Goal: Transaction & Acquisition: Book appointment/travel/reservation

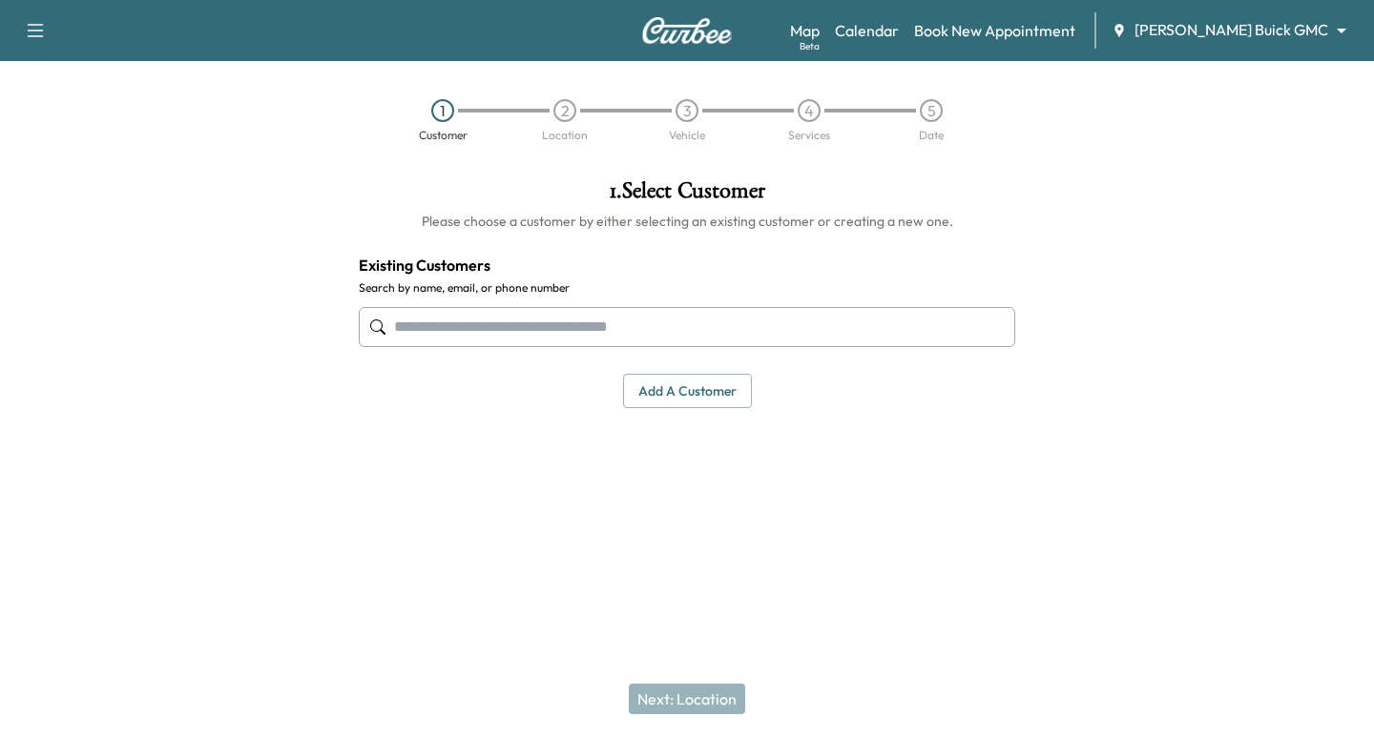
click at [491, 313] on input "text" at bounding box center [687, 327] width 656 height 40
paste input "**********"
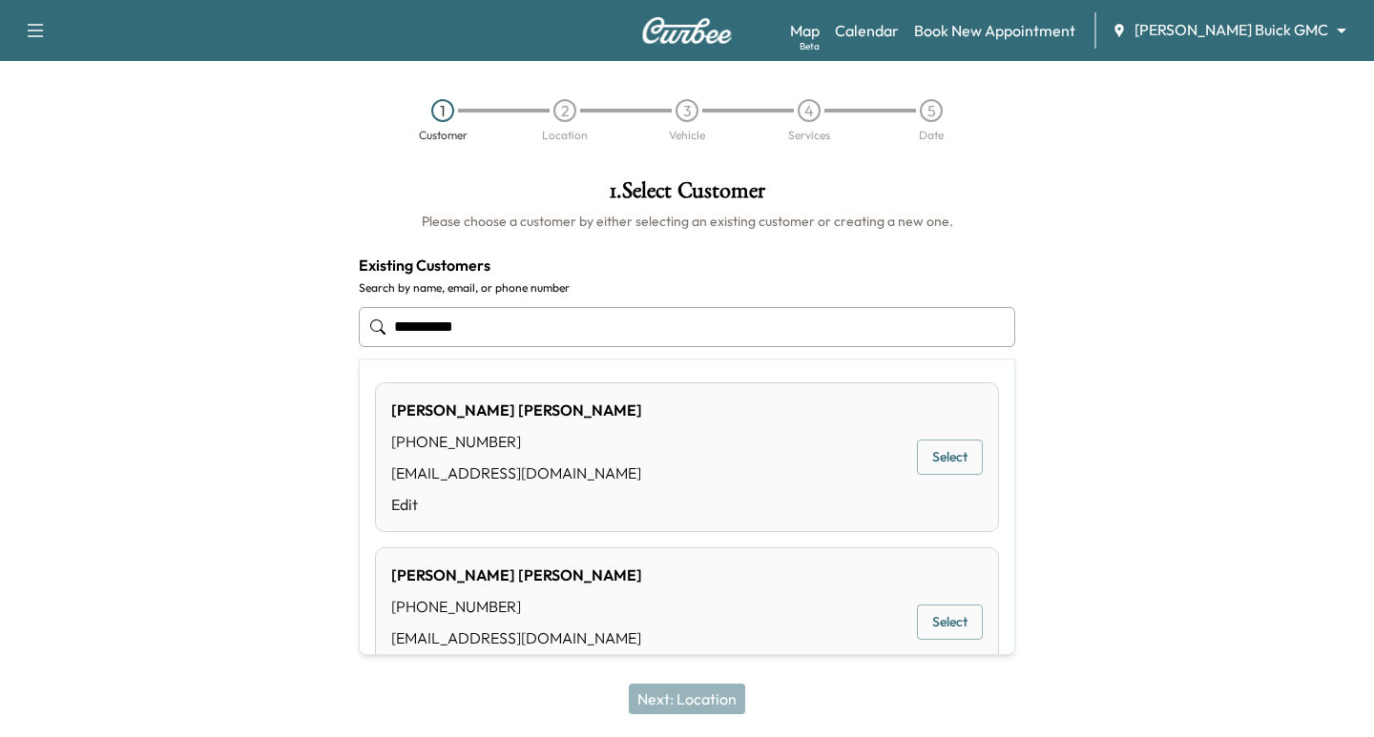
click at [941, 438] on div "[PERSON_NAME] [PHONE_NUMBER] [EMAIL_ADDRESS][DOMAIN_NAME] Edit Select" at bounding box center [687, 458] width 624 height 150
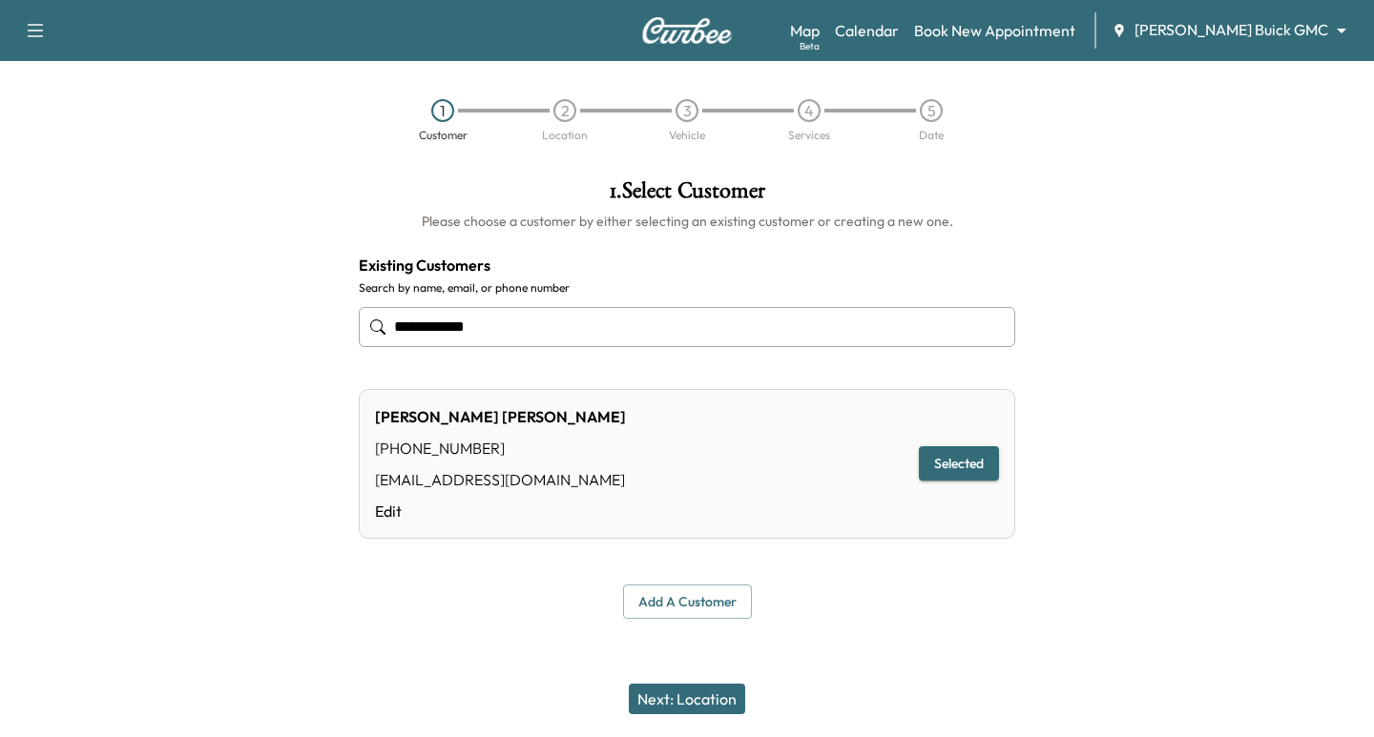
type input "**********"
click at [733, 704] on button "Next: Location" at bounding box center [687, 699] width 116 height 31
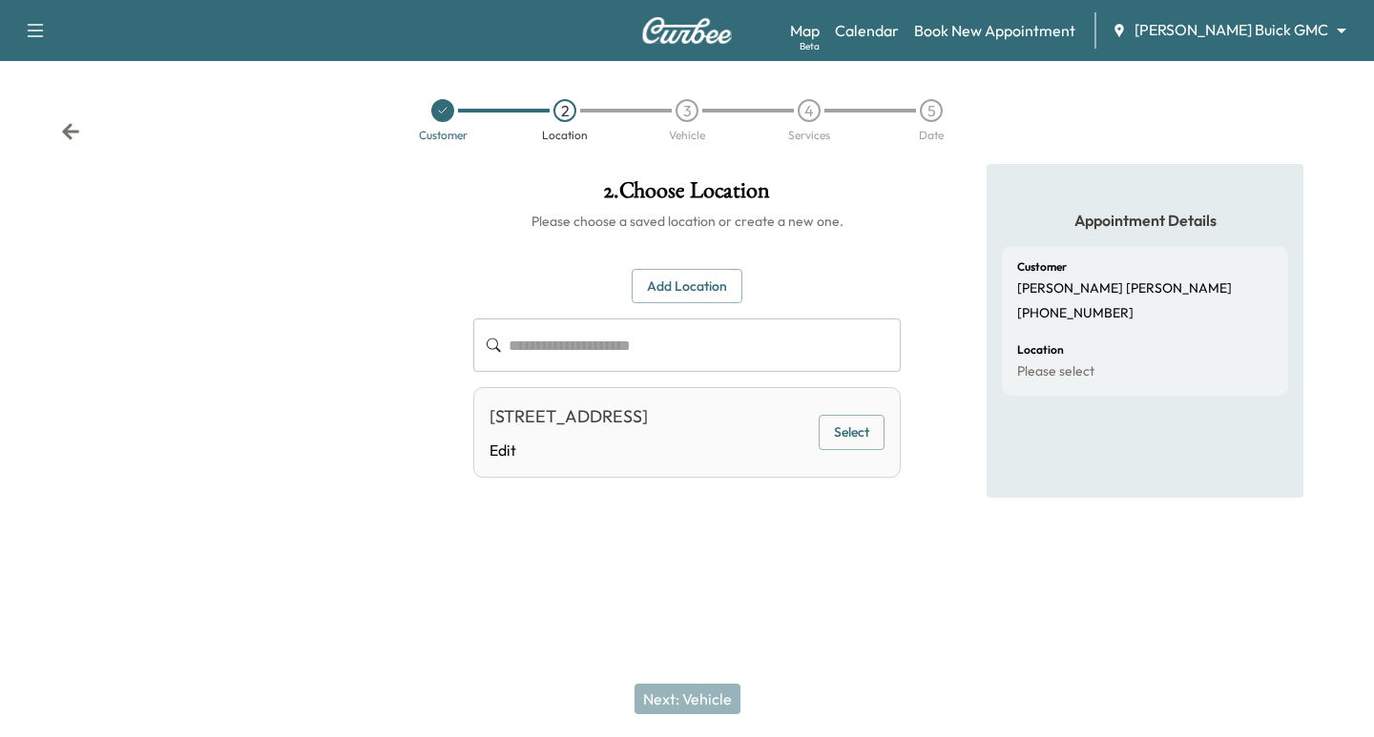
click at [863, 444] on button "Select" at bounding box center [852, 432] width 66 height 35
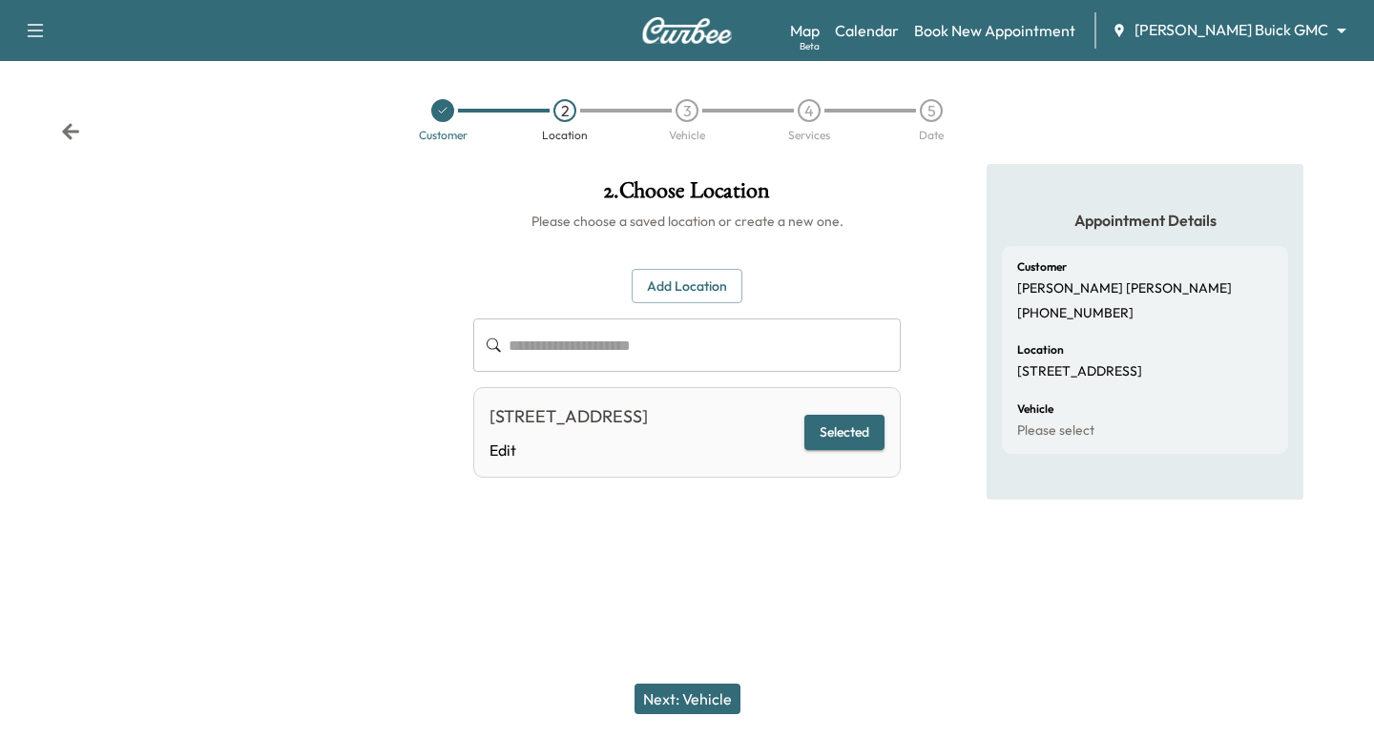
click at [705, 694] on button "Next: Vehicle" at bounding box center [687, 699] width 106 height 31
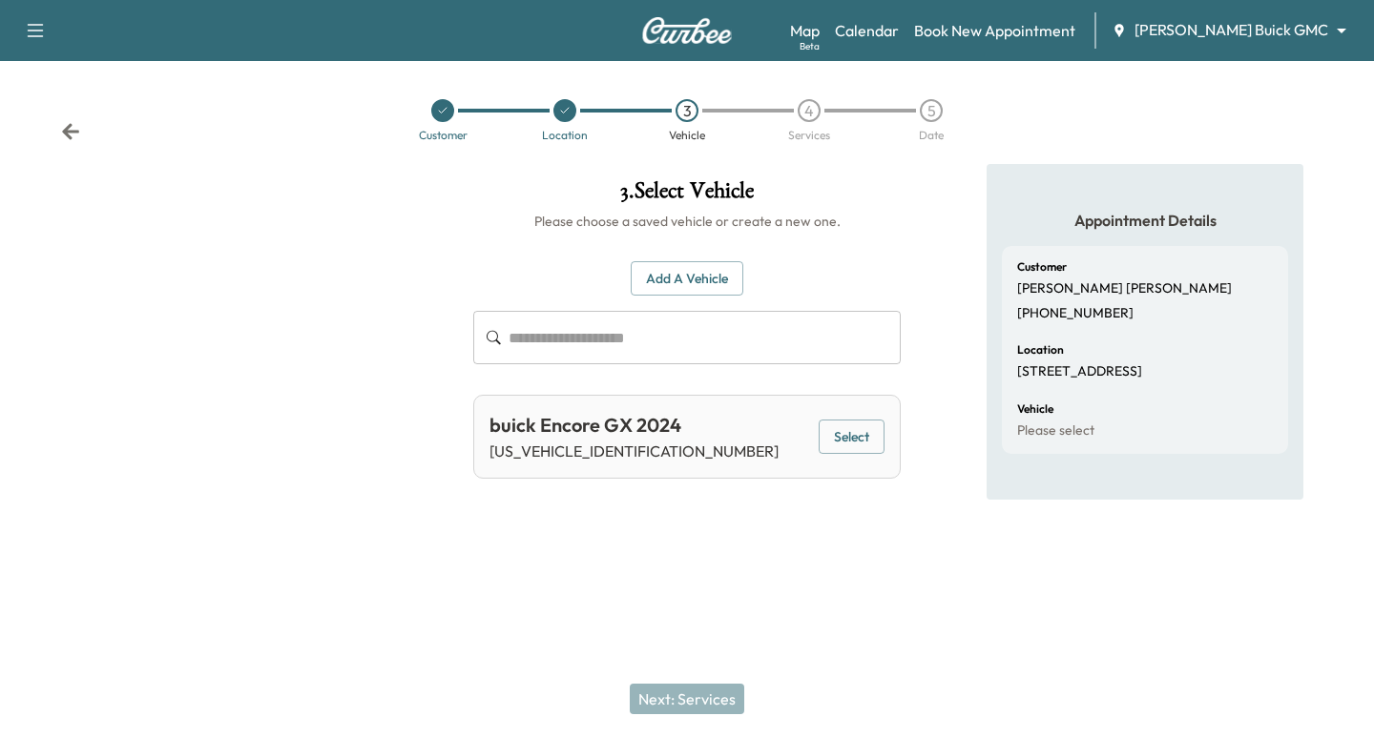
click at [859, 437] on button "Select" at bounding box center [852, 437] width 66 height 35
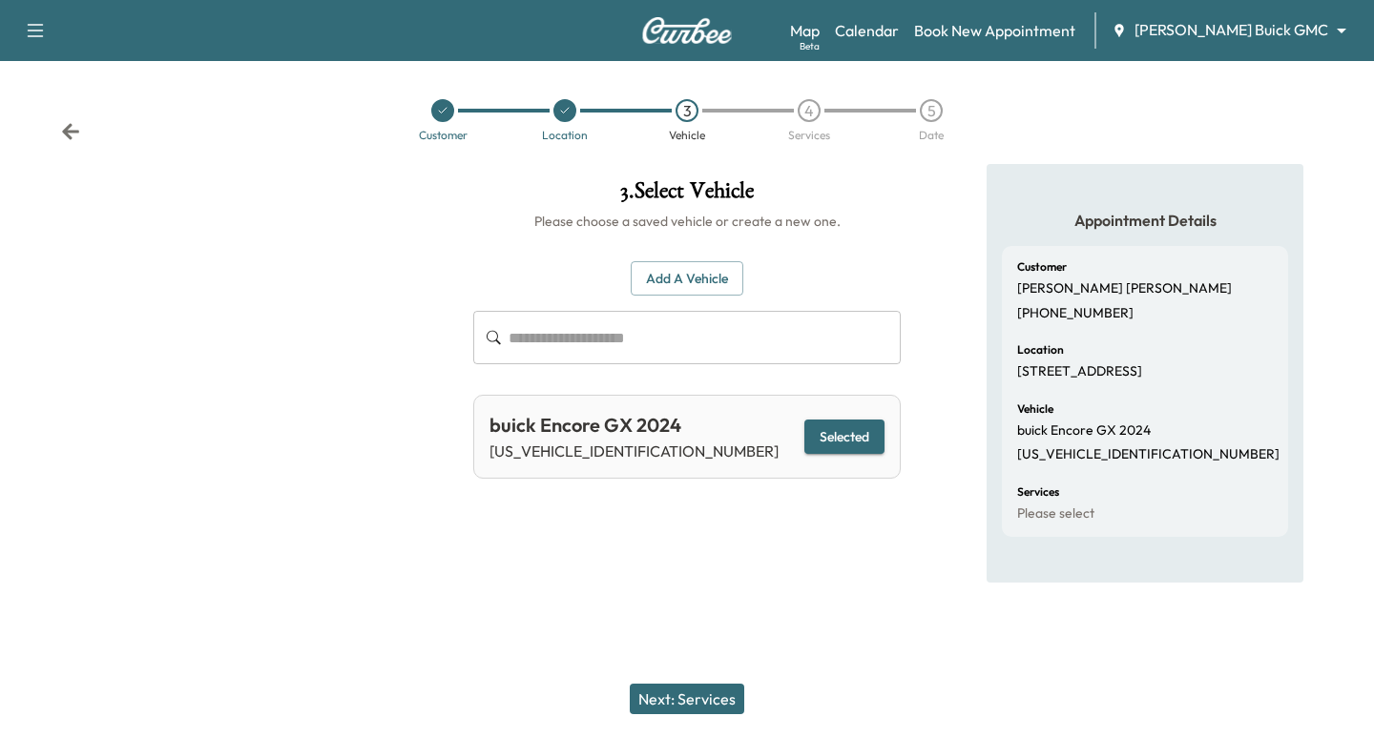
click at [708, 692] on button "Next: Services" at bounding box center [687, 699] width 114 height 31
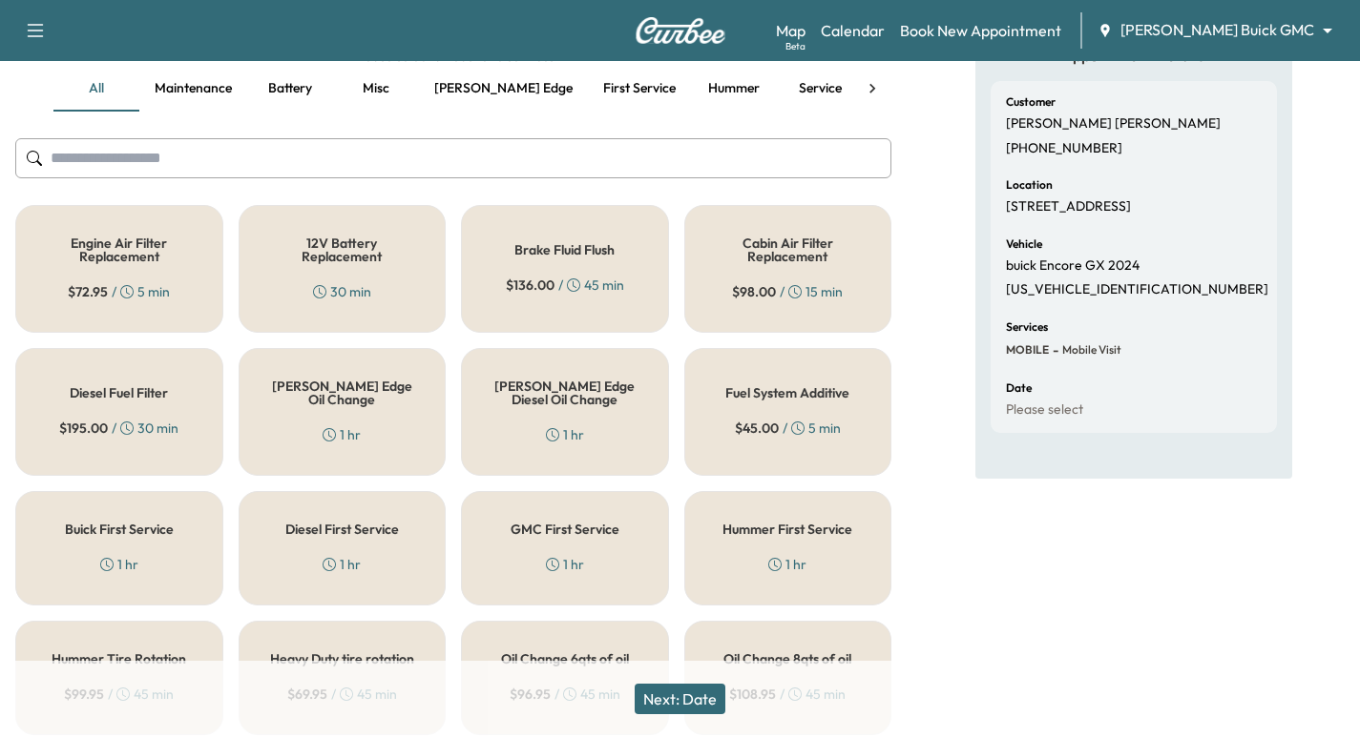
scroll to position [429, 0]
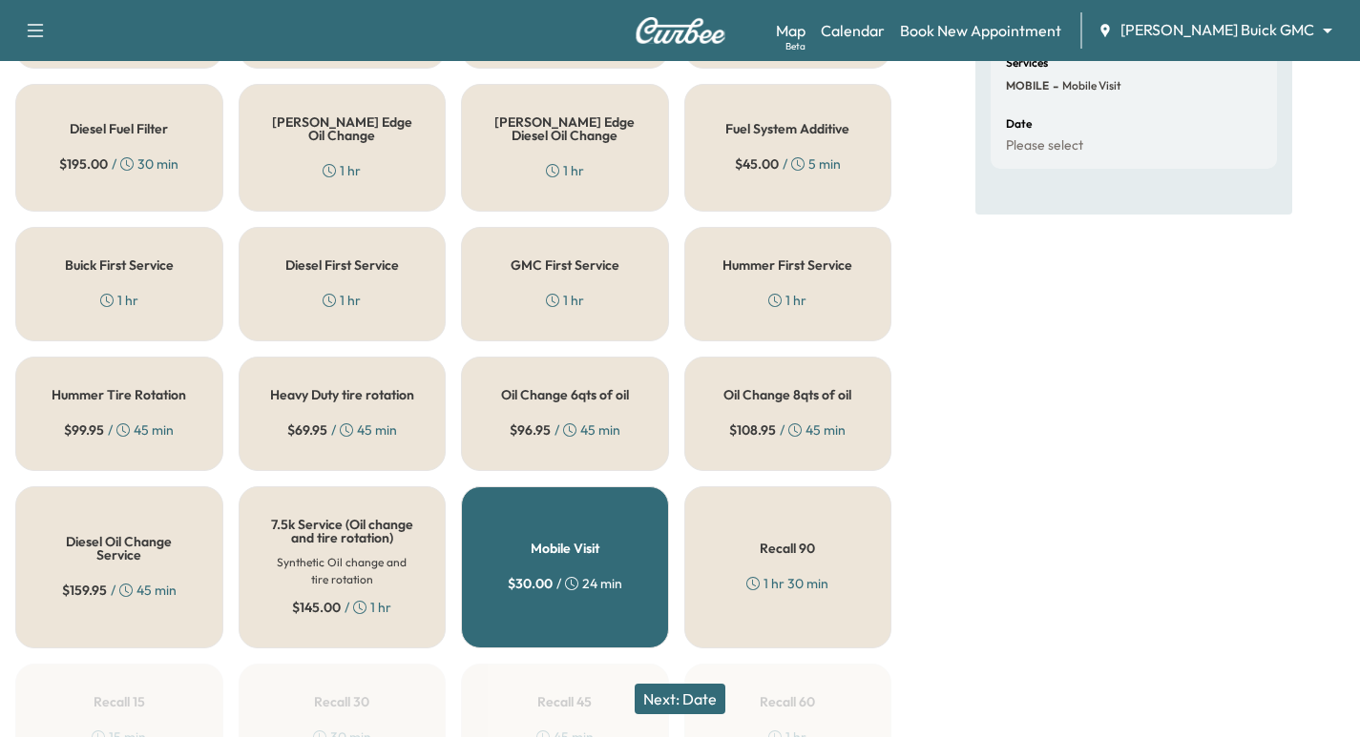
drag, startPoint x: 355, startPoint y: 223, endPoint x: 372, endPoint y: 252, distance: 33.4
click at [334, 177] on div "[PERSON_NAME] Edge Oil Change 1 hr" at bounding box center [343, 148] width 208 height 128
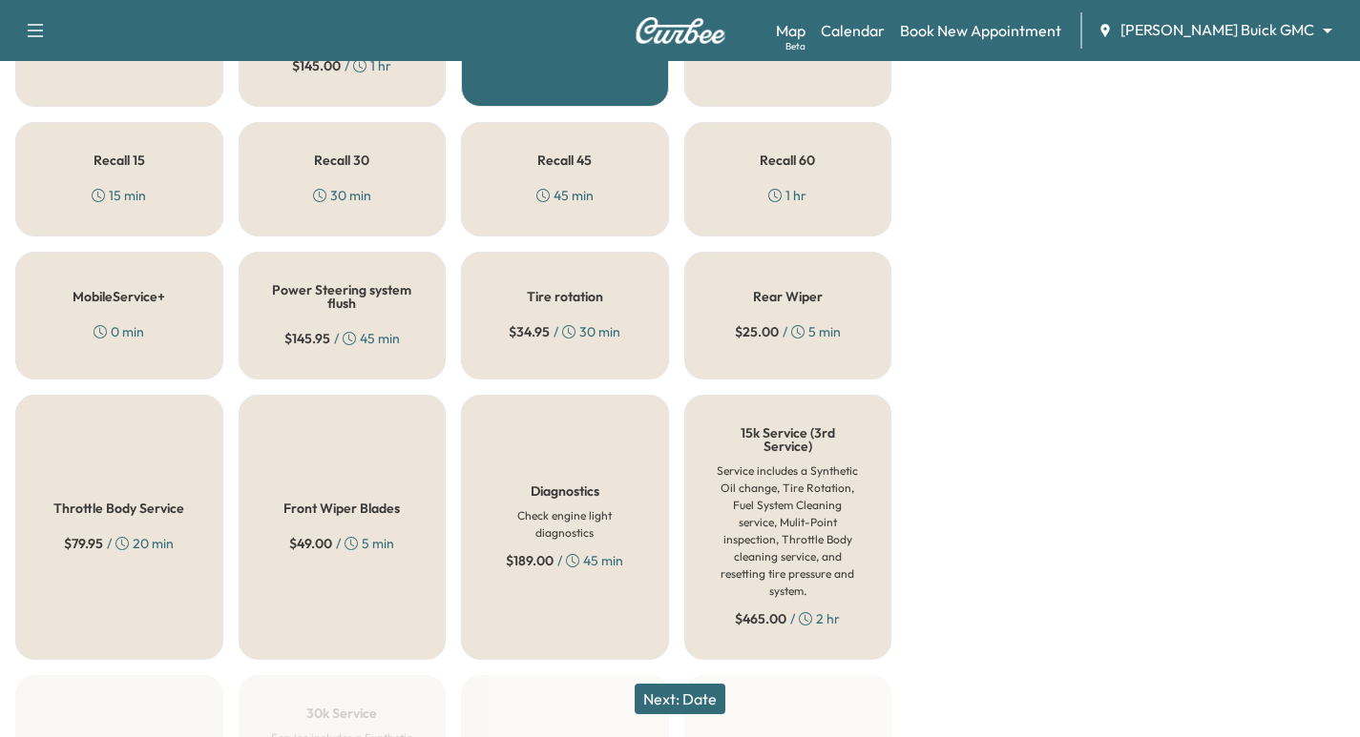
scroll to position [1026, 0]
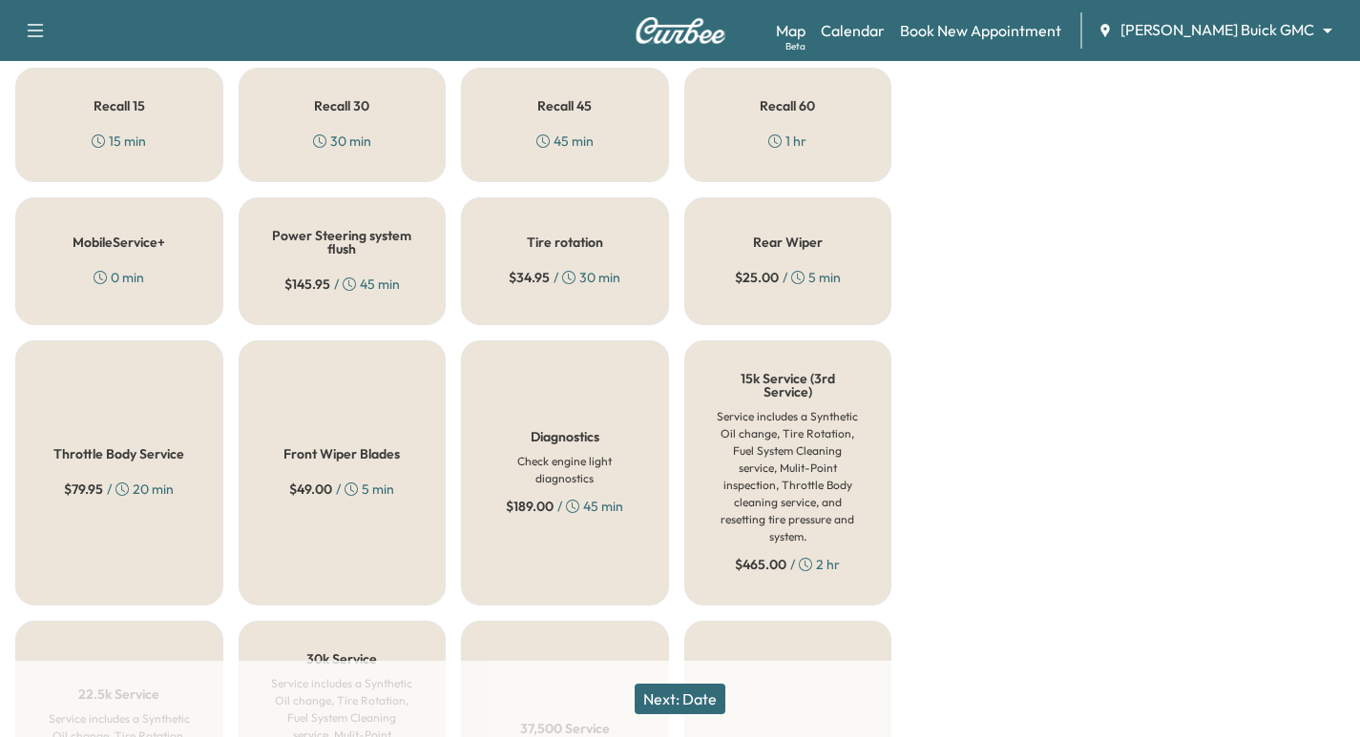
click at [521, 259] on div "Tire rotation $ 34.95 / 30 min" at bounding box center [565, 261] width 208 height 128
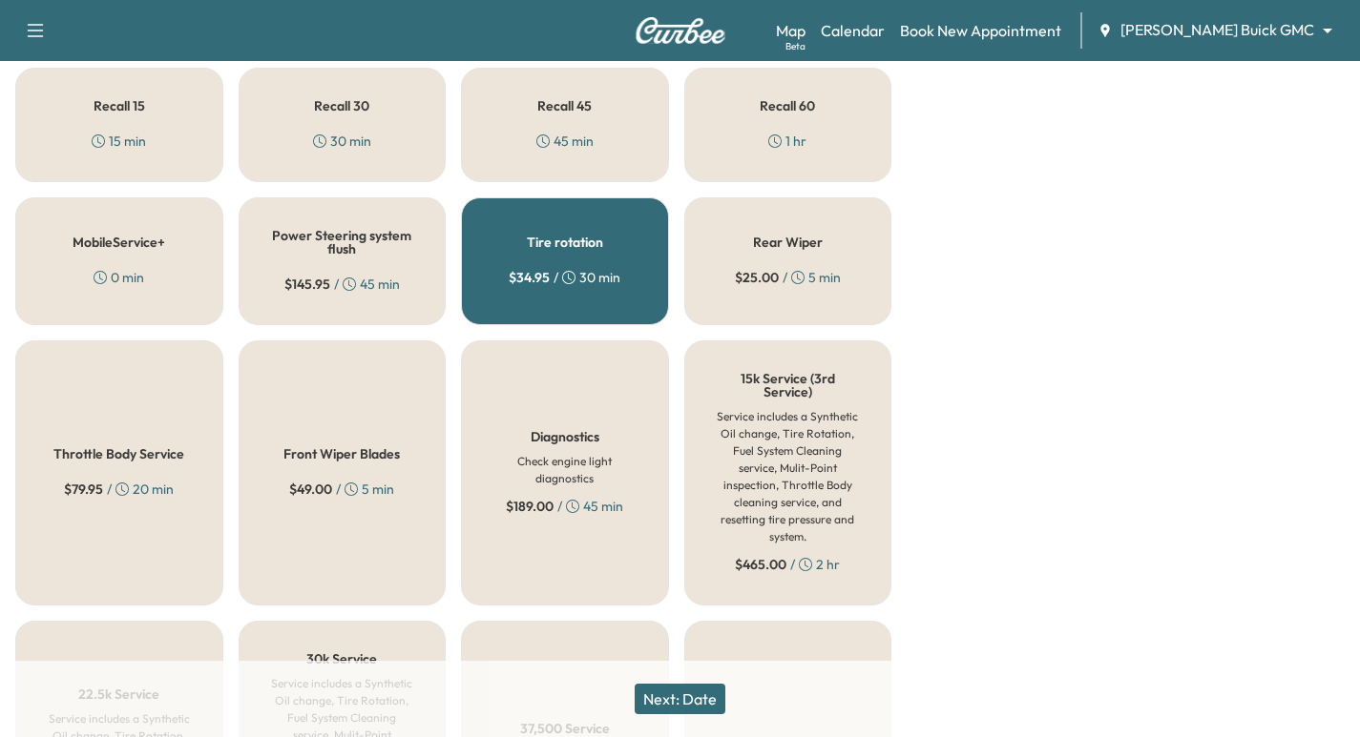
click at [697, 699] on button "Next: Date" at bounding box center [679, 699] width 91 height 31
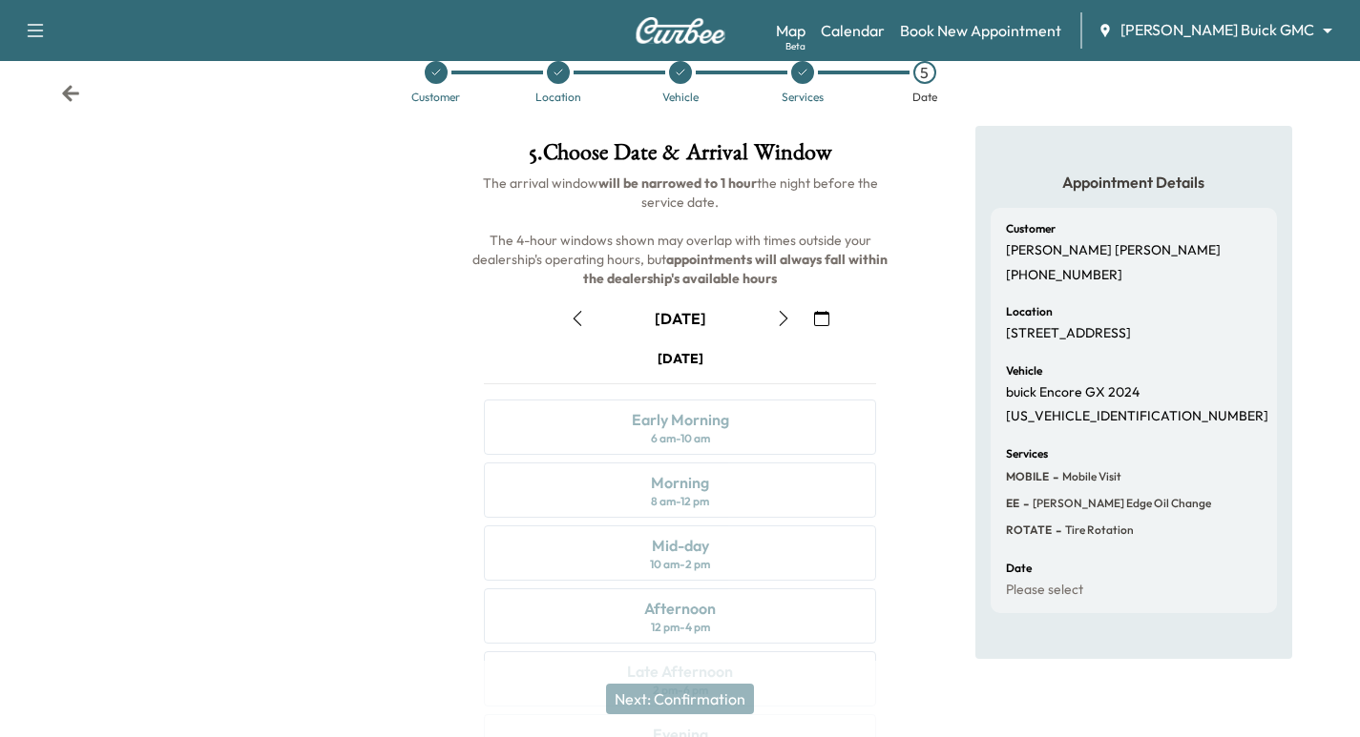
scroll to position [218, 0]
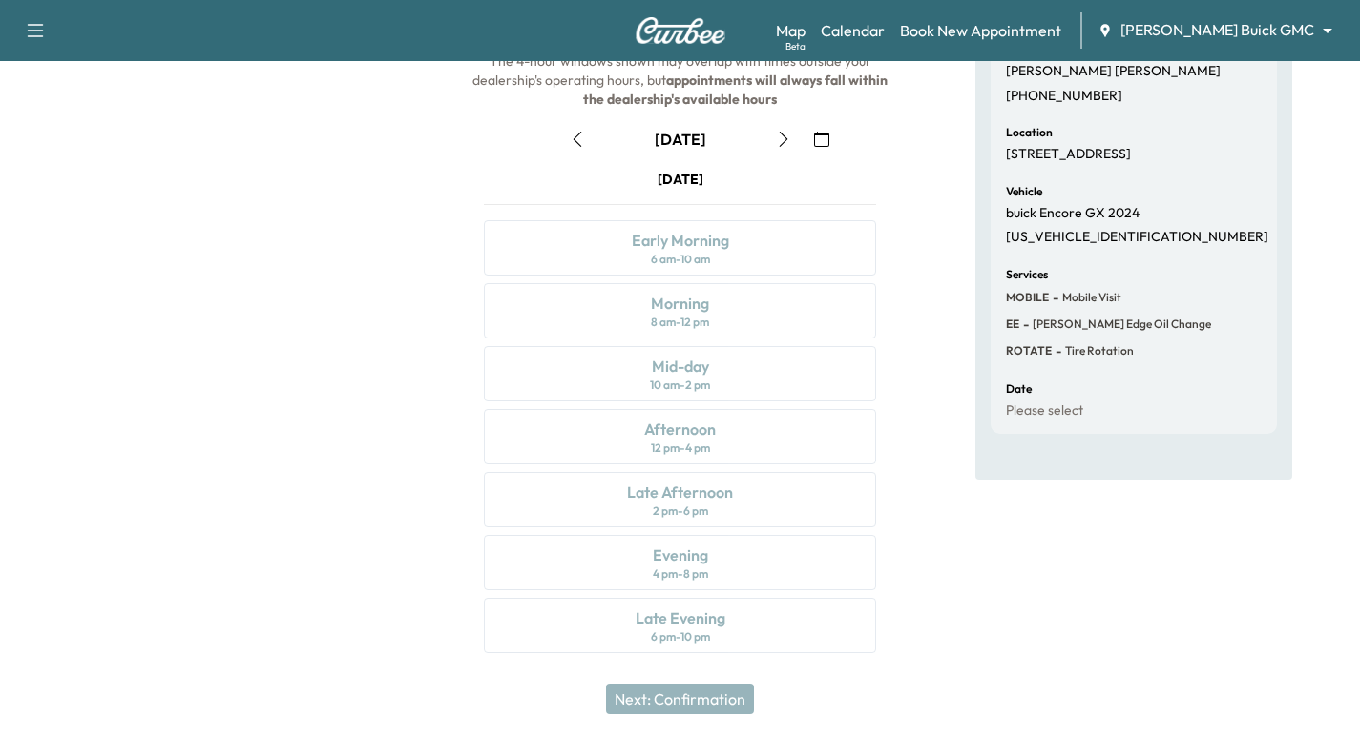
click at [822, 141] on icon "button" at bounding box center [821, 139] width 15 height 15
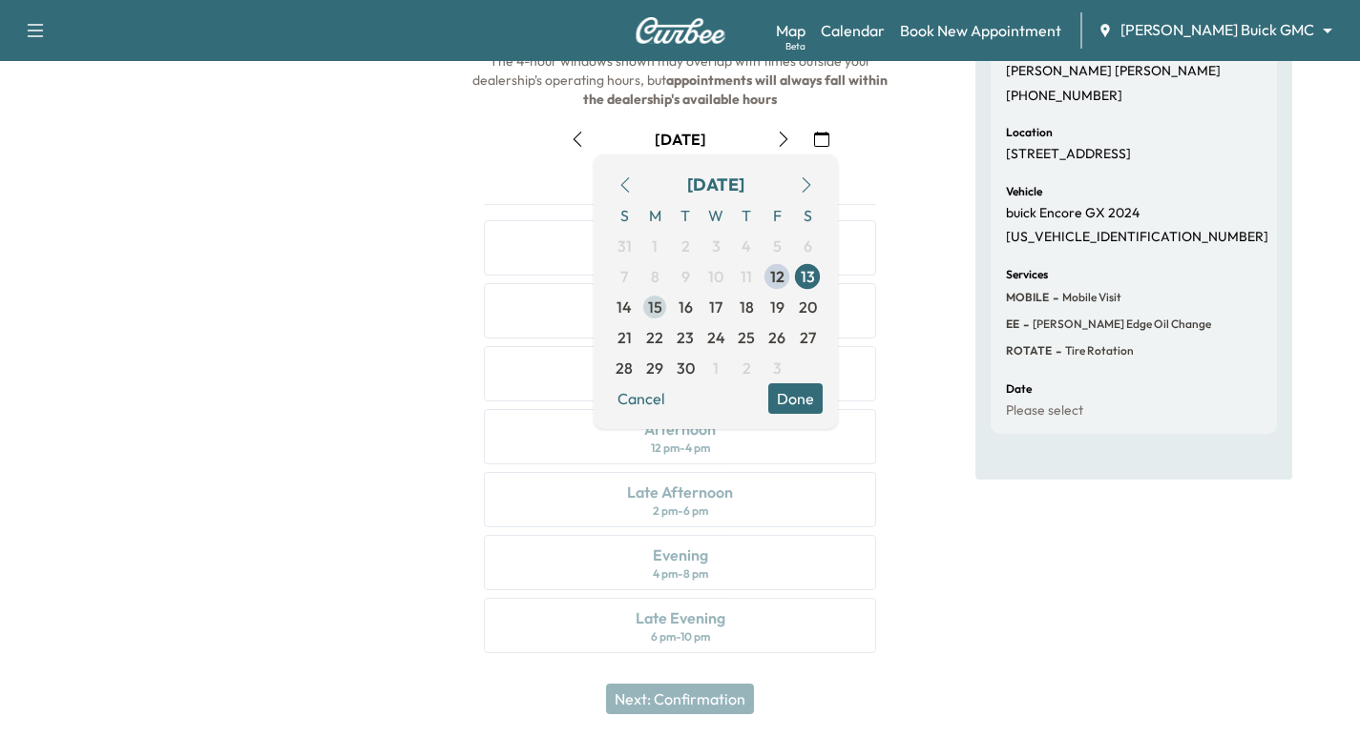
click at [651, 311] on span "15" at bounding box center [655, 307] width 14 height 23
click at [190, 276] on div at bounding box center [226, 312] width 453 height 730
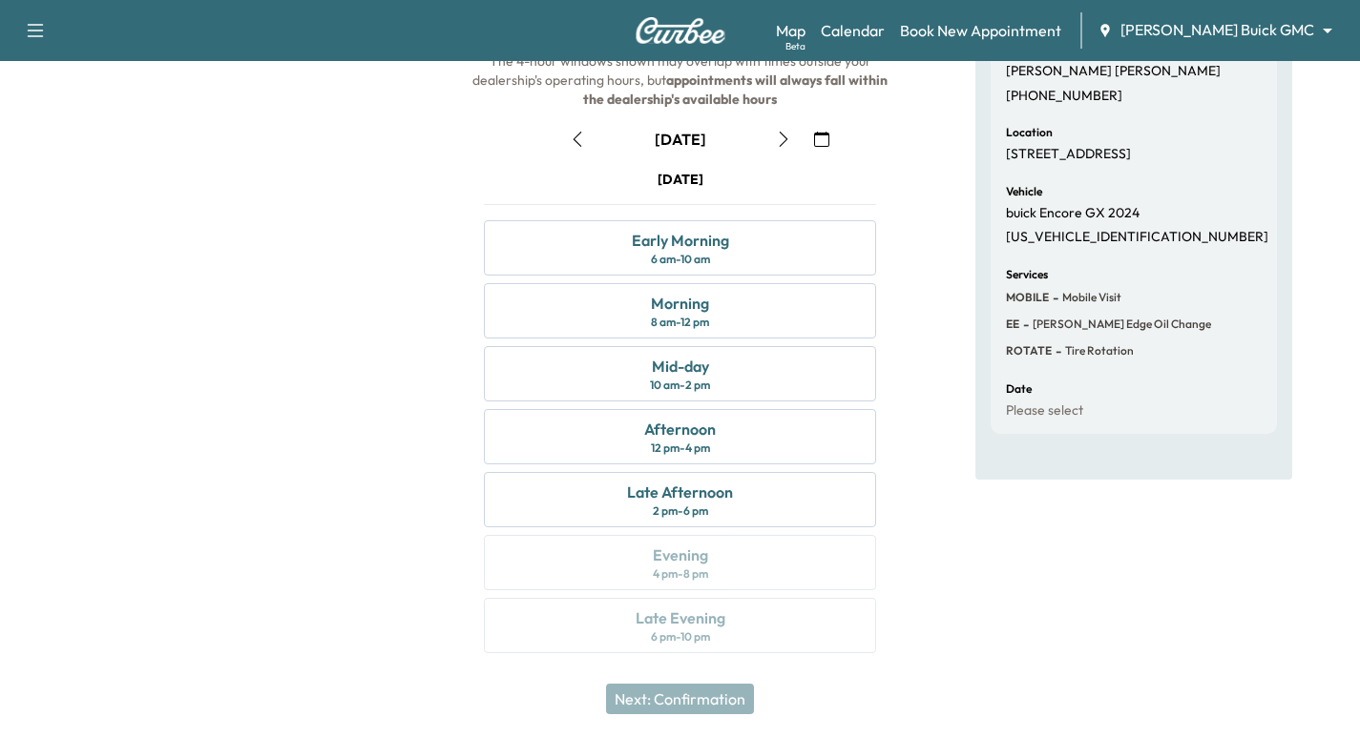
click at [1057, 246] on p "[US_VEHICLE_IDENTIFICATION_NUMBER]" at bounding box center [1137, 237] width 262 height 17
click at [1061, 246] on p "[US_VEHICLE_IDENTIFICATION_NUMBER]" at bounding box center [1137, 237] width 262 height 17
copy p "[US_VEHICLE_IDENTIFICATION_NUMBER]"
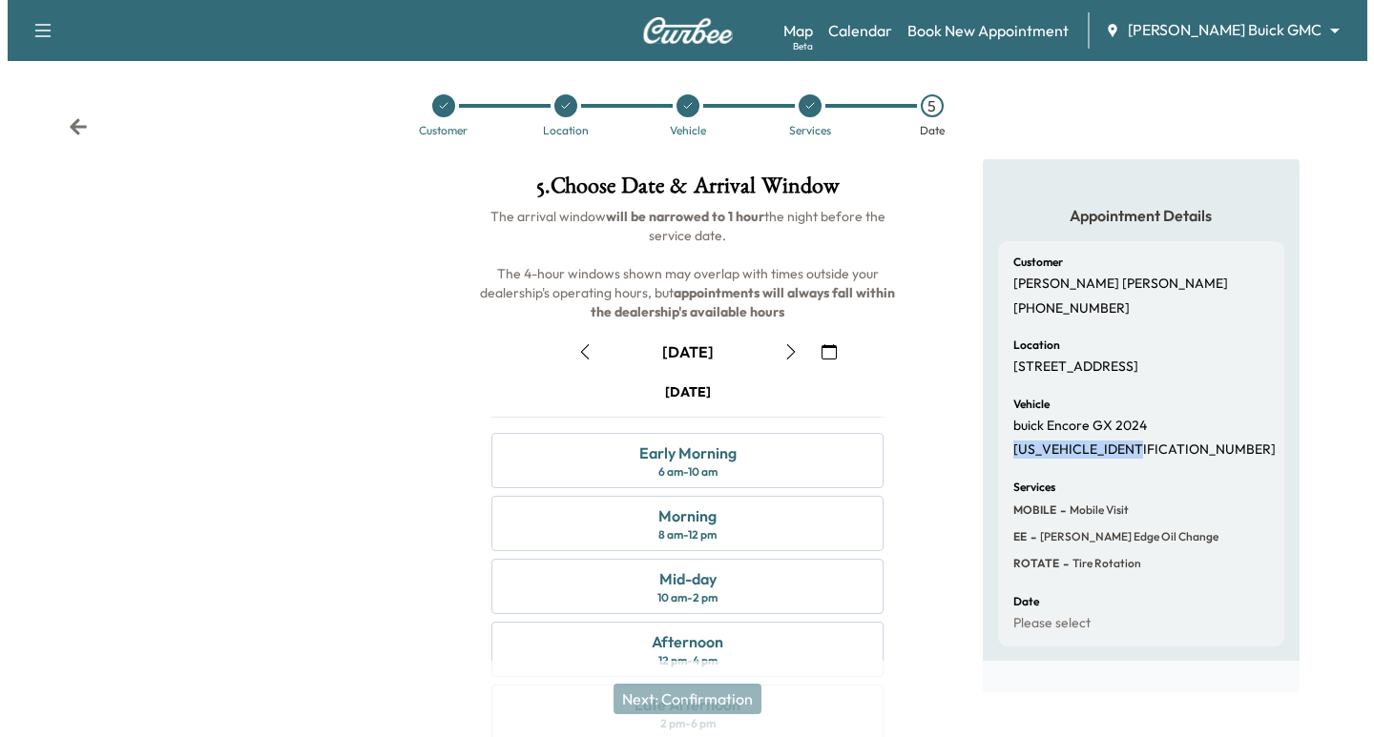
scroll to position [0, 0]
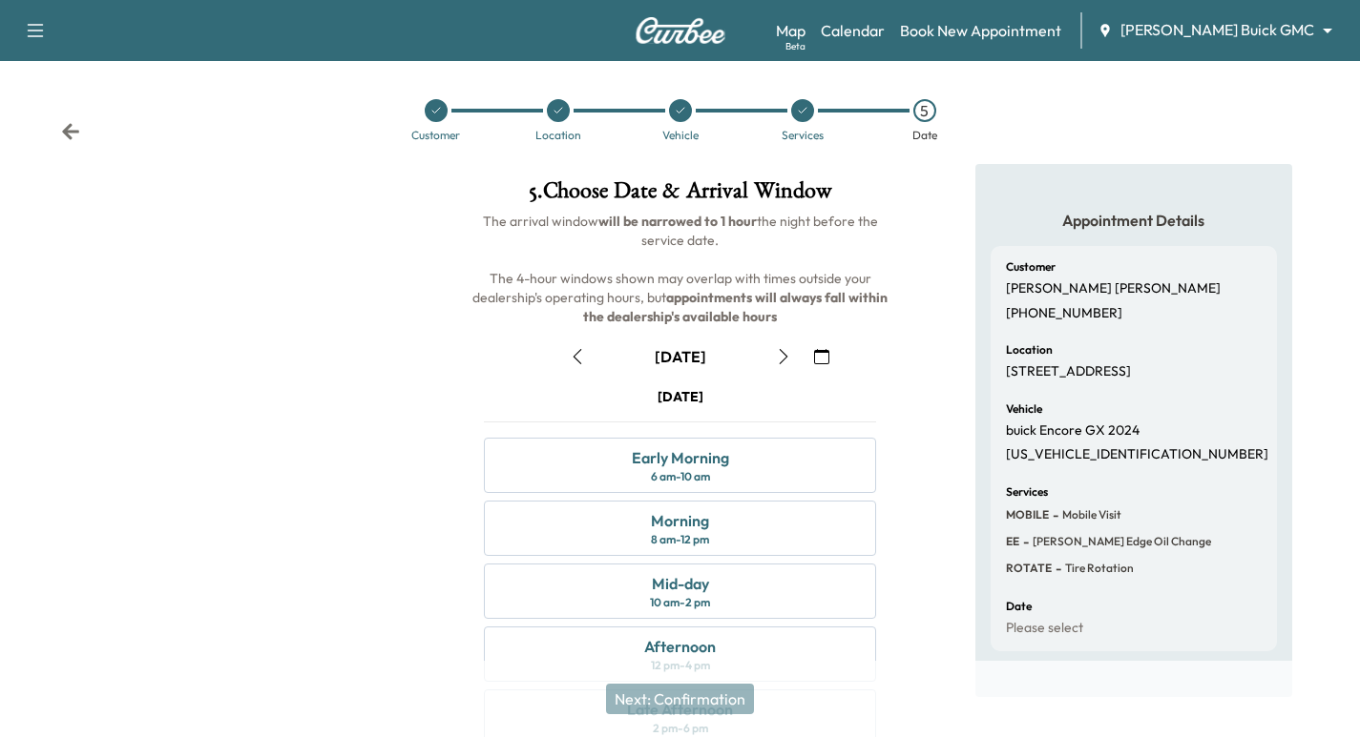
click at [436, 108] on icon at bounding box center [435, 110] width 11 height 11
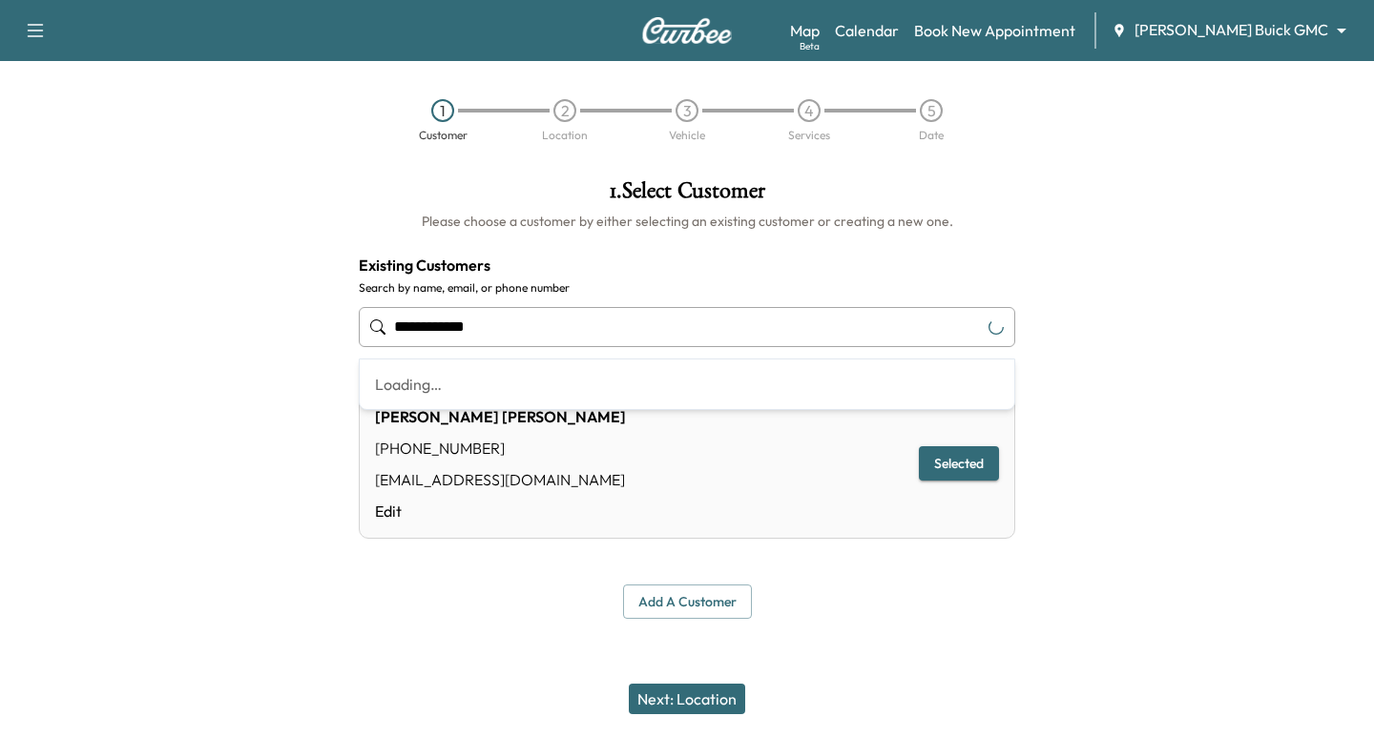
drag, startPoint x: 579, startPoint y: 337, endPoint x: -96, endPoint y: 236, distance: 683.0
click at [0, 236] on html "**********" at bounding box center [687, 368] width 1374 height 737
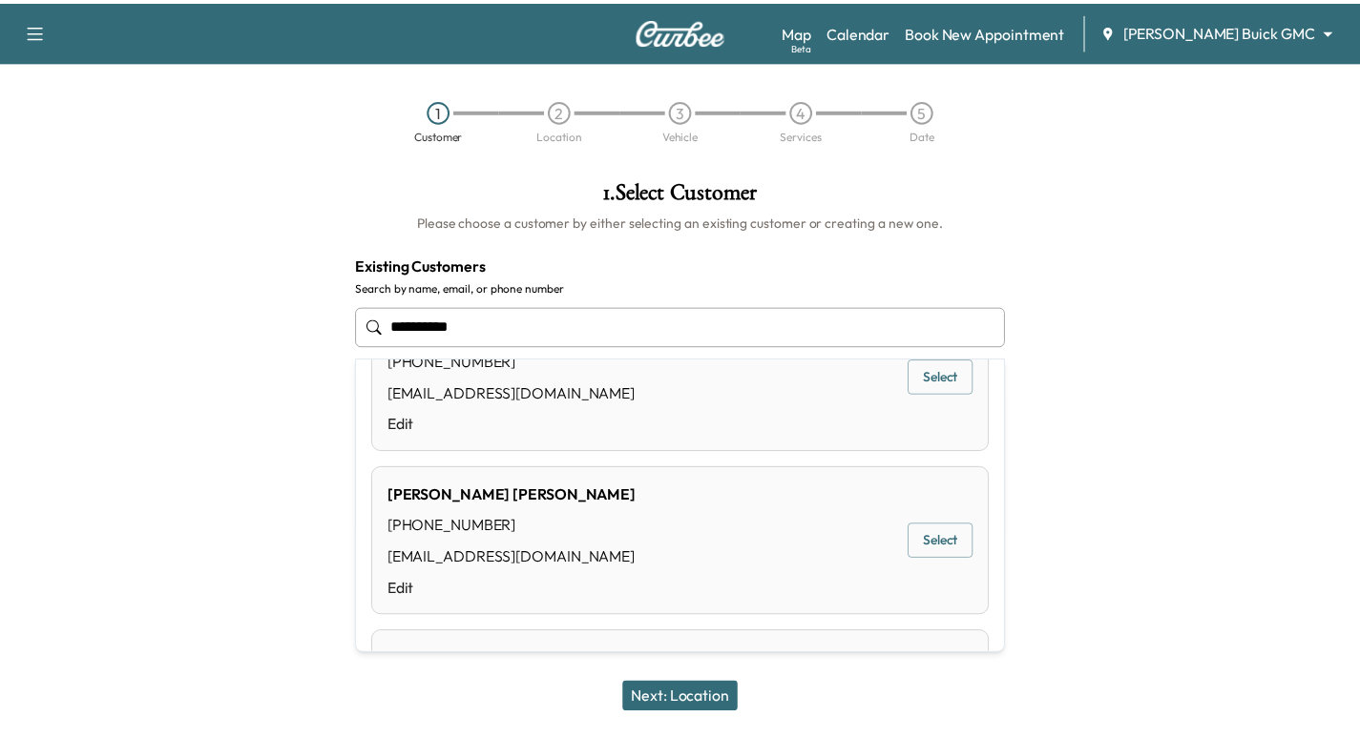
scroll to position [239, 0]
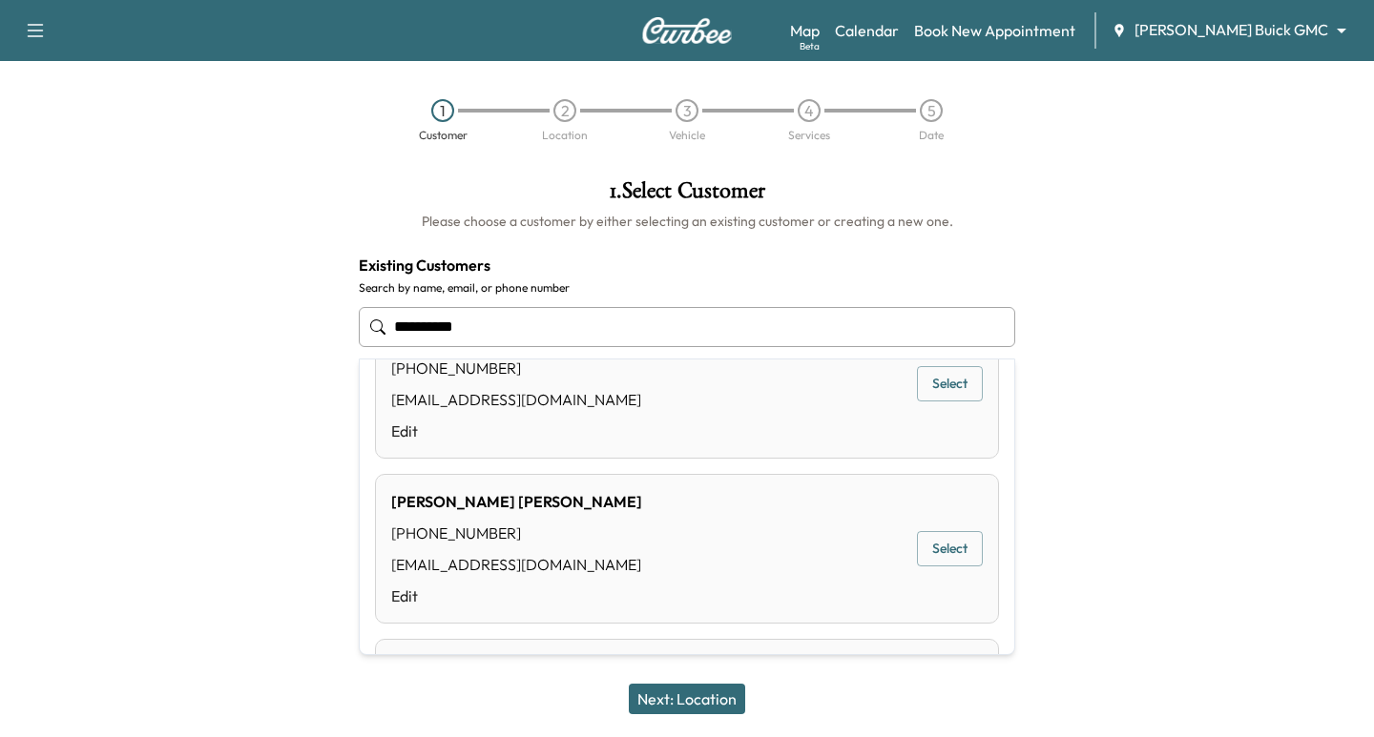
click at [938, 398] on button "Select" at bounding box center [950, 383] width 66 height 35
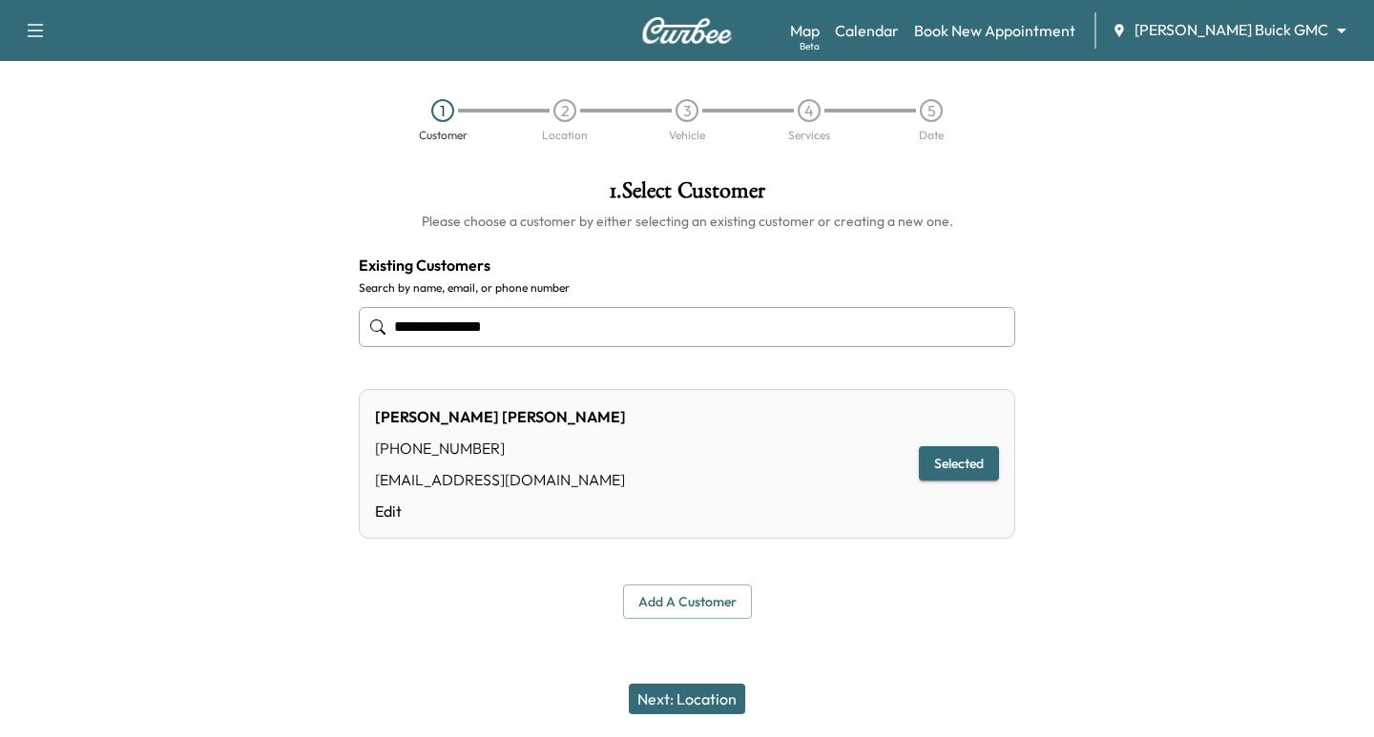
type input "**********"
click at [727, 709] on button "Next: Location" at bounding box center [687, 699] width 116 height 31
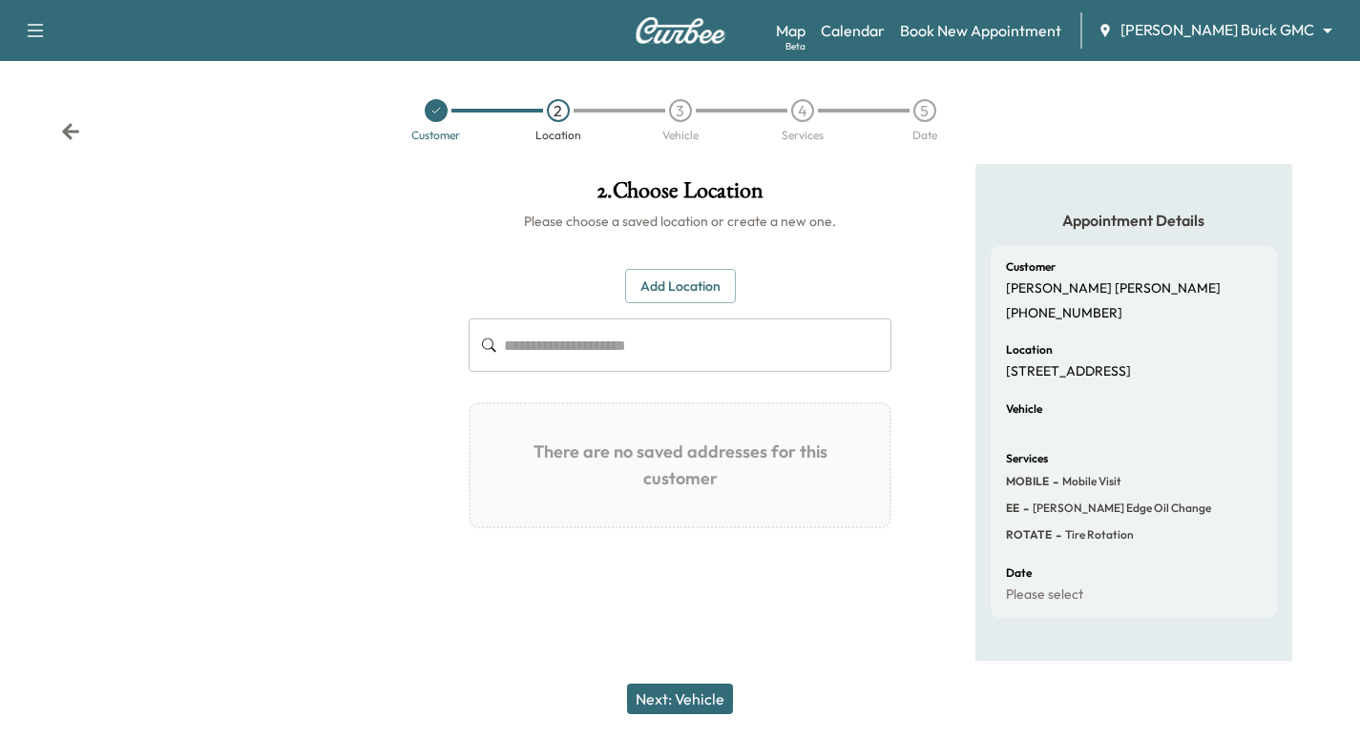
click at [653, 293] on button "Add Location" at bounding box center [680, 286] width 111 height 35
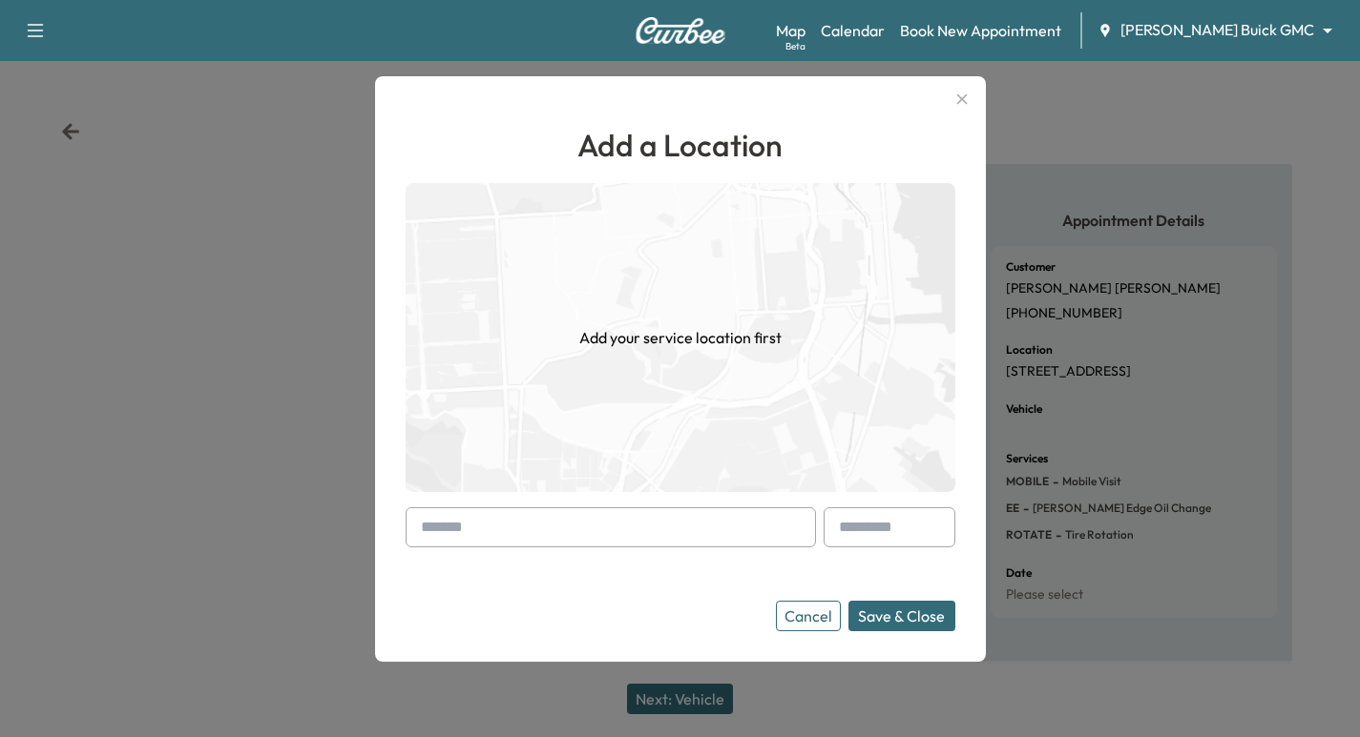
click at [486, 530] on input "text" at bounding box center [610, 528] width 410 height 40
paste input "**********"
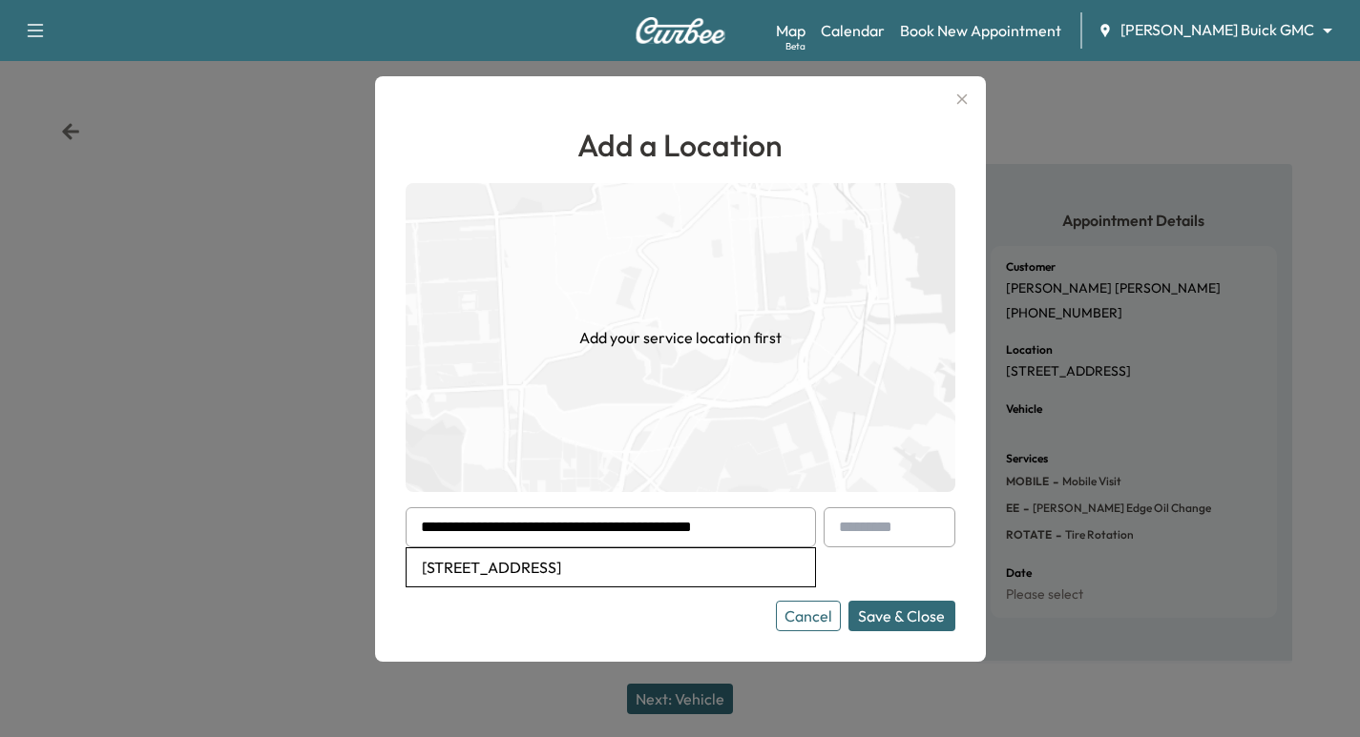
click at [584, 577] on li "[STREET_ADDRESS]" at bounding box center [610, 568] width 408 height 38
type input "**********"
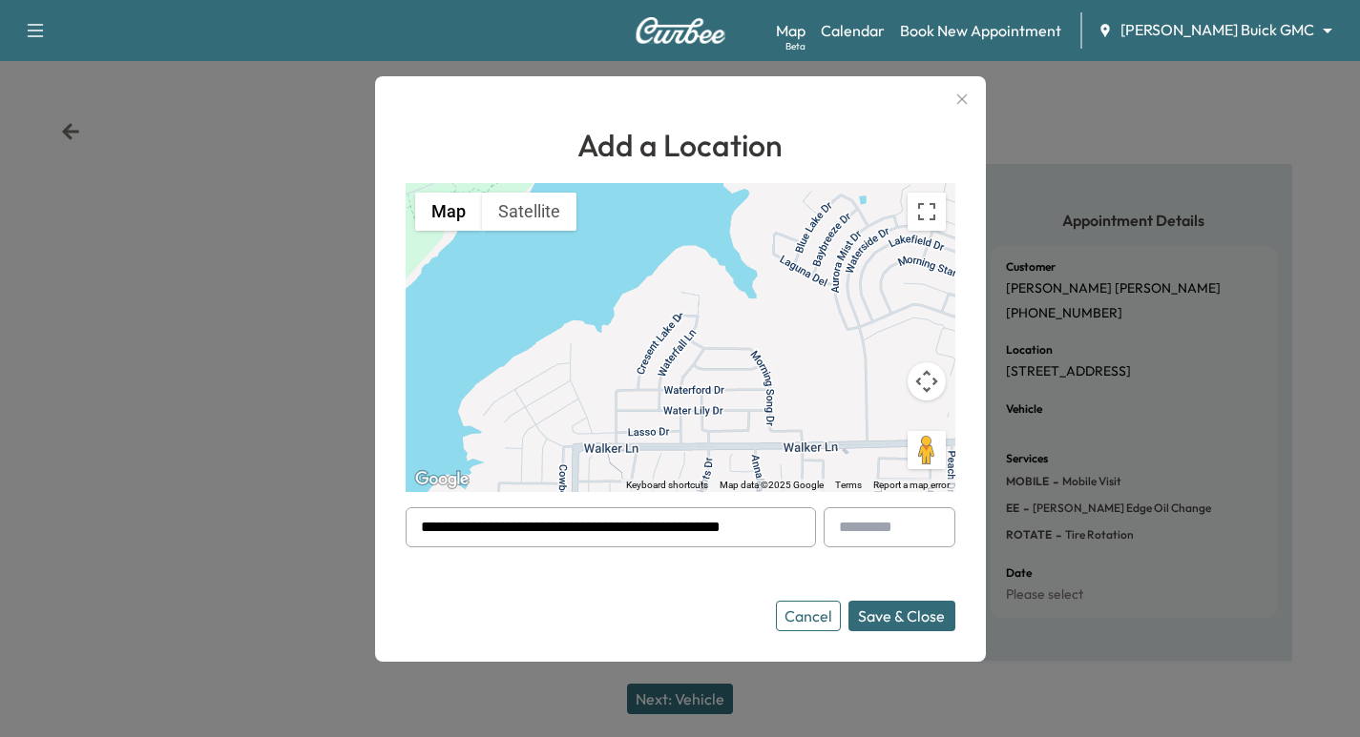
click at [891, 628] on button "Save & Close" at bounding box center [901, 616] width 107 height 31
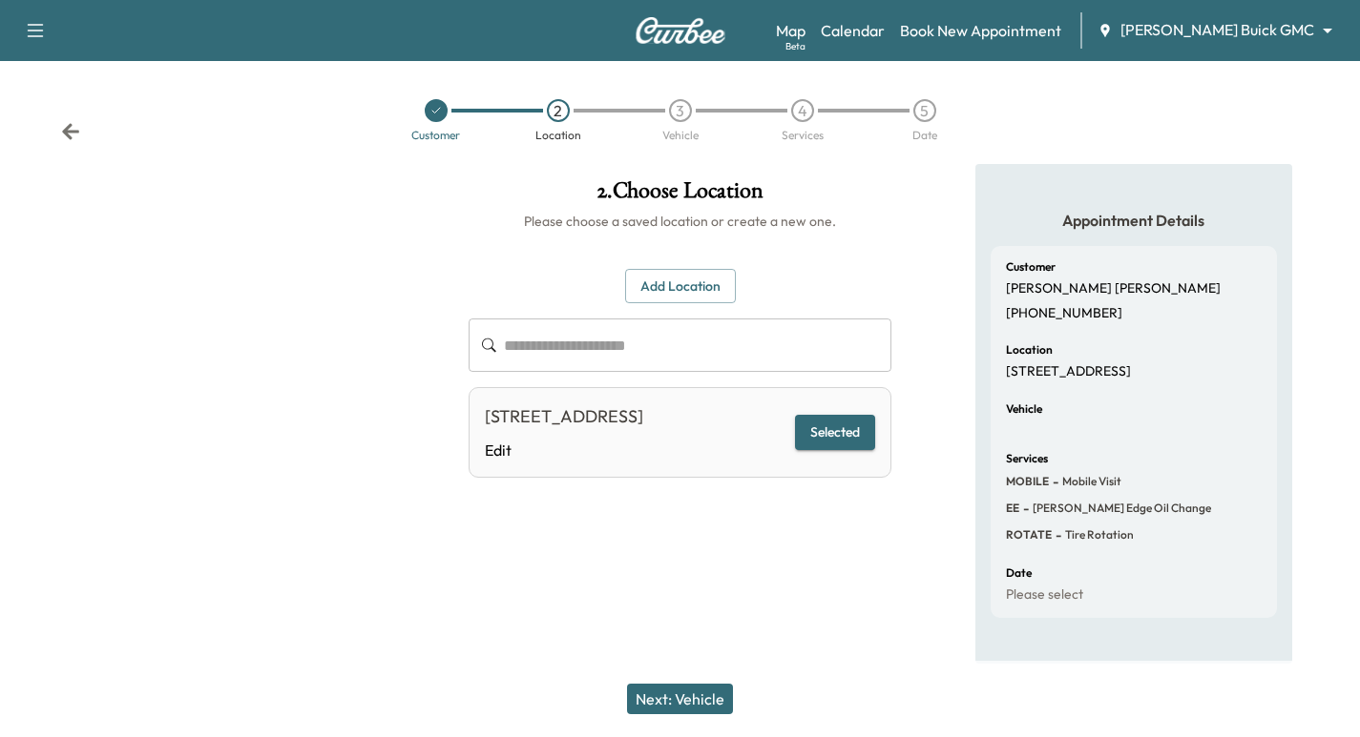
click at [709, 711] on button "Next: Vehicle" at bounding box center [680, 699] width 106 height 31
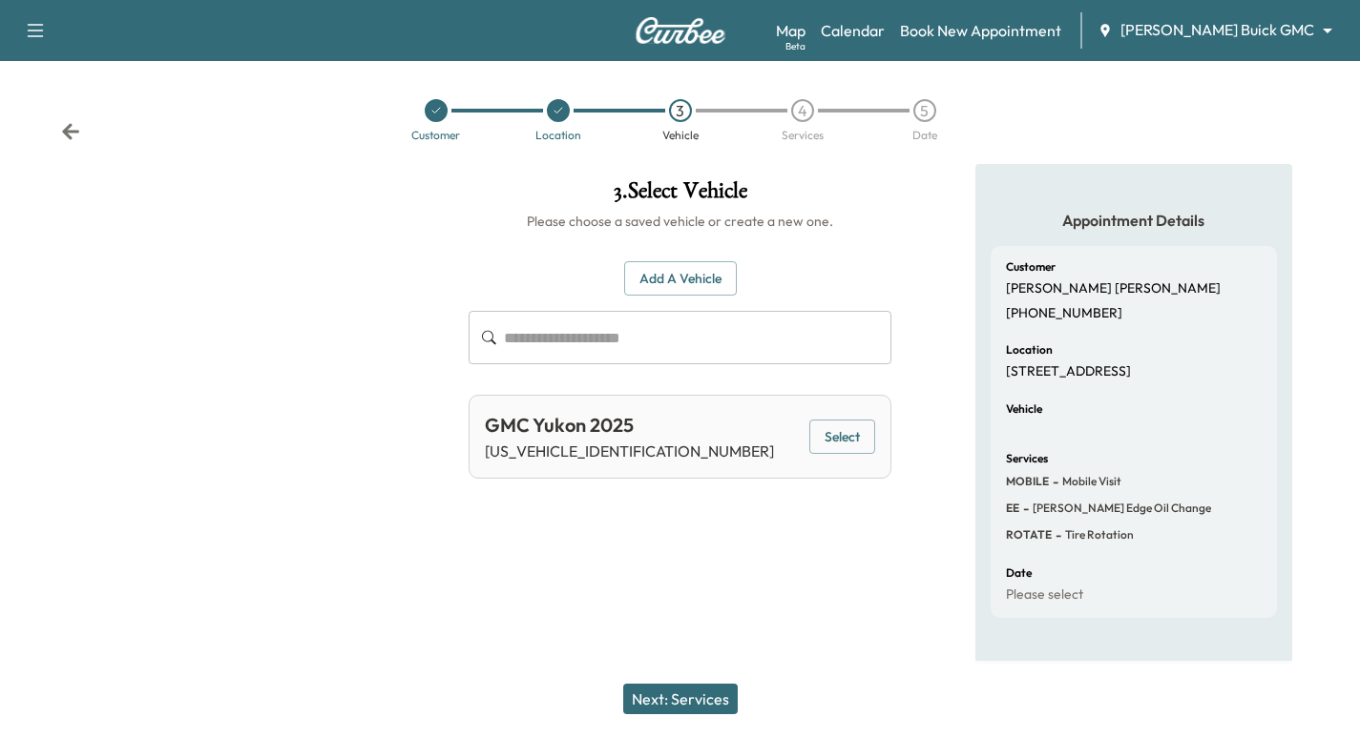
click at [880, 447] on div "GMC Yukon 2025 [US_VEHICLE_IDENTIFICATION_NUMBER] Select" at bounding box center [679, 437] width 423 height 84
click at [850, 456] on div "GMC Yukon 2025 [US_VEHICLE_IDENTIFICATION_NUMBER] Select" at bounding box center [679, 437] width 423 height 84
click at [837, 440] on button "Select" at bounding box center [842, 437] width 66 height 35
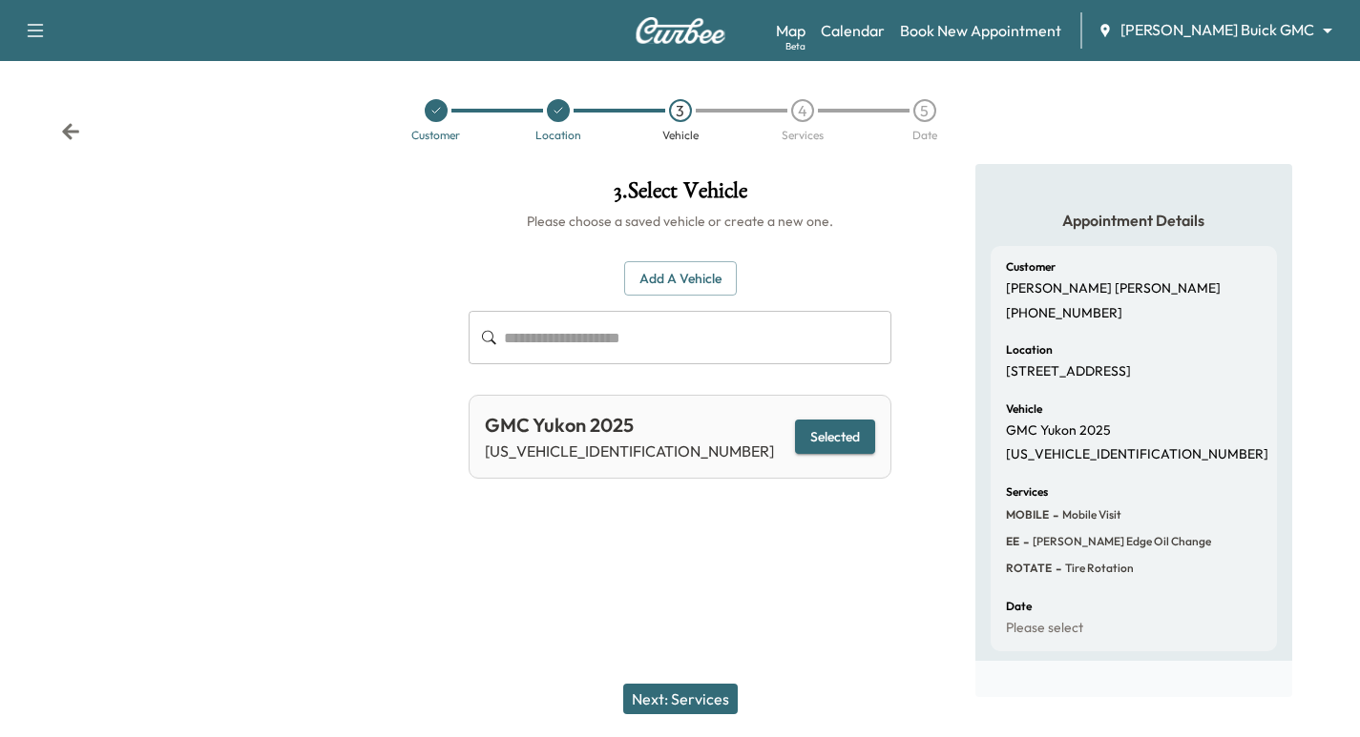
click at [673, 696] on button "Next: Services" at bounding box center [680, 699] width 114 height 31
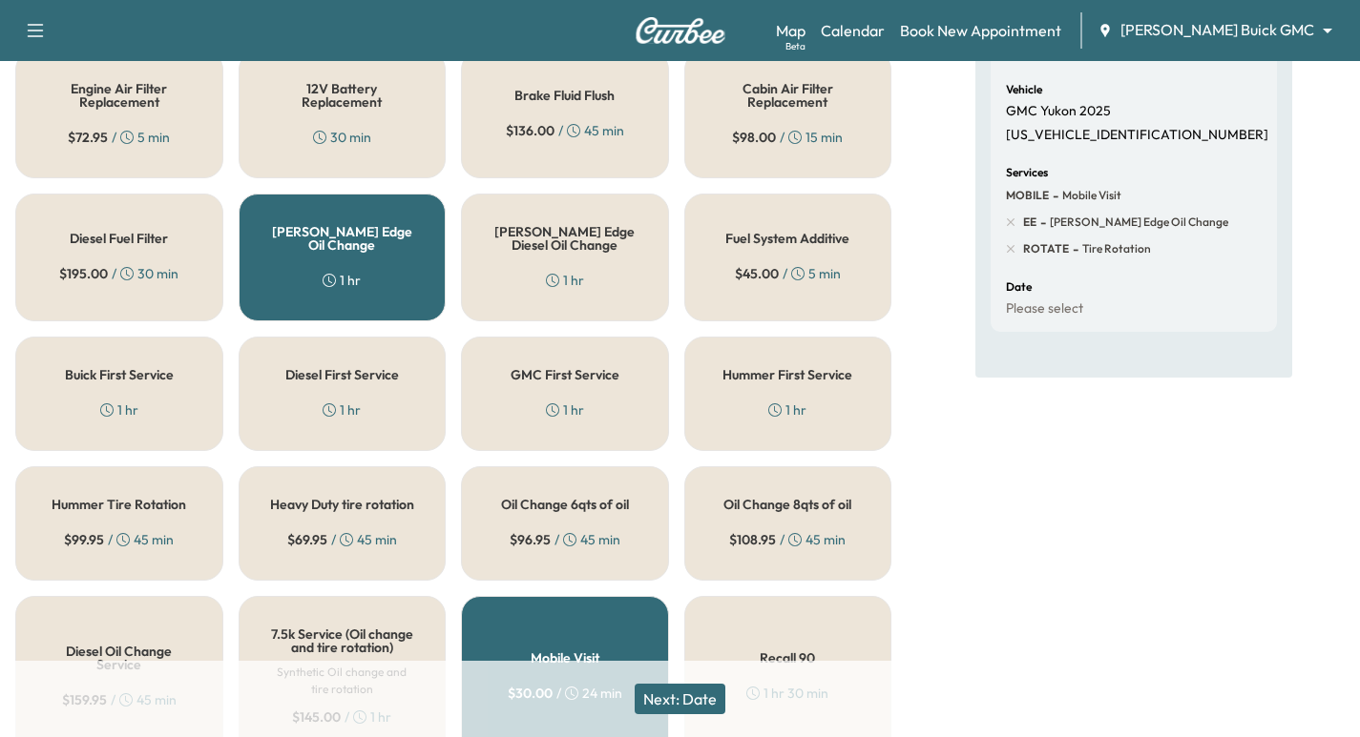
scroll to position [335, 0]
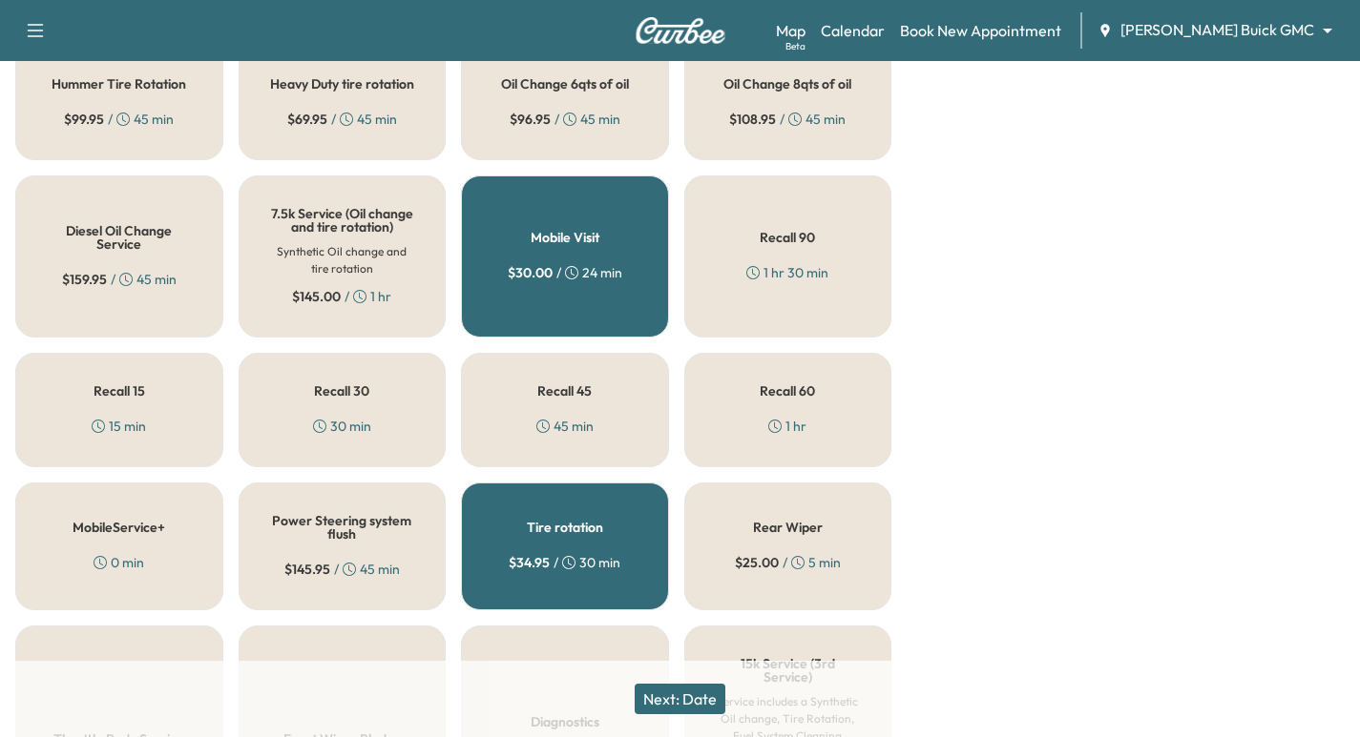
click at [716, 702] on button "Next: Date" at bounding box center [679, 699] width 91 height 31
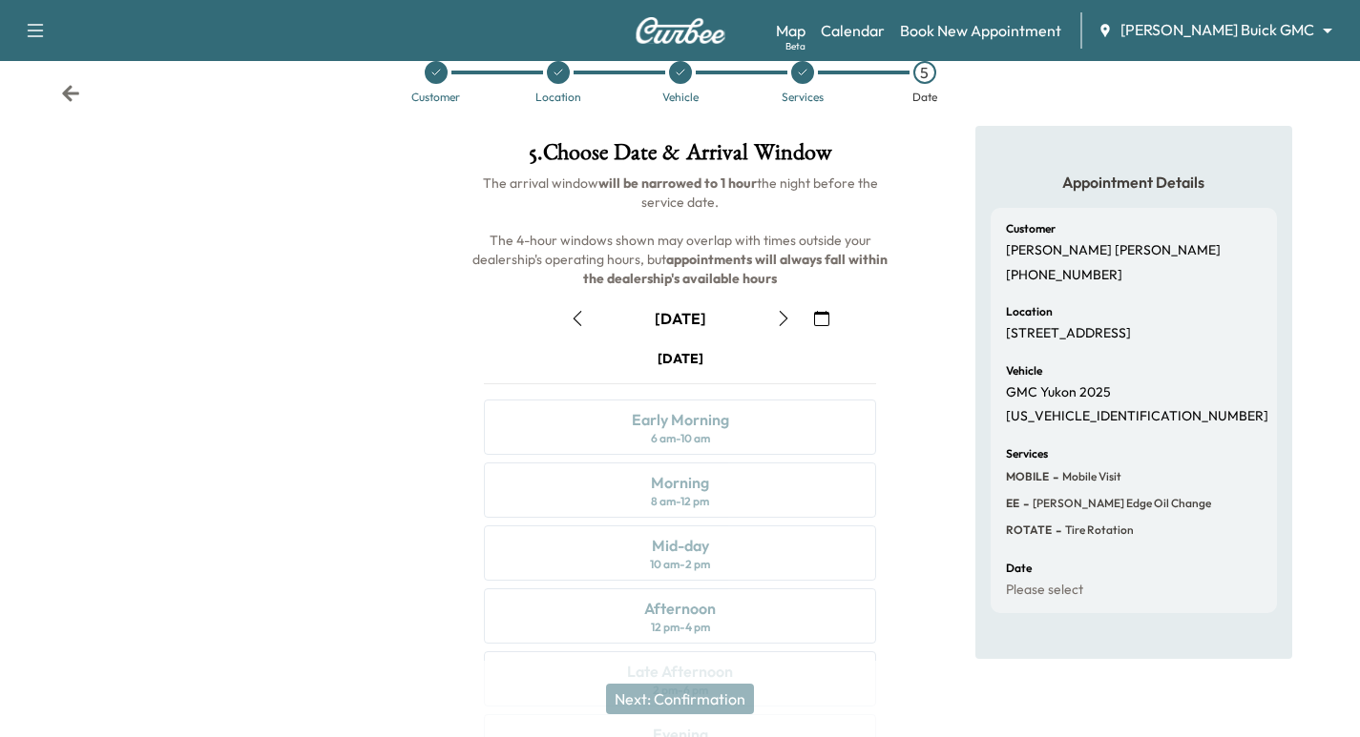
scroll to position [218, 0]
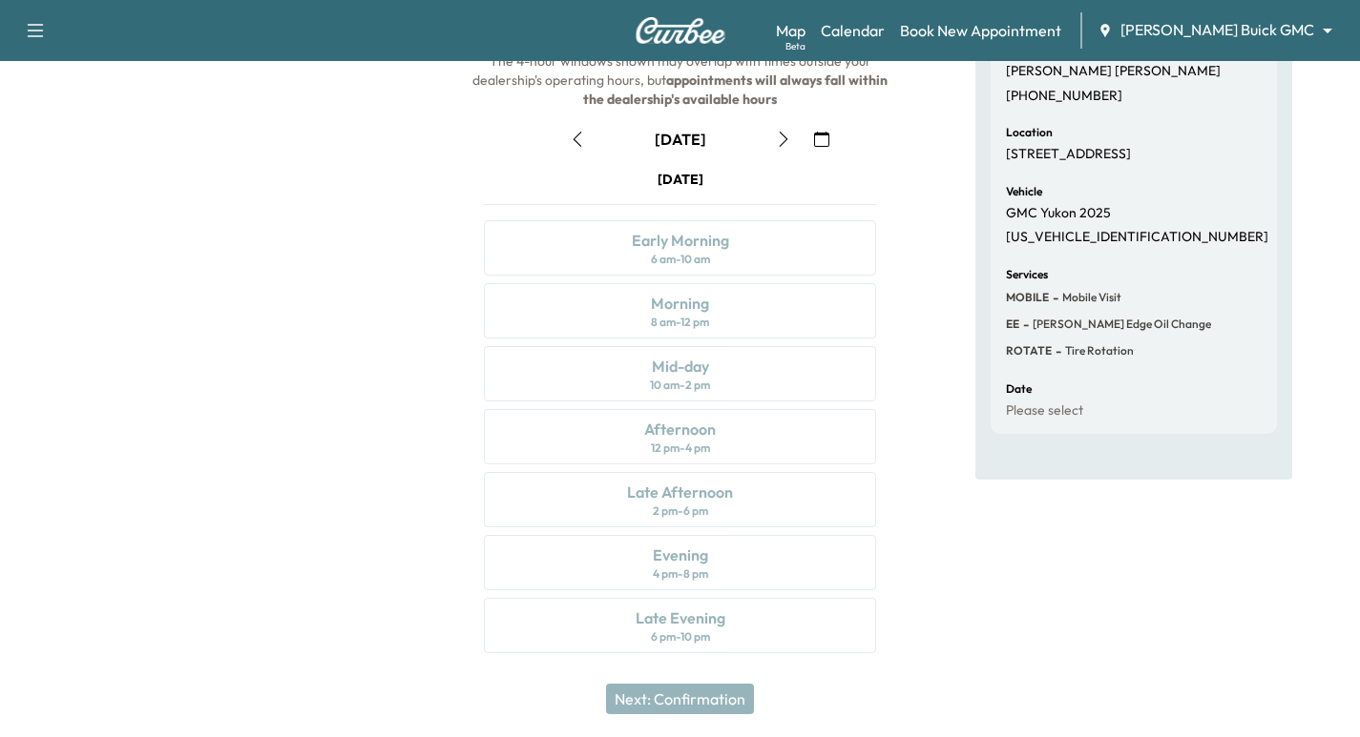
click at [826, 149] on button "button" at bounding box center [821, 139] width 32 height 31
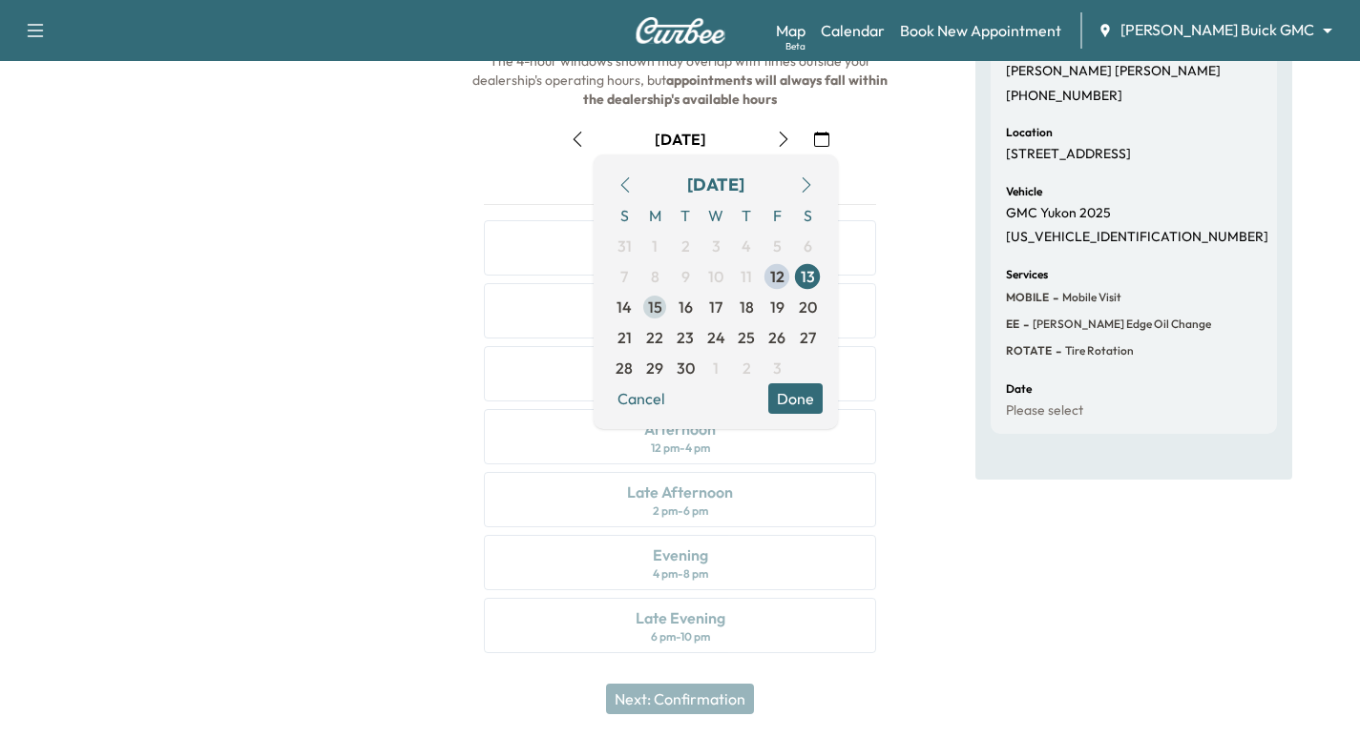
click at [654, 306] on span "15" at bounding box center [655, 307] width 14 height 23
drag, startPoint x: 218, startPoint y: 368, endPoint x: 224, endPoint y: 377, distance: 10.3
click at [223, 379] on div at bounding box center [226, 312] width 453 height 730
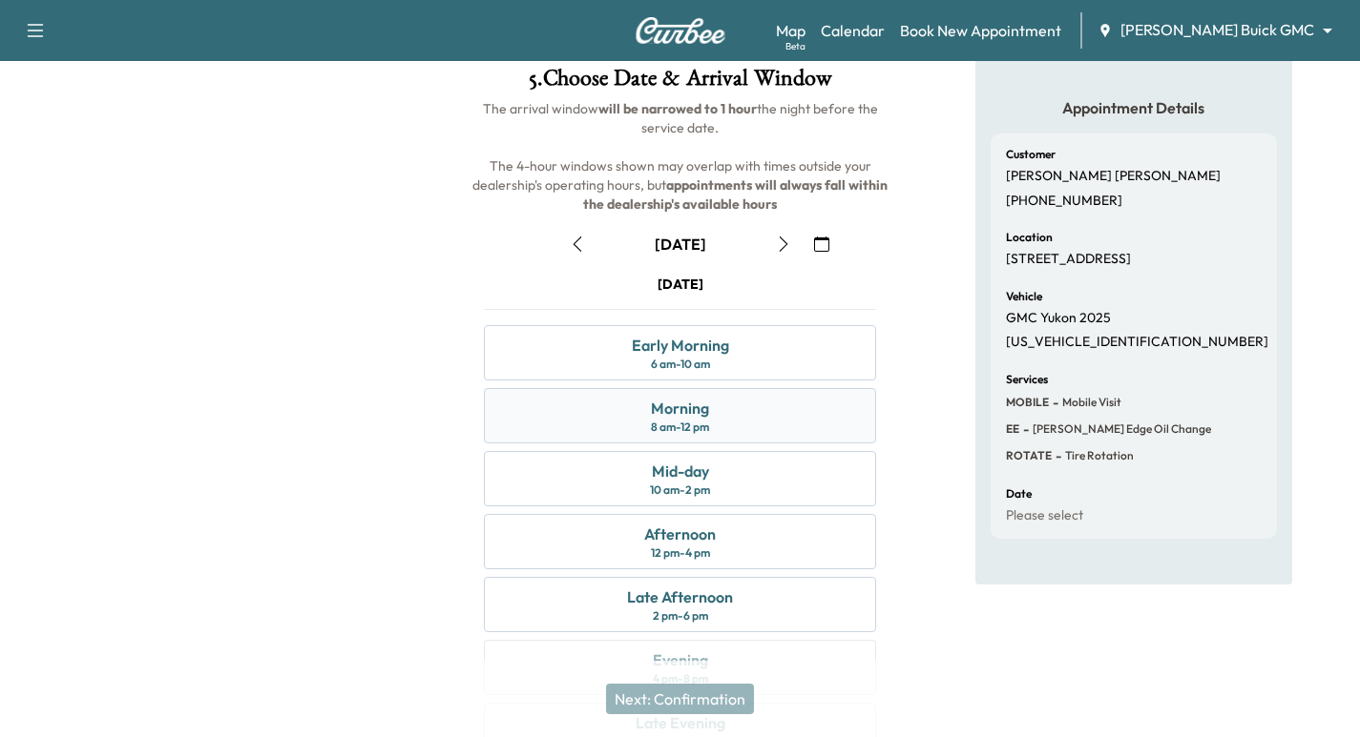
scroll to position [98, 0]
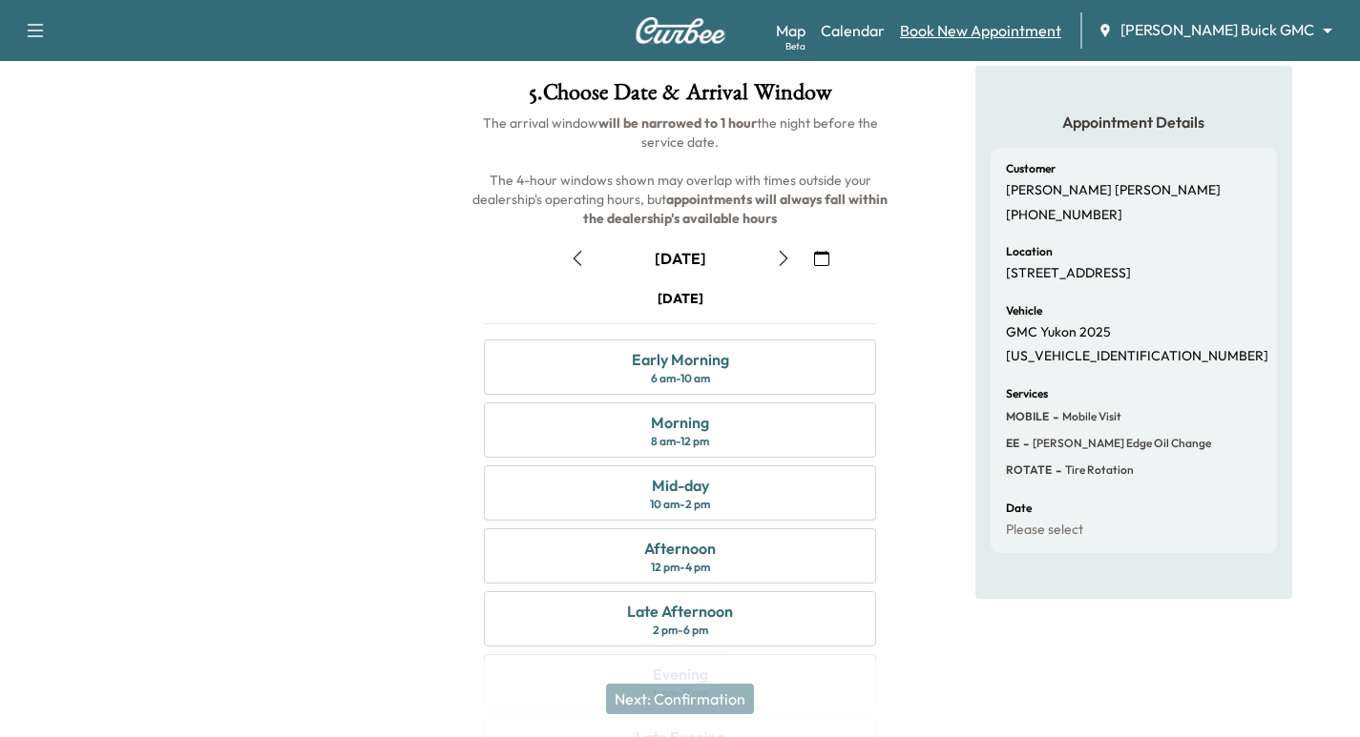
click at [982, 31] on link "Book New Appointment" at bounding box center [980, 30] width 161 height 23
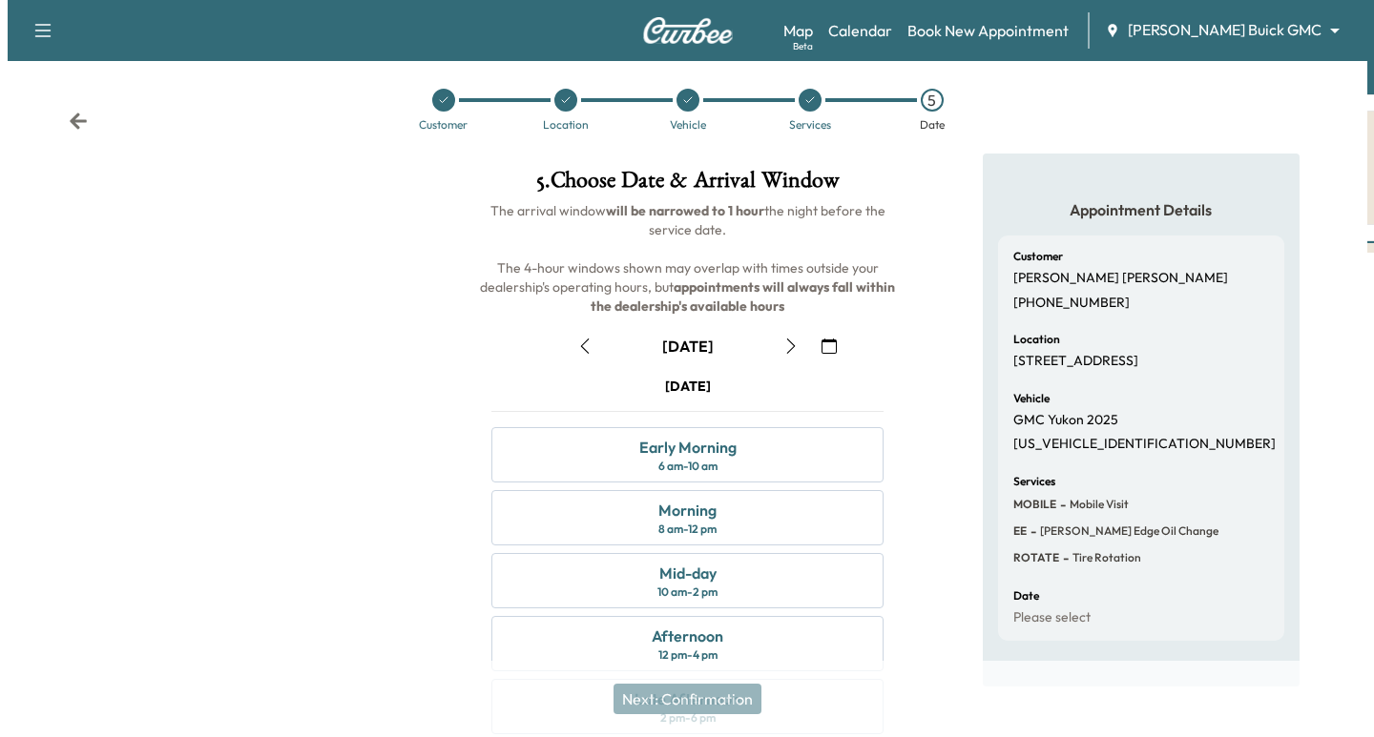
scroll to position [0, 0]
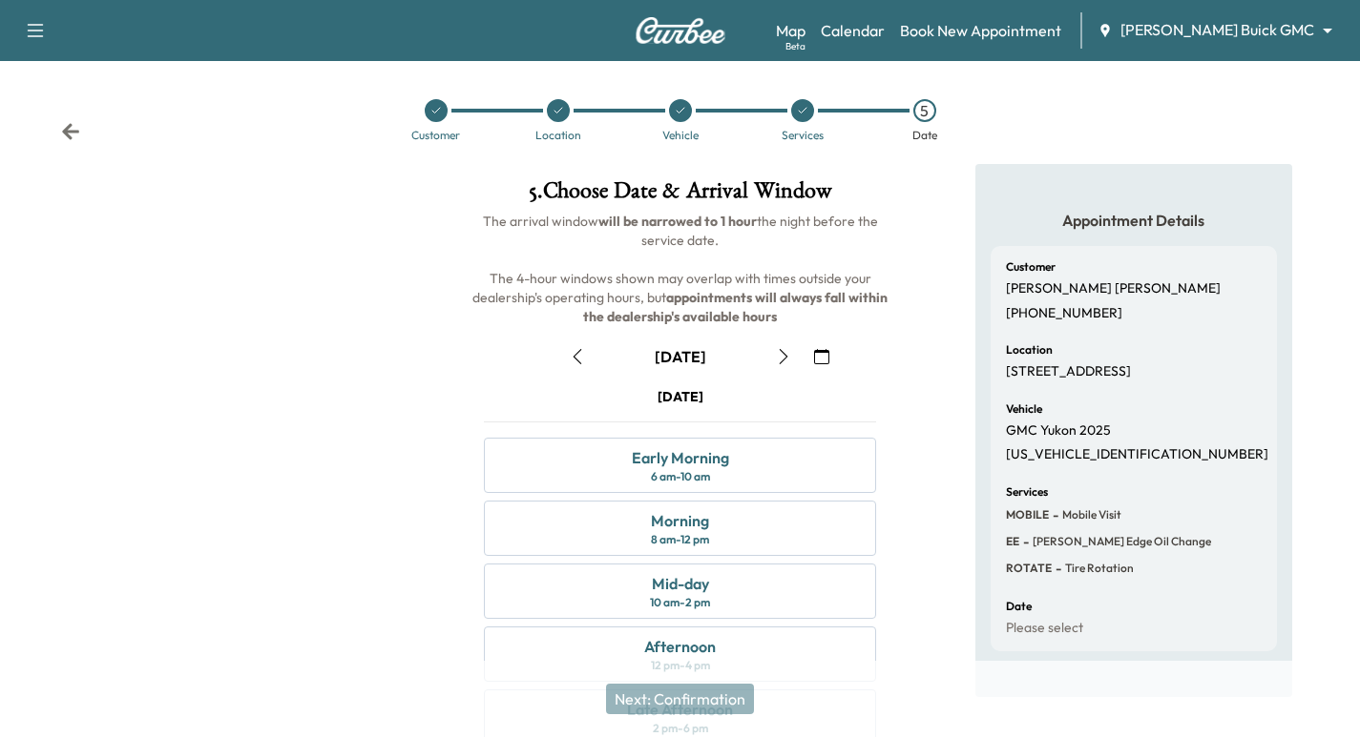
click at [441, 114] on icon at bounding box center [435, 110] width 11 height 11
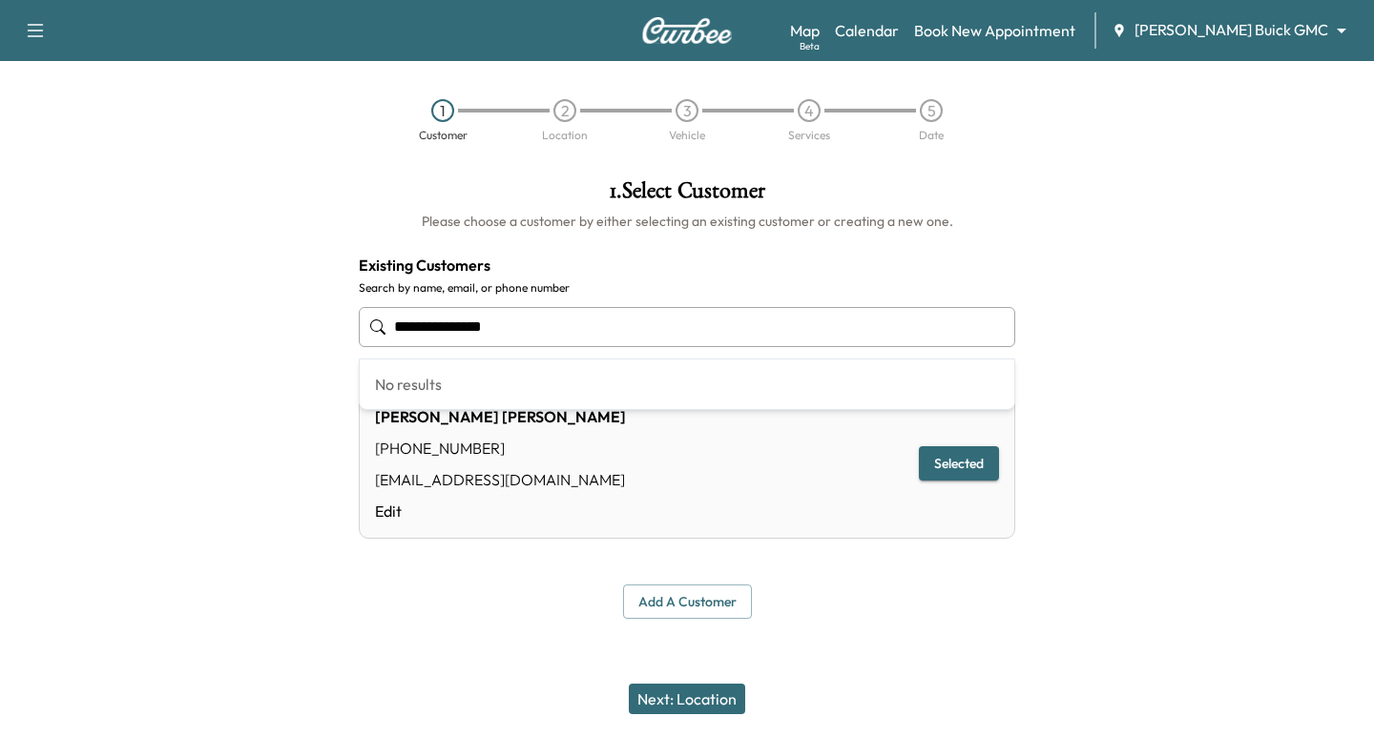
drag, startPoint x: 568, startPoint y: 327, endPoint x: 223, endPoint y: 318, distance: 344.5
click at [223, 318] on div "**********" at bounding box center [687, 399] width 1374 height 470
drag, startPoint x: 516, startPoint y: 333, endPoint x: 168, endPoint y: 314, distance: 348.8
click at [168, 317] on div "**********" at bounding box center [687, 399] width 1374 height 470
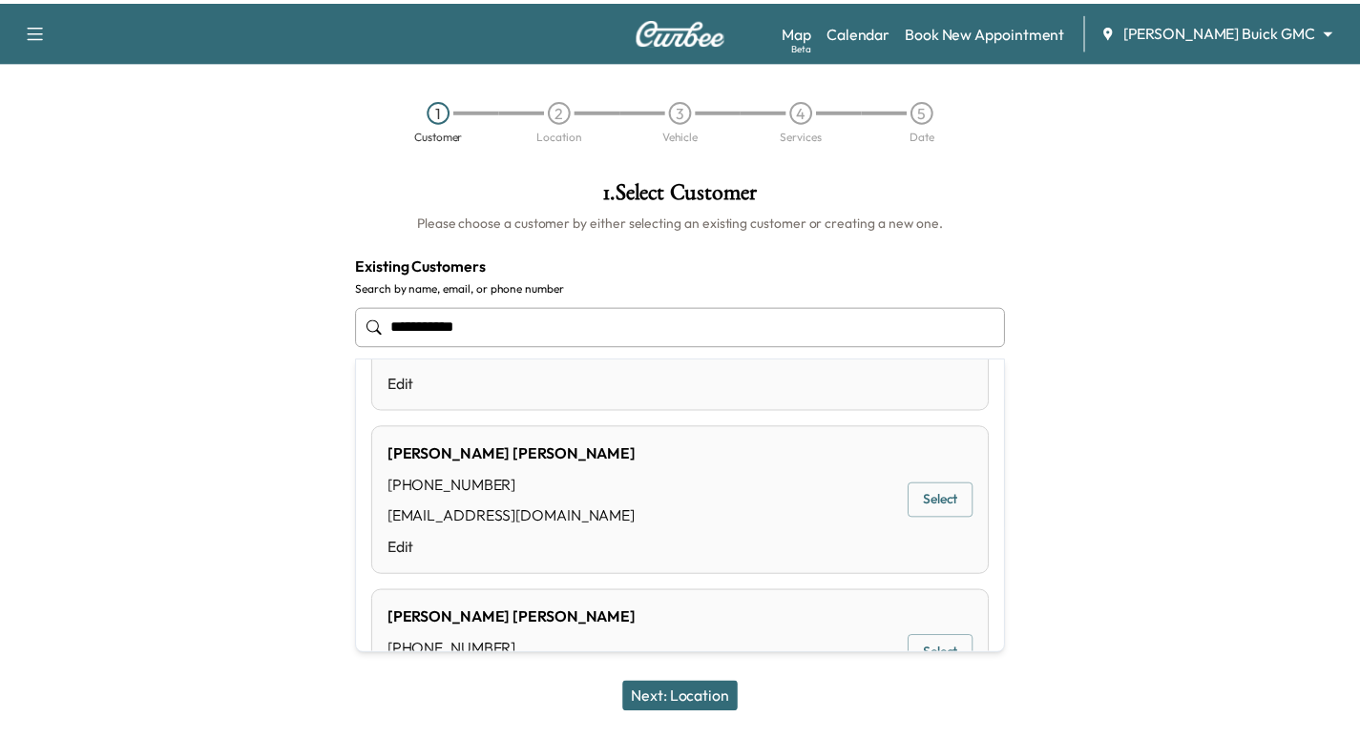
scroll to position [334, 0]
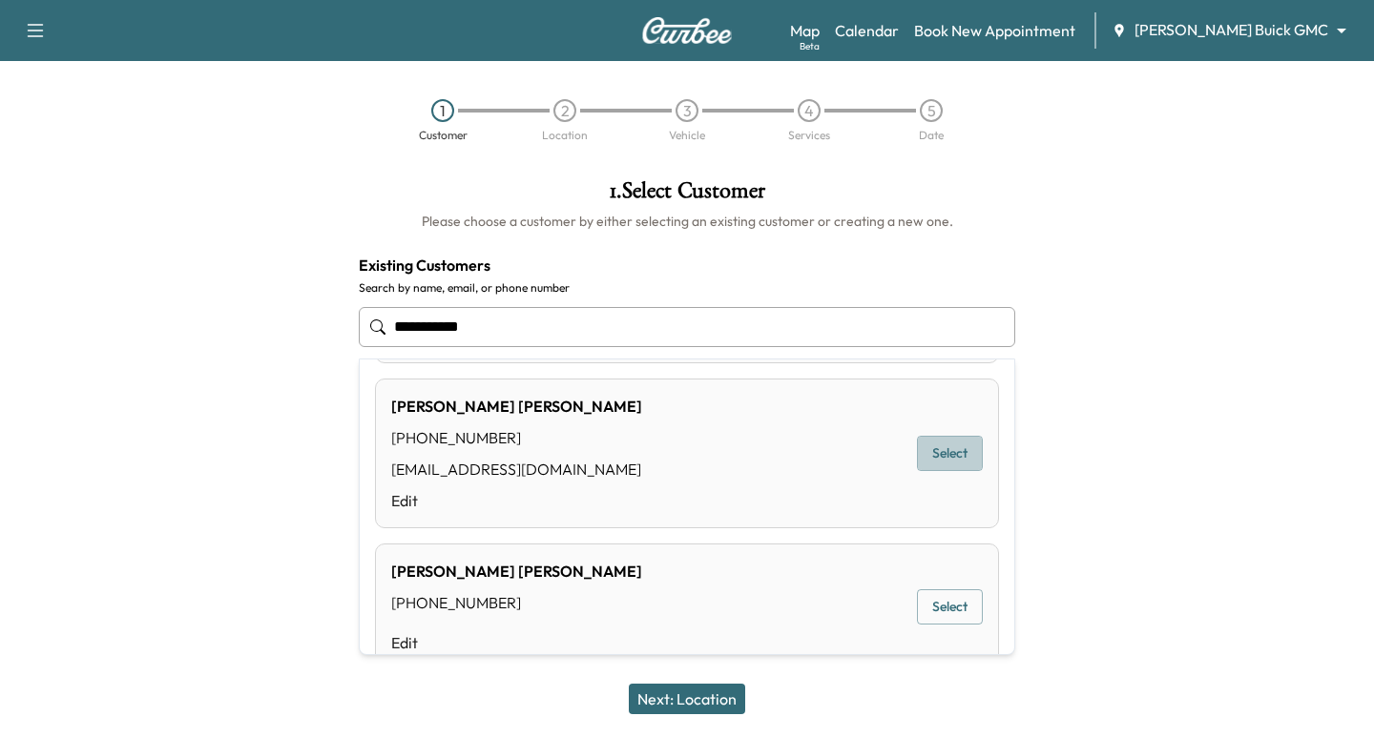
click at [917, 454] on button "Select" at bounding box center [950, 453] width 66 height 35
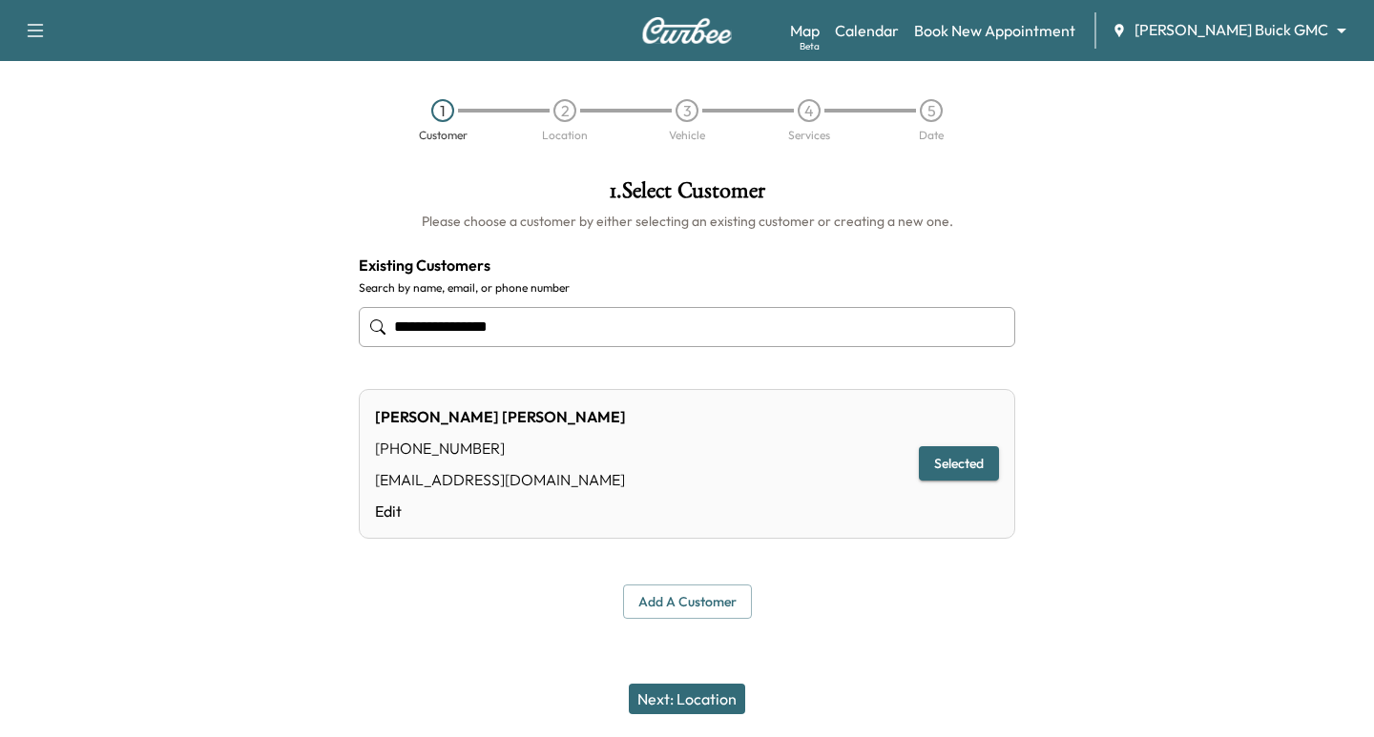
type input "**********"
click at [697, 690] on button "Next: Location" at bounding box center [687, 699] width 116 height 31
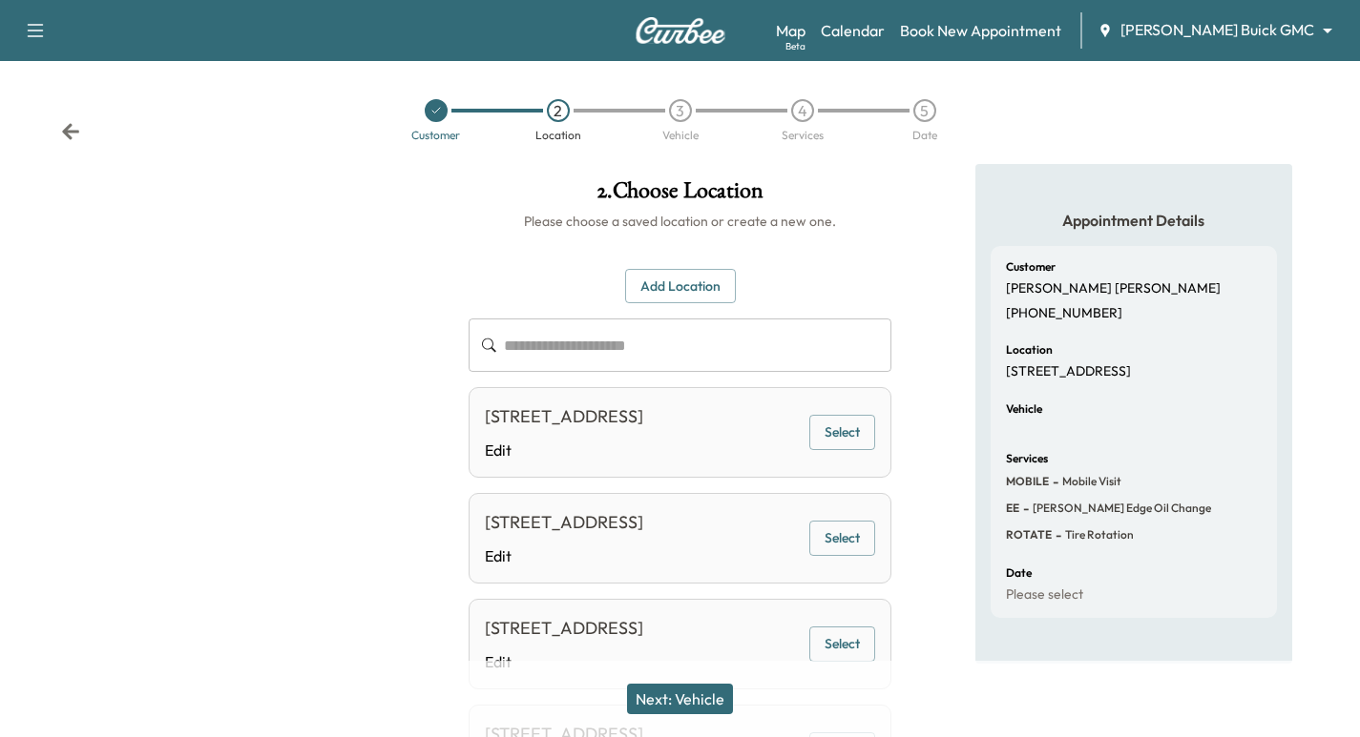
drag, startPoint x: 827, startPoint y: 456, endPoint x: 829, endPoint y: 499, distance: 43.0
click at [827, 450] on button "Select" at bounding box center [842, 432] width 66 height 35
click at [669, 712] on button "Next: Vehicle" at bounding box center [680, 699] width 106 height 31
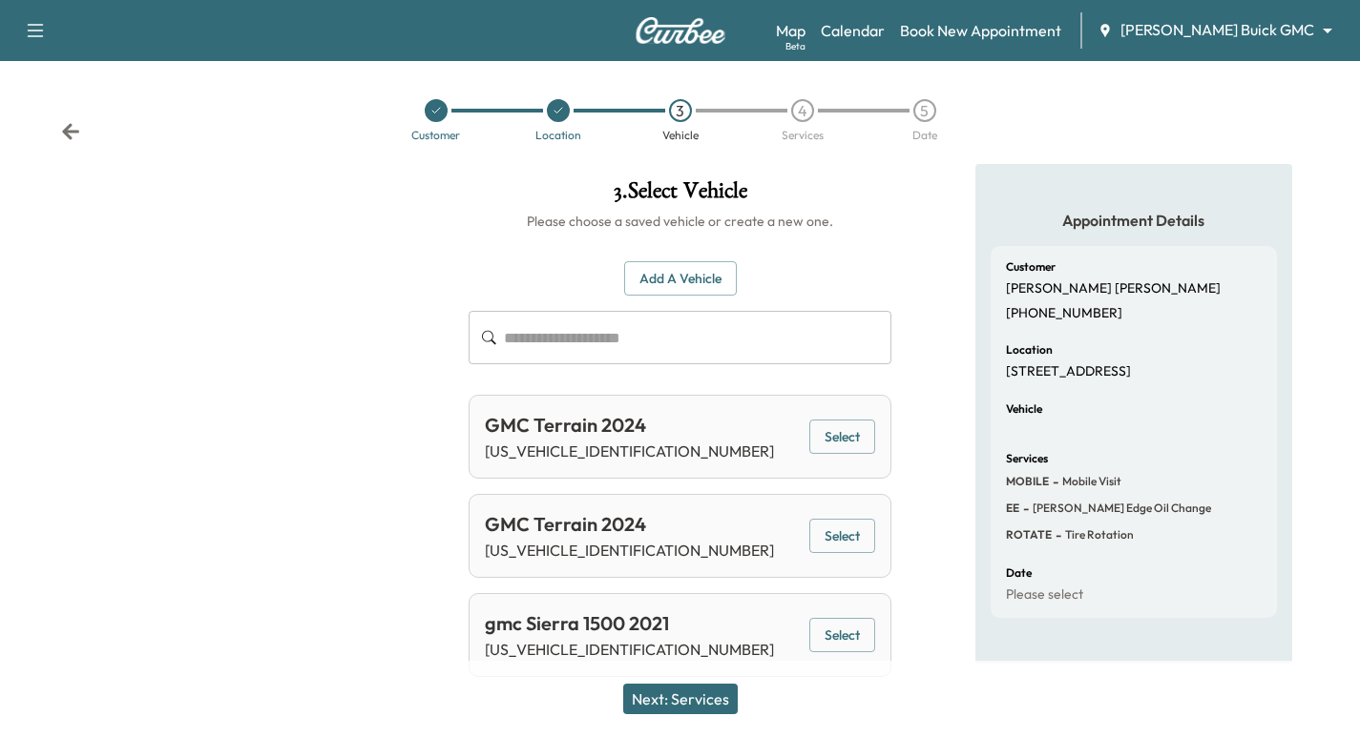
drag, startPoint x: 853, startPoint y: 433, endPoint x: 829, endPoint y: 444, distance: 26.1
click at [852, 433] on button "Select" at bounding box center [842, 437] width 66 height 35
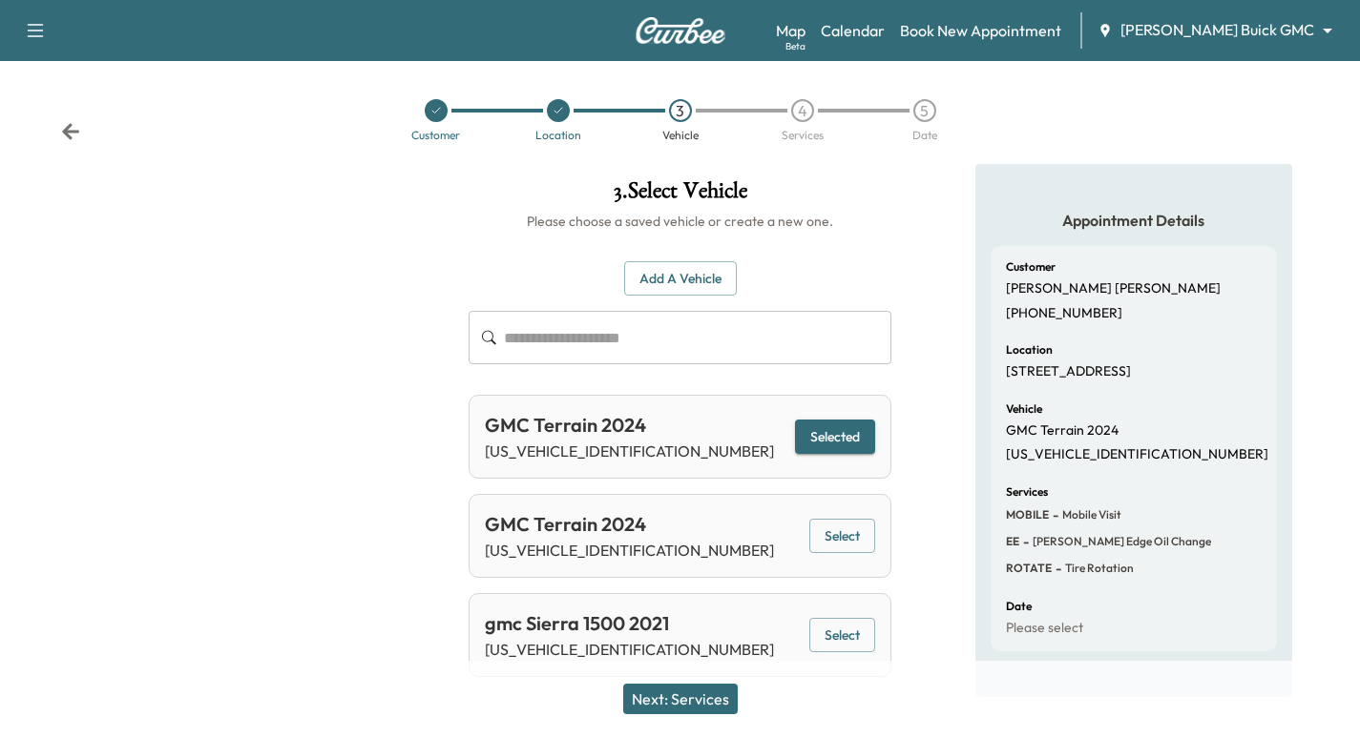
click at [677, 706] on button "Next: Services" at bounding box center [680, 699] width 114 height 31
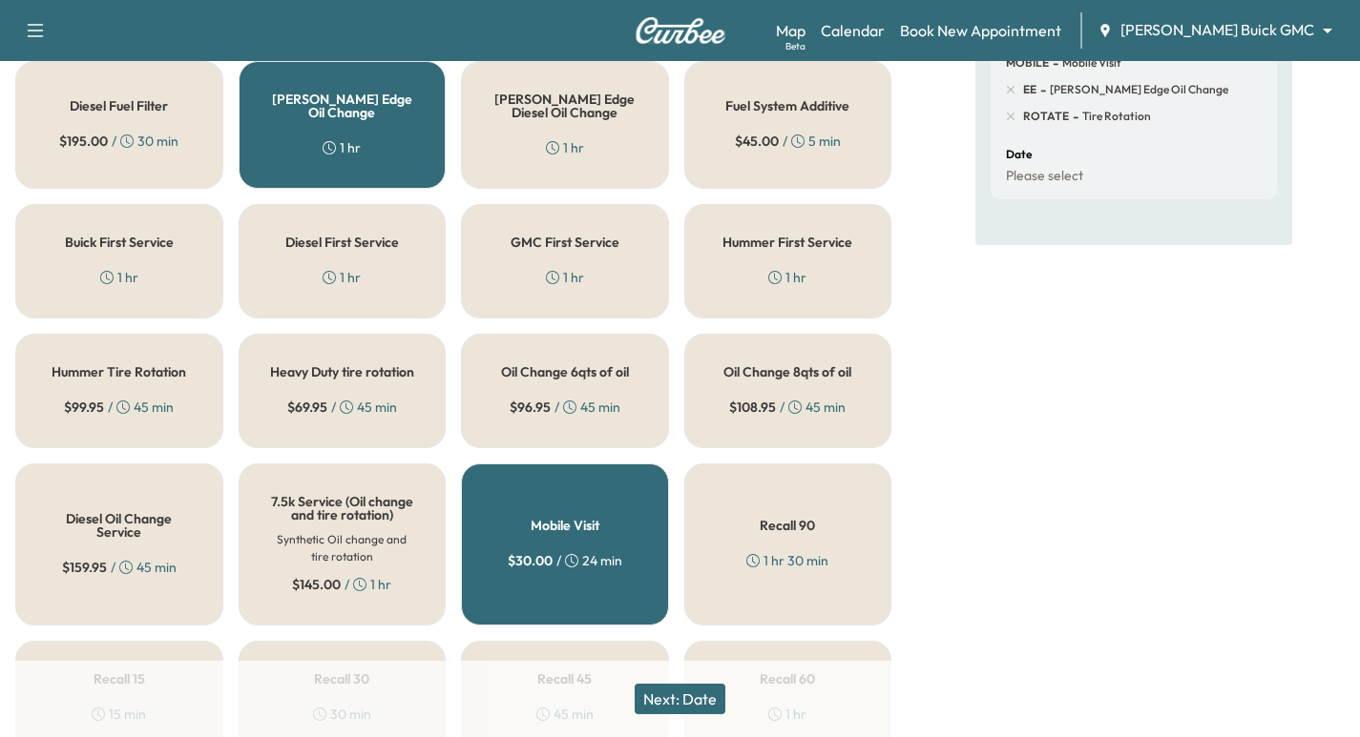
scroll to position [453, 0]
click at [670, 701] on button "Next: Date" at bounding box center [679, 699] width 91 height 31
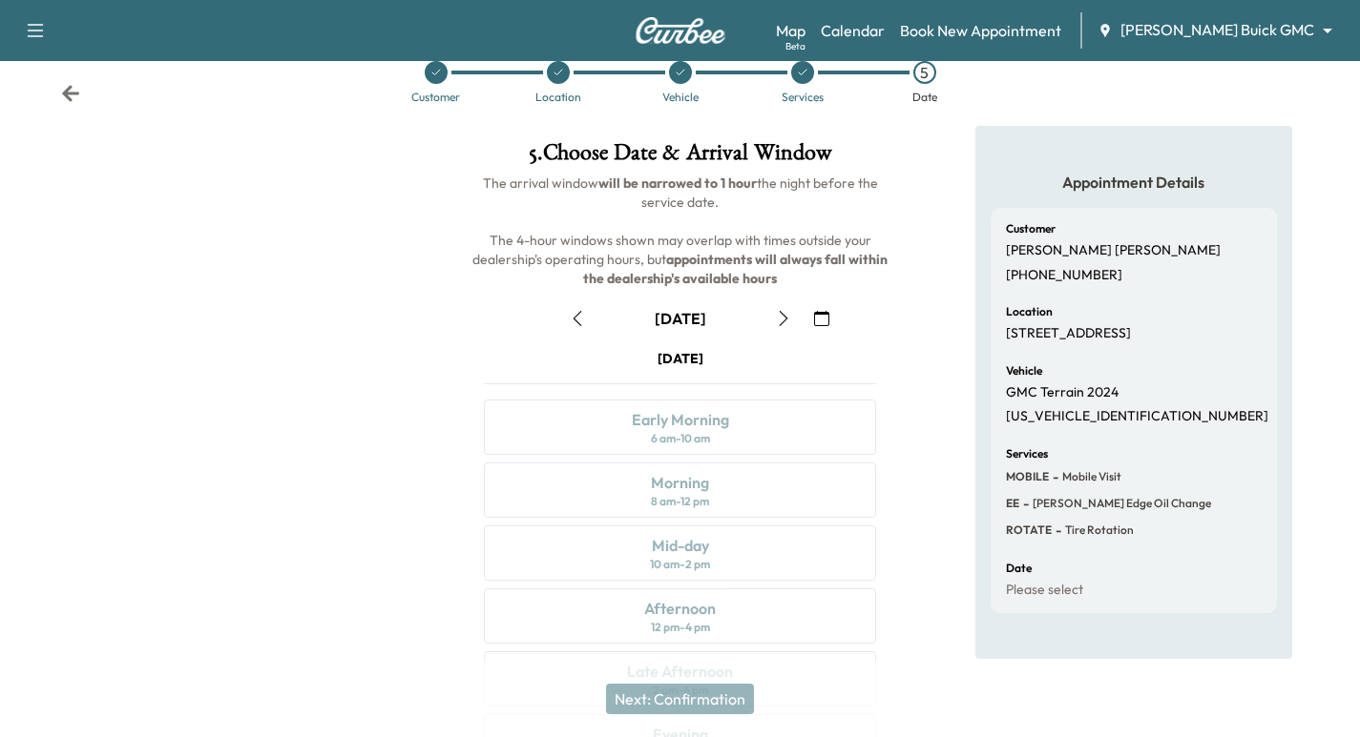
scroll to position [218, 0]
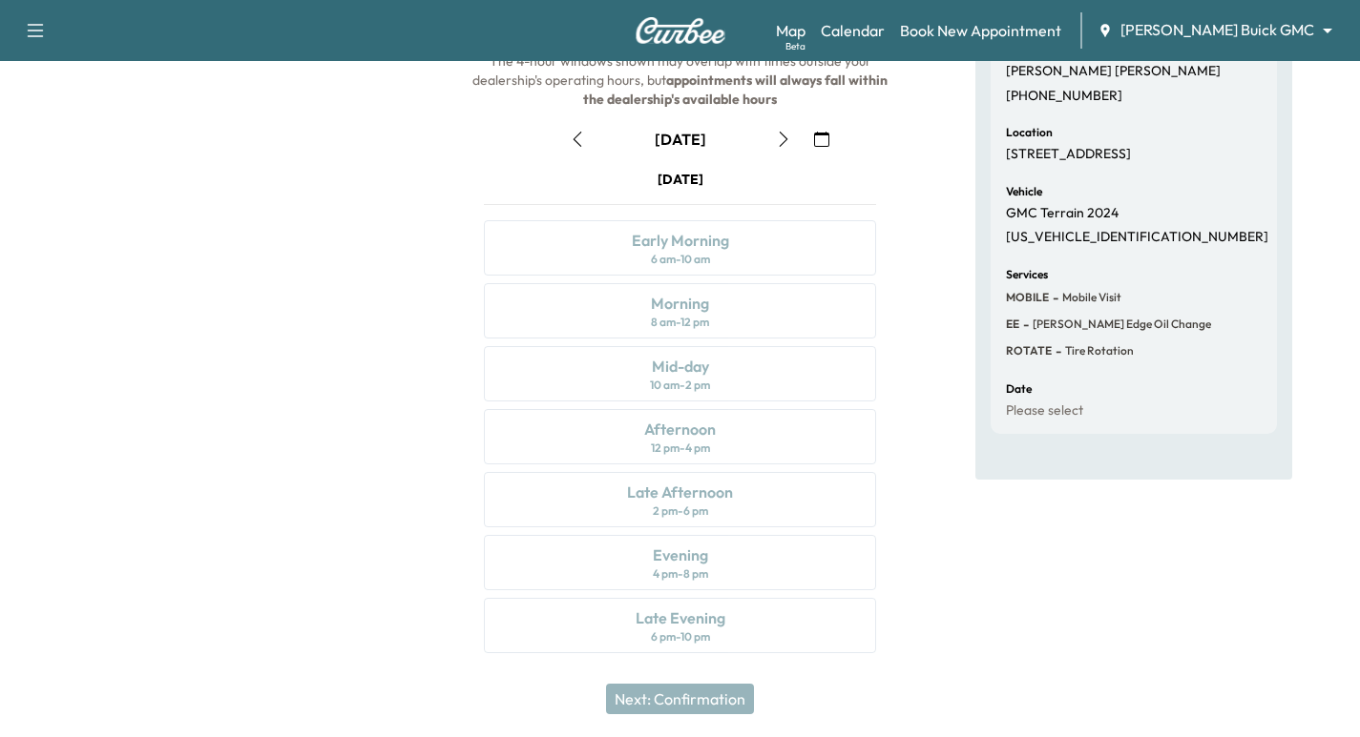
click at [816, 133] on icon "button" at bounding box center [821, 139] width 15 height 15
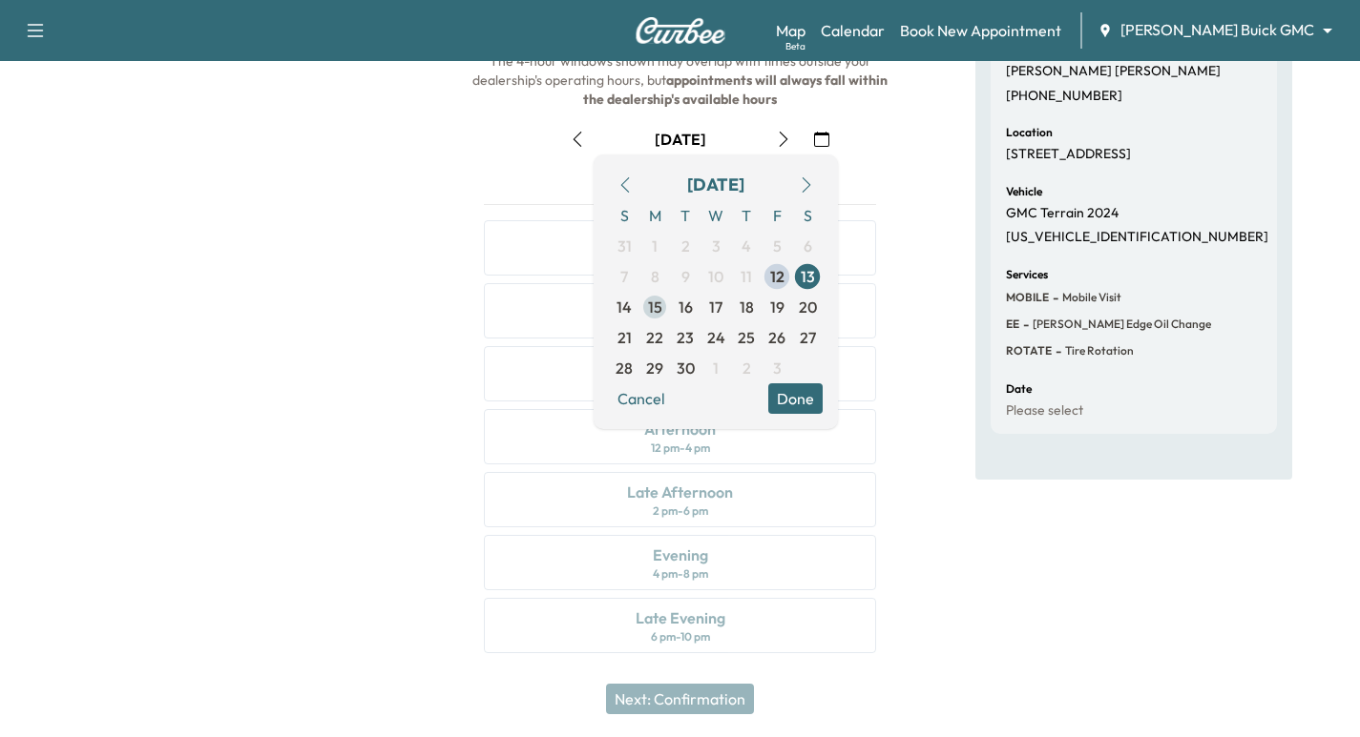
click at [649, 312] on span "15" at bounding box center [655, 307] width 14 height 23
click at [369, 279] on div at bounding box center [226, 312] width 453 height 730
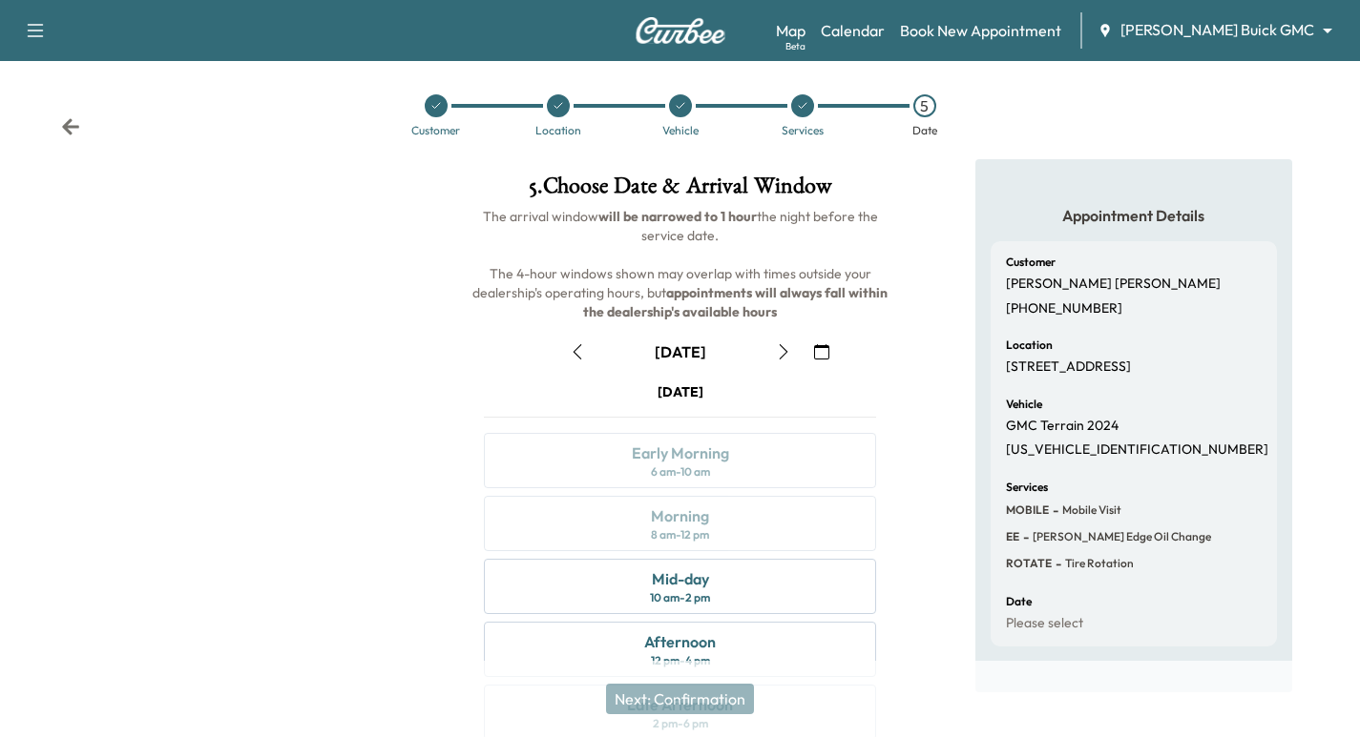
scroll to position [0, 0]
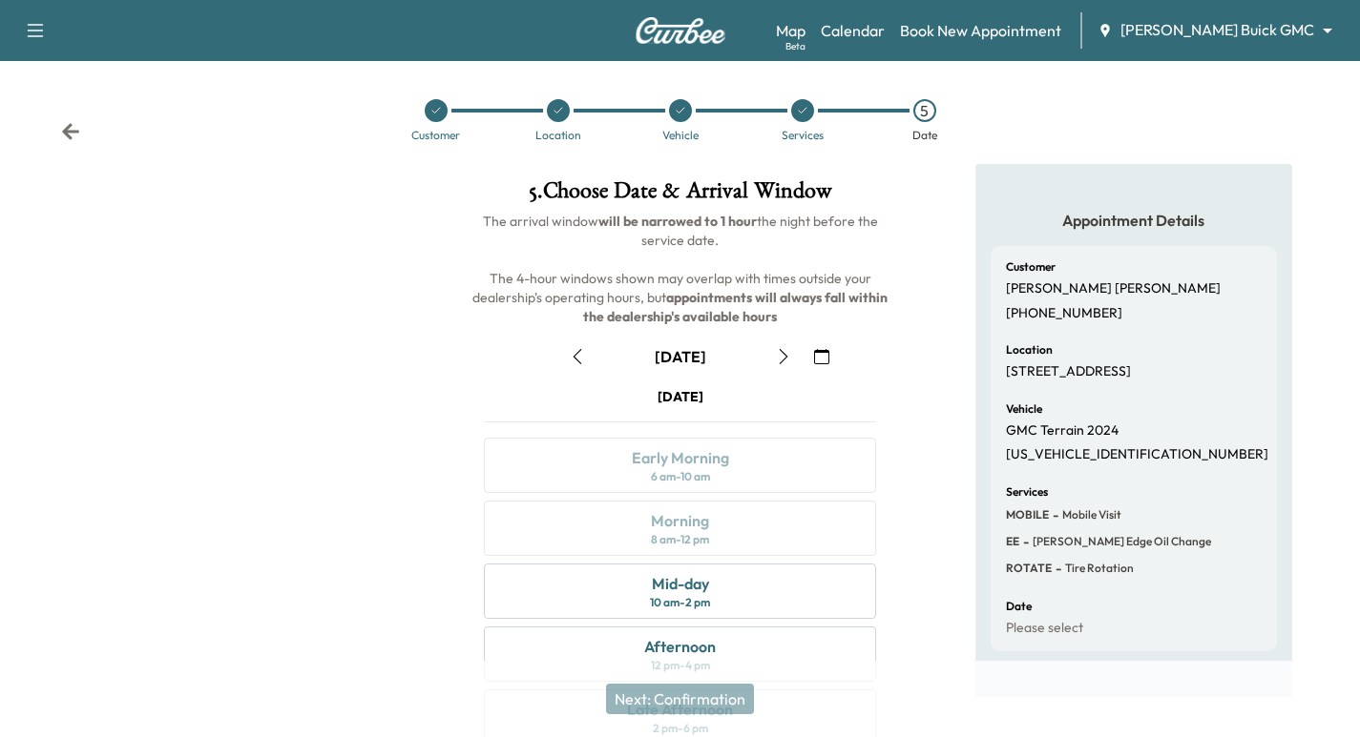
click at [447, 107] on div at bounding box center [436, 110] width 122 height 23
click at [422, 113] on div at bounding box center [436, 110] width 122 height 23
click at [435, 115] on icon at bounding box center [435, 110] width 11 height 11
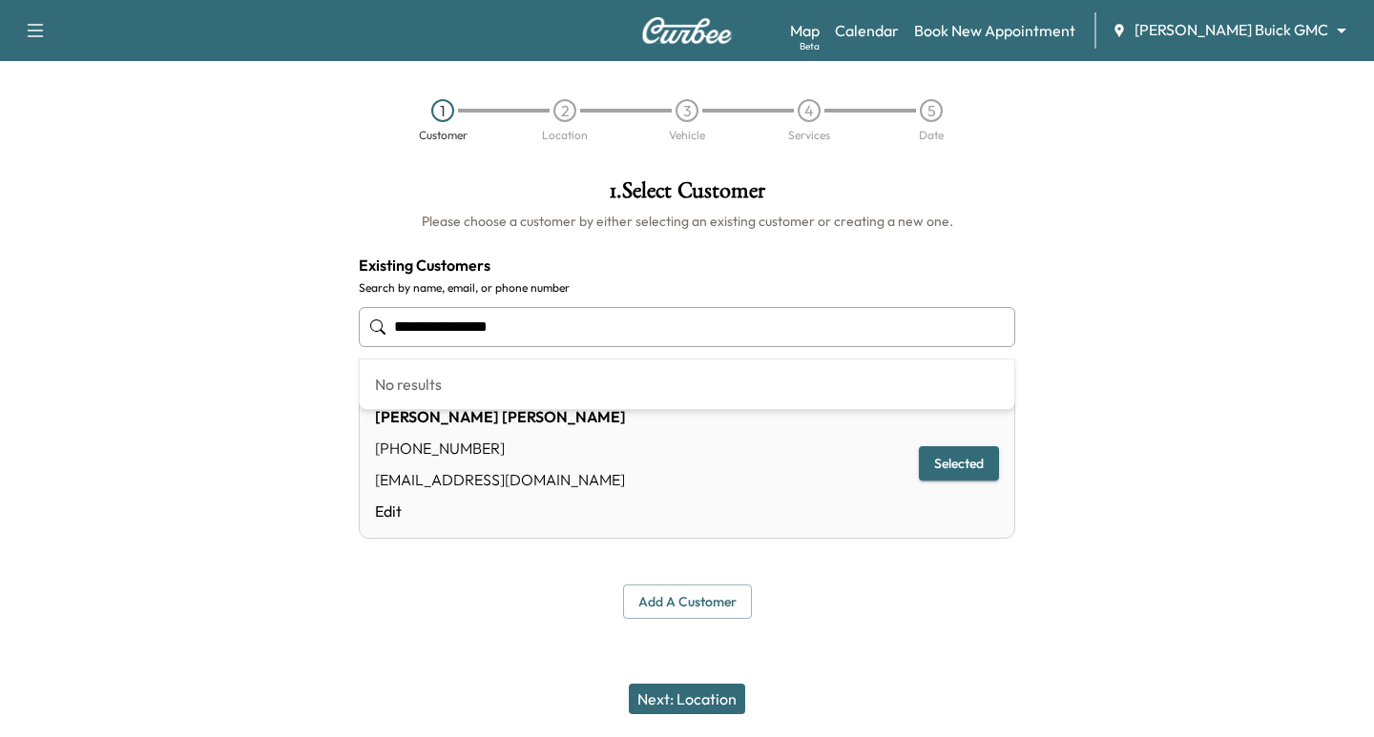
drag, startPoint x: 595, startPoint y: 335, endPoint x: -87, endPoint y: 308, distance: 682.7
click at [0, 308] on html "**********" at bounding box center [687, 368] width 1374 height 737
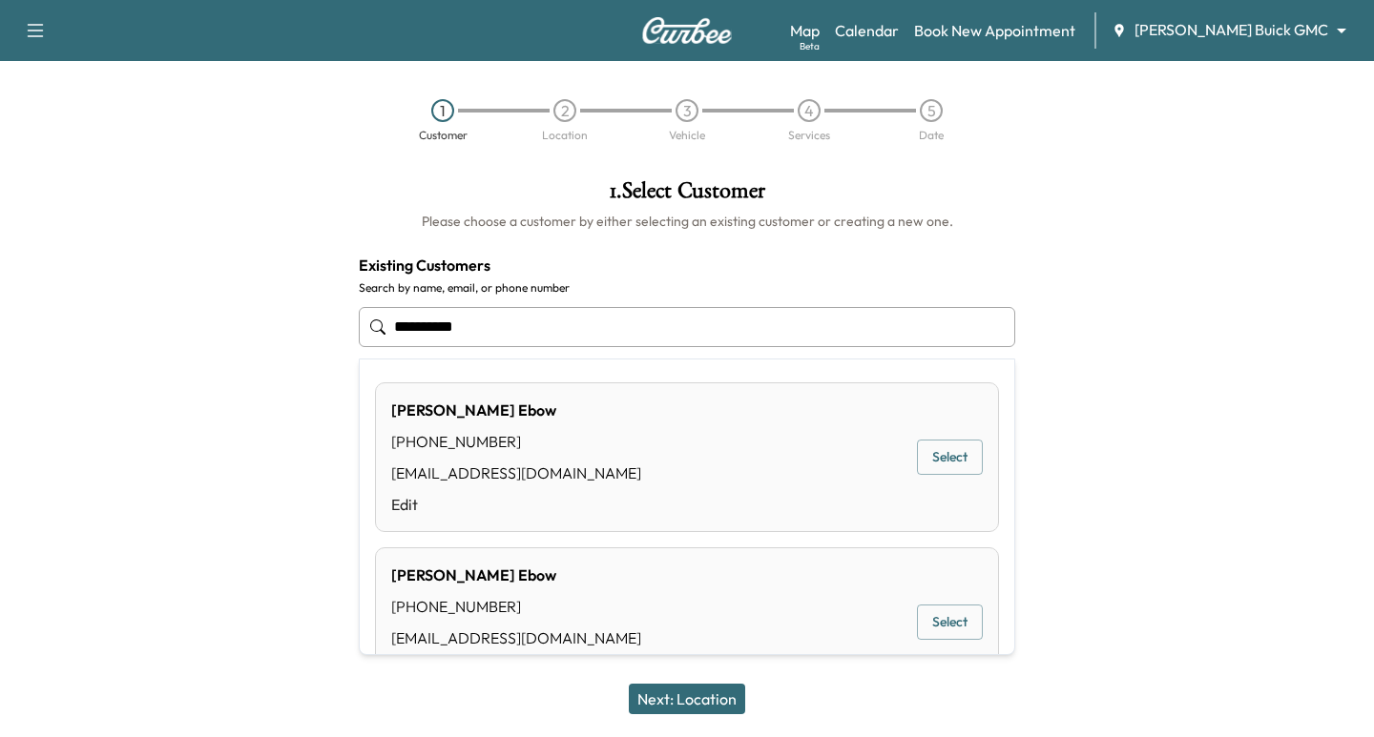
drag, startPoint x: 939, startPoint y: 437, endPoint x: 945, endPoint y: 499, distance: 62.4
click at [955, 455] on div "[PERSON_NAME] [PHONE_NUMBER] [EMAIL_ADDRESS][DOMAIN_NAME] Edit Select" at bounding box center [687, 458] width 624 height 150
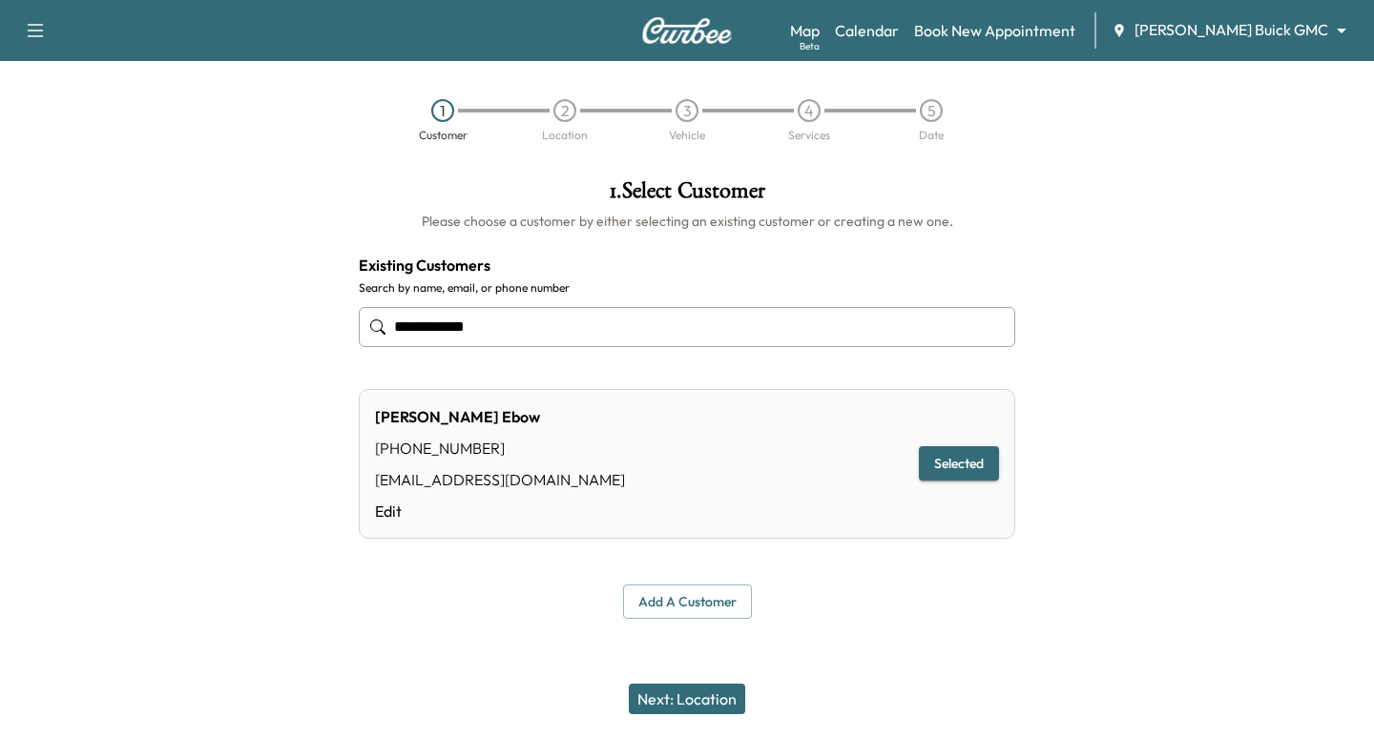
type input "**********"
drag, startPoint x: 710, startPoint y: 702, endPoint x: 706, endPoint y: 729, distance: 27.0
click at [710, 703] on button "Next: Location" at bounding box center [687, 699] width 116 height 31
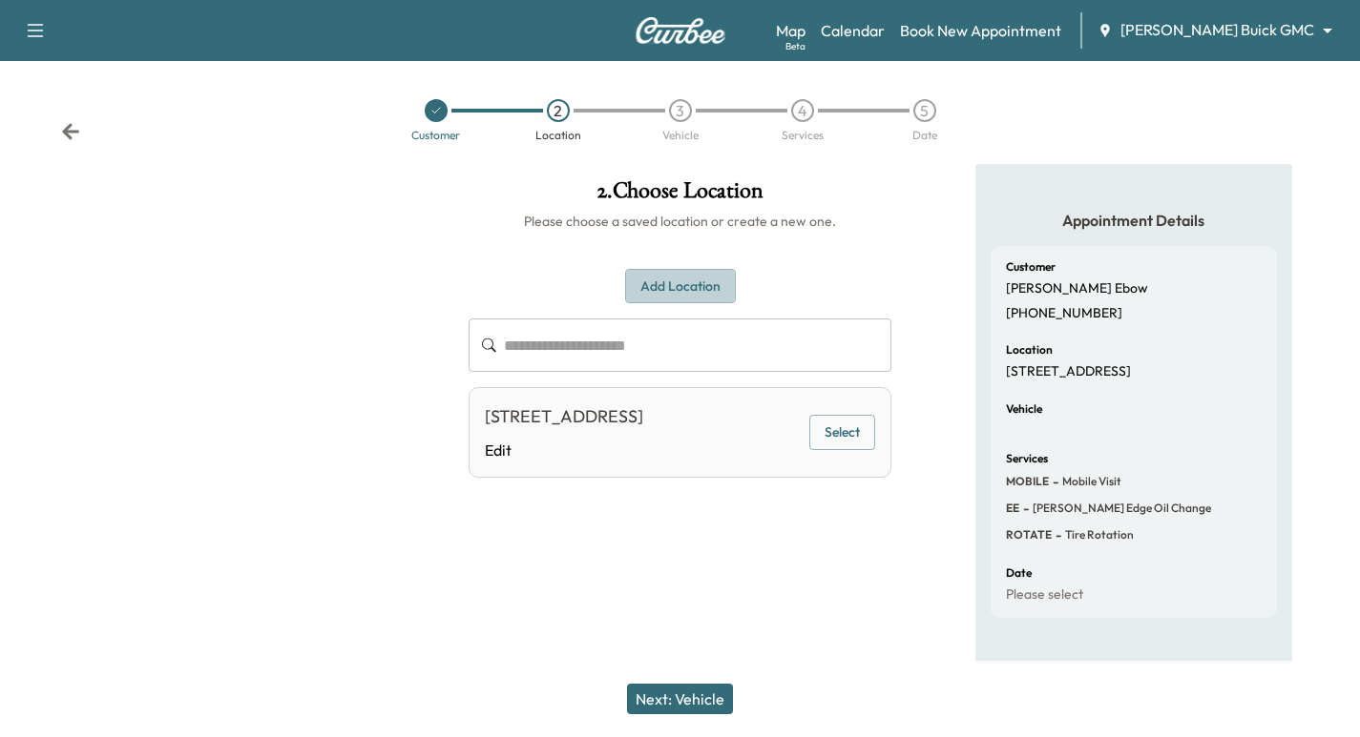
click at [698, 278] on button "Add Location" at bounding box center [680, 286] width 111 height 35
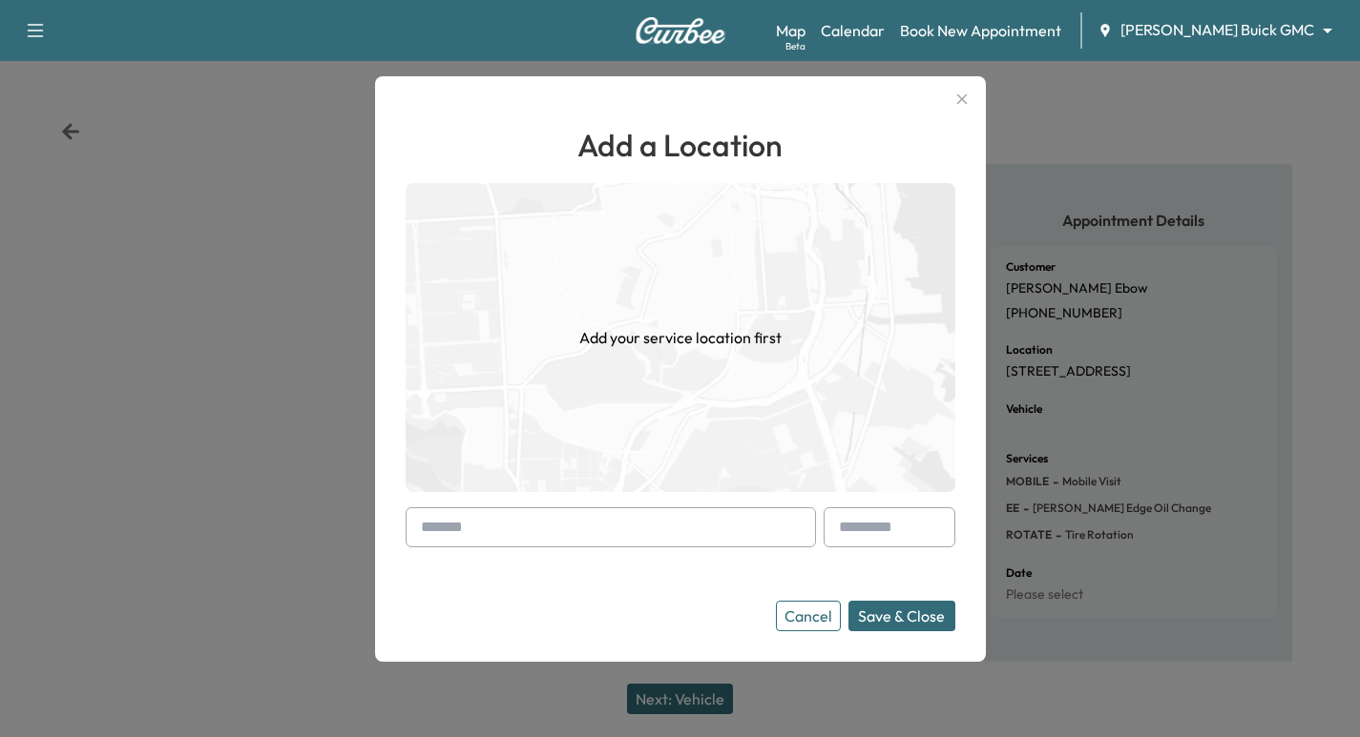
drag, startPoint x: 487, startPoint y: 525, endPoint x: 482, endPoint y: 539, distance: 15.1
click at [485, 535] on input "text" at bounding box center [610, 528] width 410 height 40
paste input "**********"
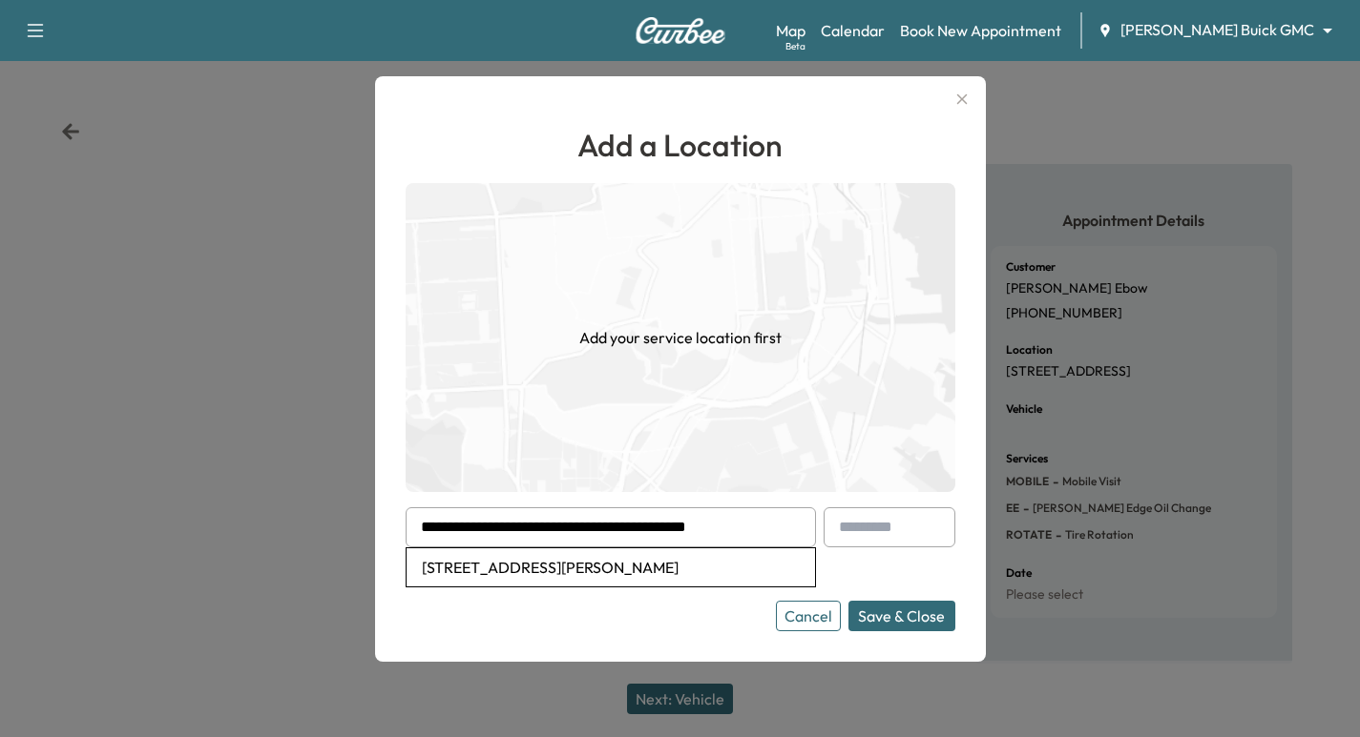
click at [535, 576] on li "[STREET_ADDRESS][PERSON_NAME]" at bounding box center [610, 568] width 408 height 38
type input "**********"
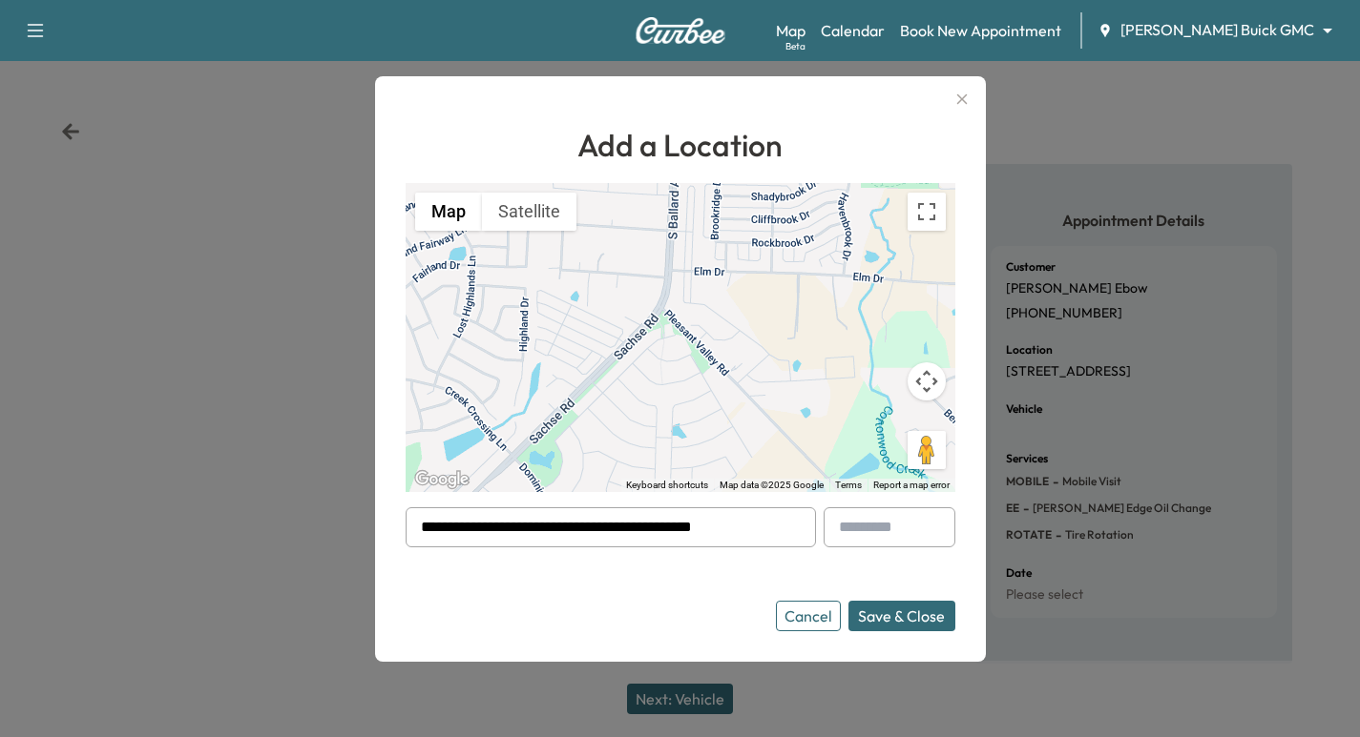
click at [877, 616] on button "Save & Close" at bounding box center [901, 616] width 107 height 31
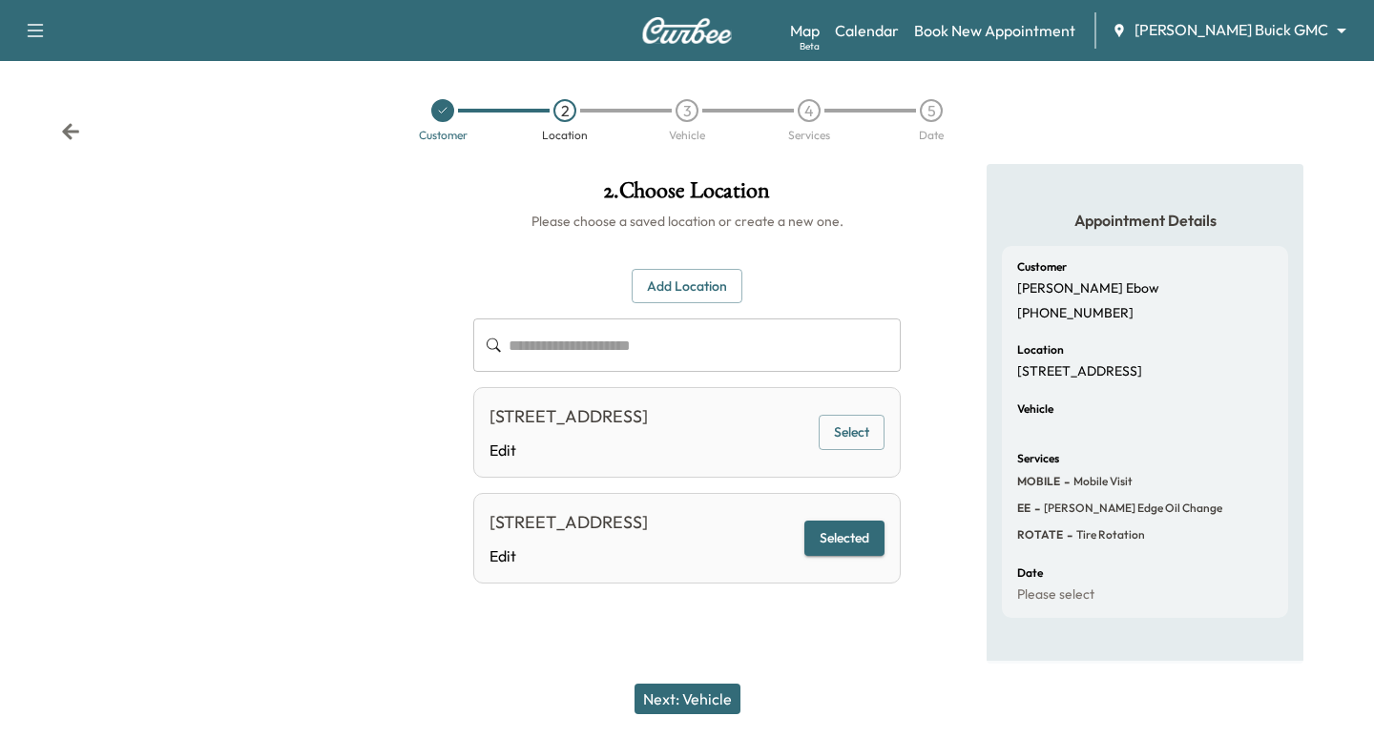
click at [689, 704] on button "Next: Vehicle" at bounding box center [687, 699] width 106 height 31
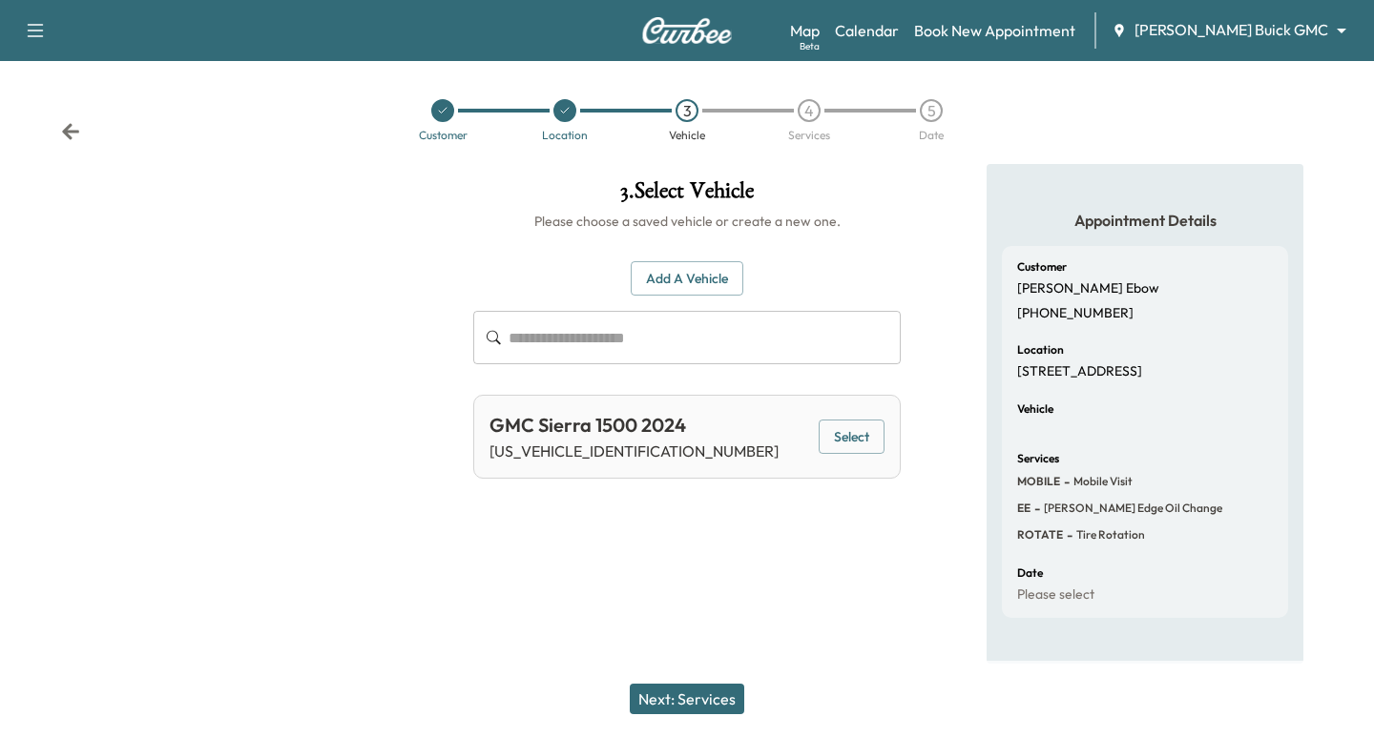
click at [816, 438] on div "GMC Sierra 1500 2024 [US_VEHICLE_IDENTIFICATION_NUMBER] Select" at bounding box center [686, 437] width 427 height 84
click at [862, 440] on button "Select" at bounding box center [852, 437] width 66 height 35
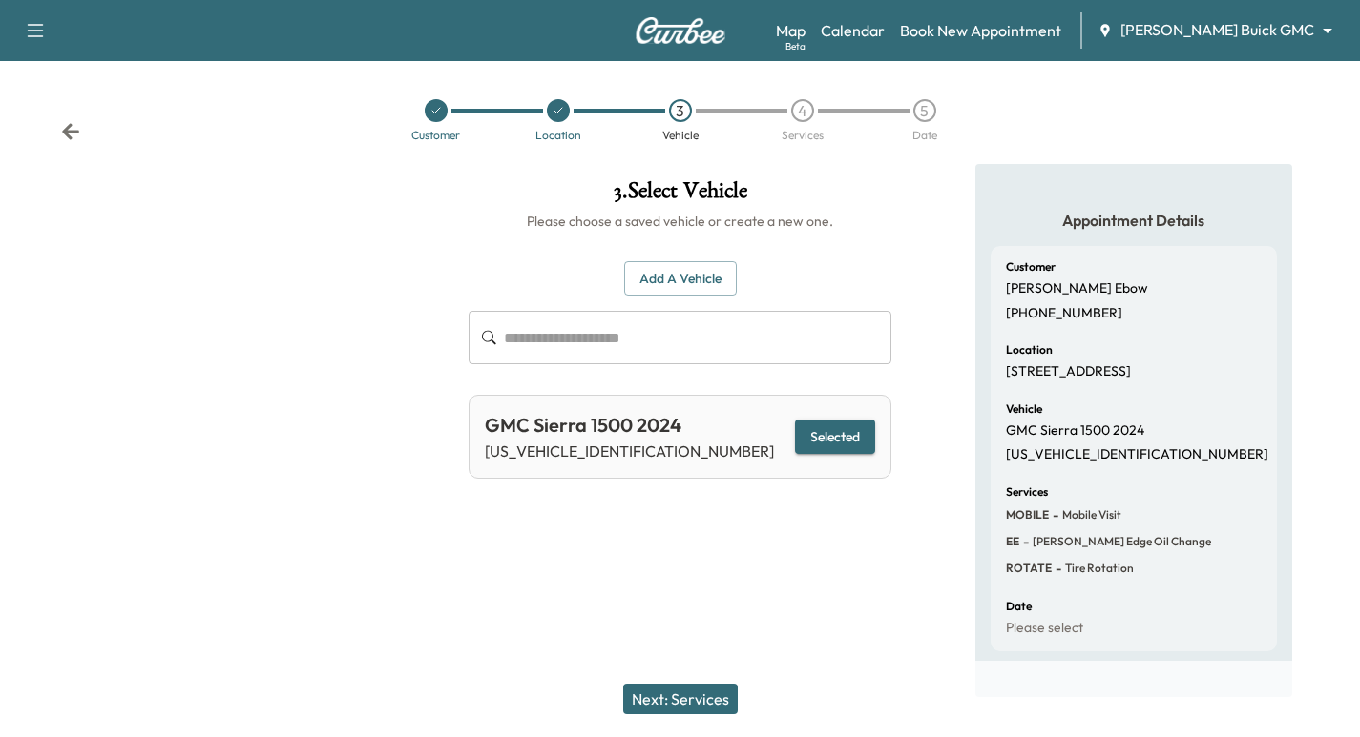
click at [680, 696] on button "Next: Services" at bounding box center [680, 699] width 114 height 31
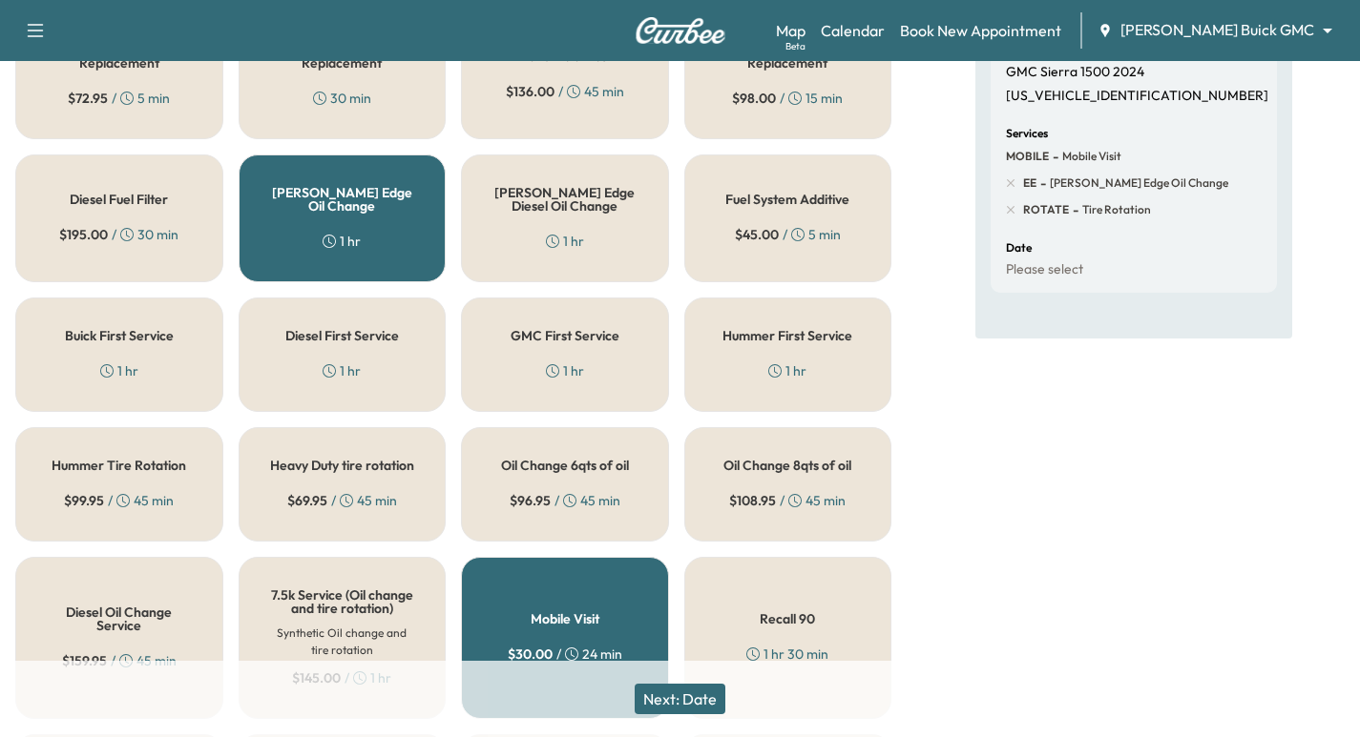
scroll to position [405, 0]
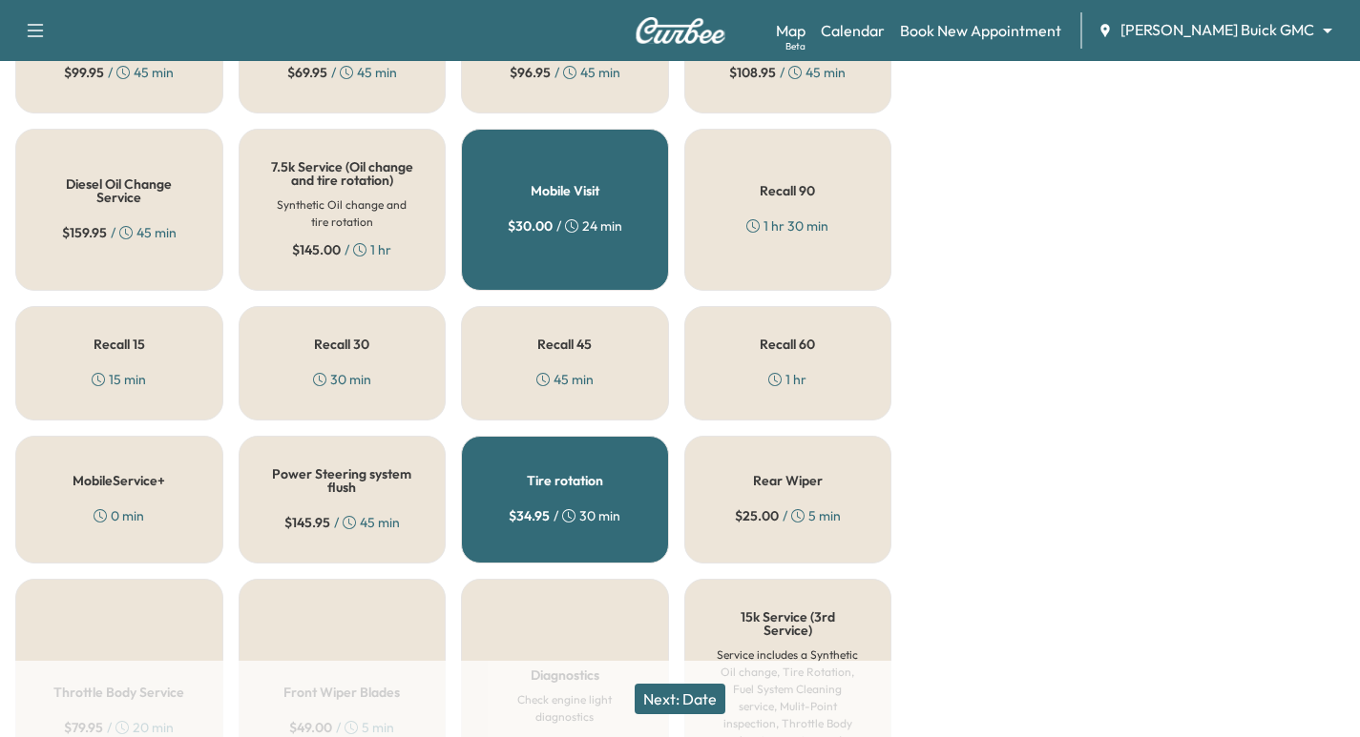
click at [691, 717] on div "Next: Date" at bounding box center [680, 699] width 1360 height 76
click at [695, 700] on button "Next: Date" at bounding box center [679, 699] width 91 height 31
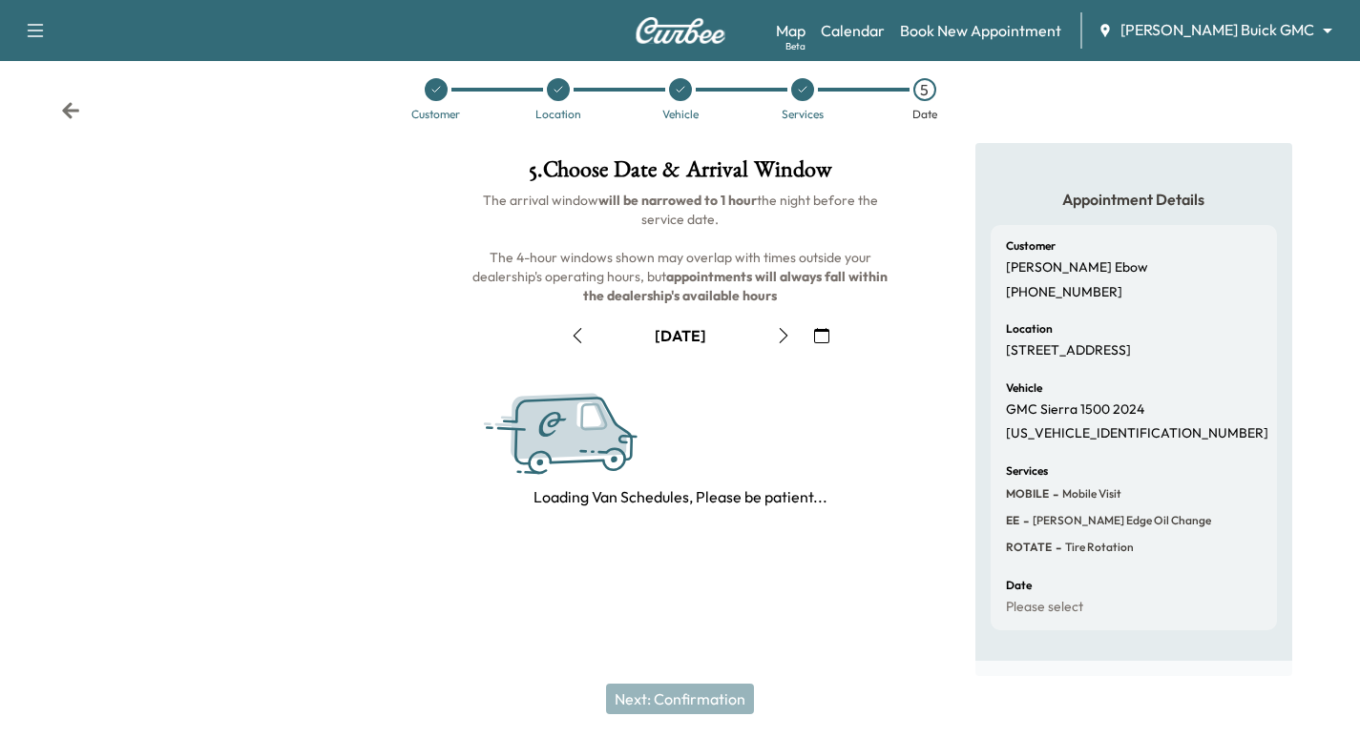
scroll to position [218, 0]
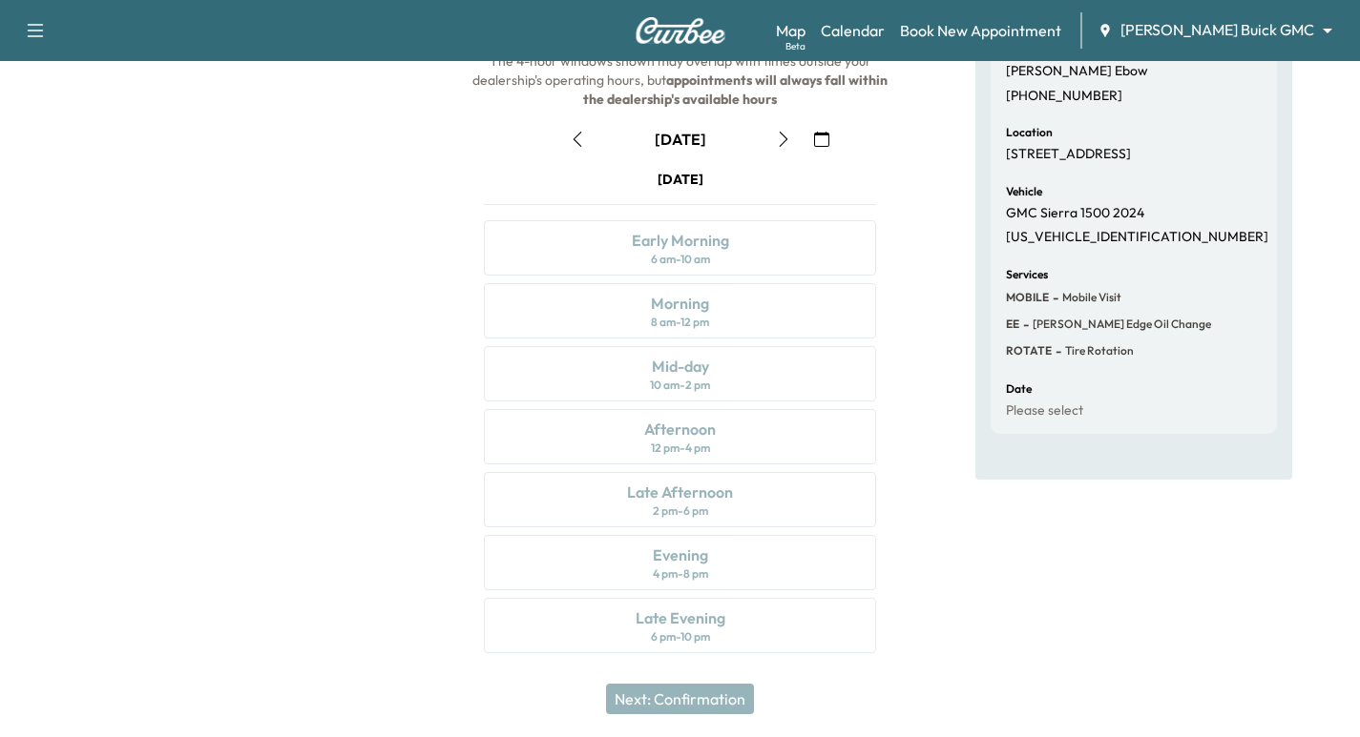
click at [827, 132] on icon "button" at bounding box center [821, 139] width 15 height 15
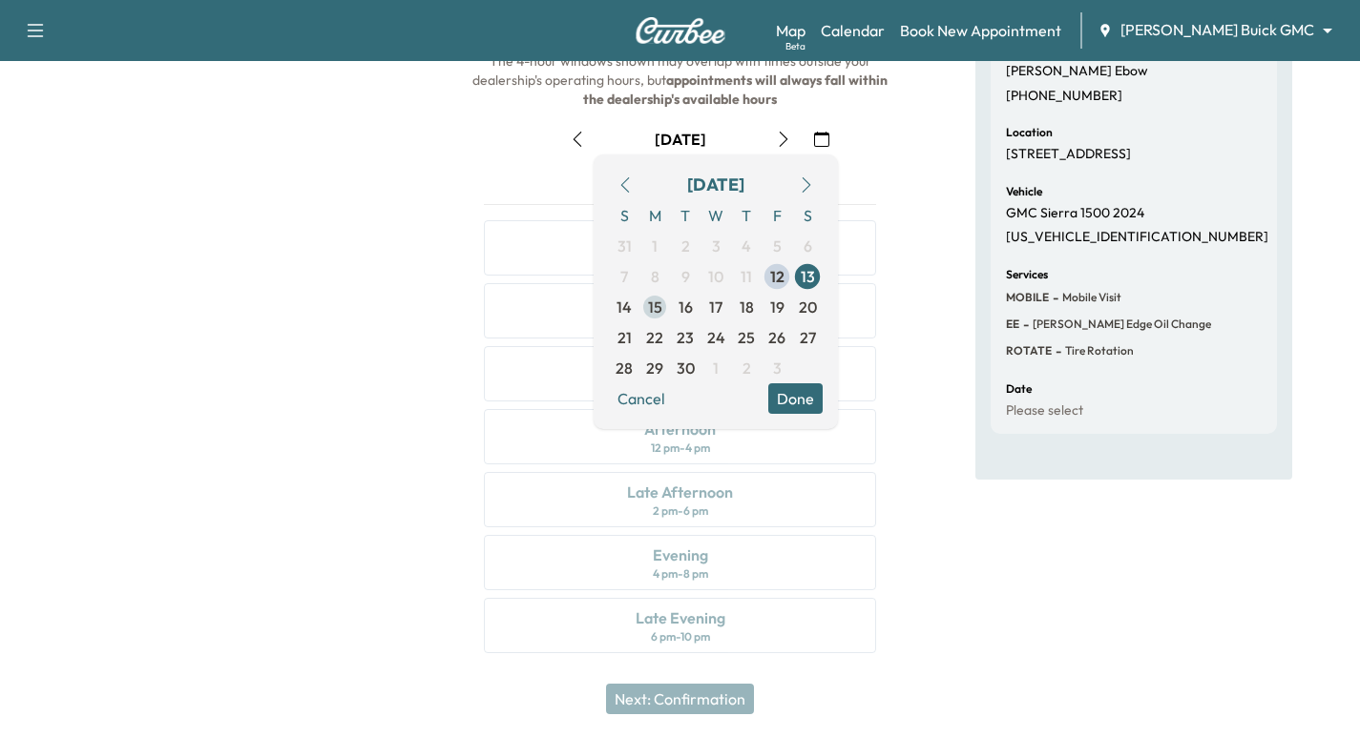
click at [651, 309] on span "15" at bounding box center [655, 307] width 14 height 23
click at [342, 336] on div at bounding box center [226, 312] width 453 height 730
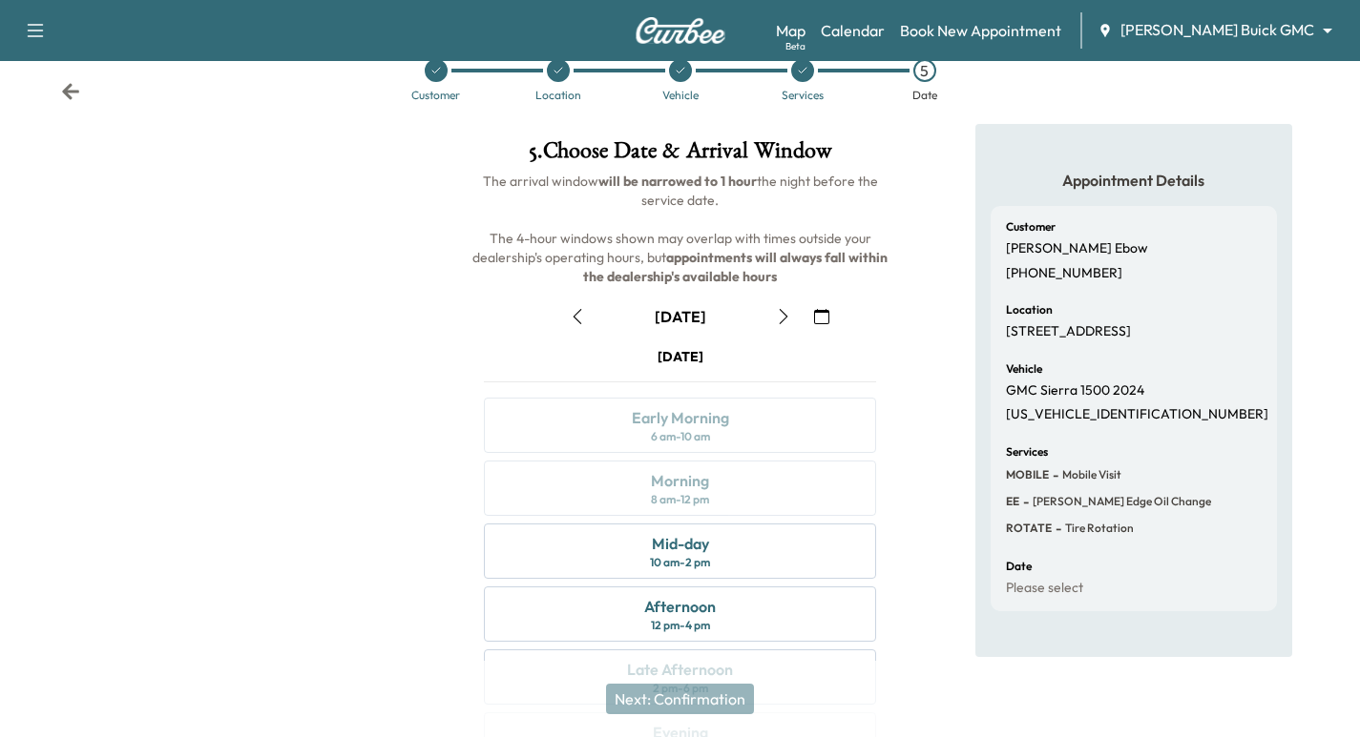
scroll to position [0, 0]
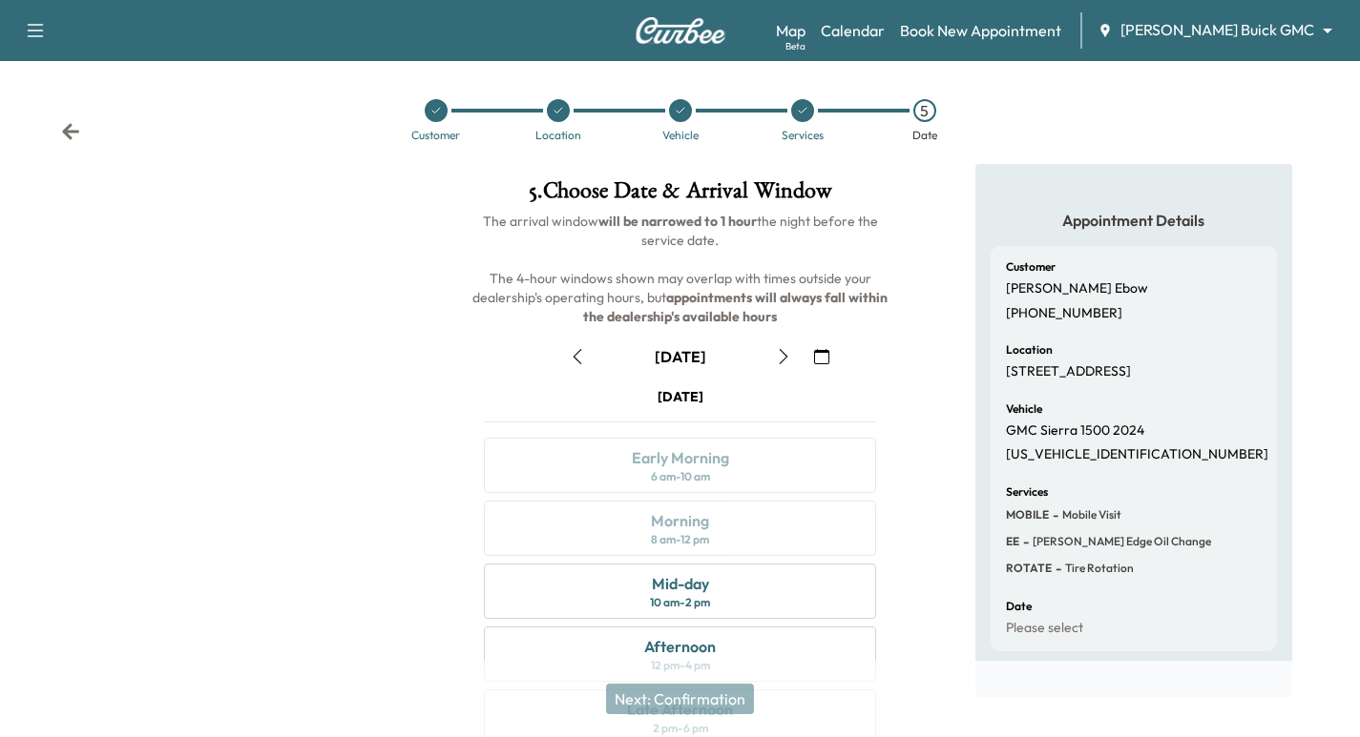
click at [441, 120] on div at bounding box center [436, 110] width 23 height 23
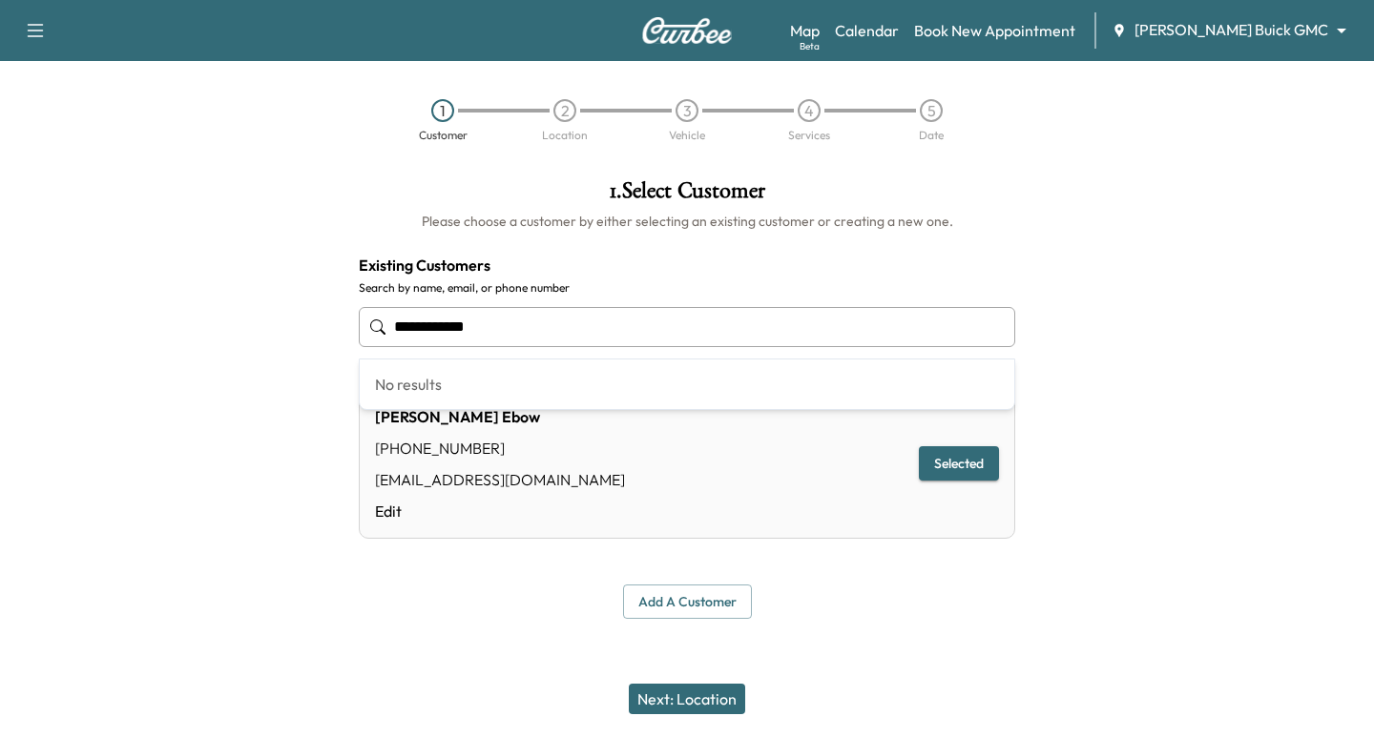
drag, startPoint x: 347, startPoint y: 298, endPoint x: -65, endPoint y: 228, distance: 418.0
click at [0, 228] on html "**********" at bounding box center [687, 368] width 1374 height 737
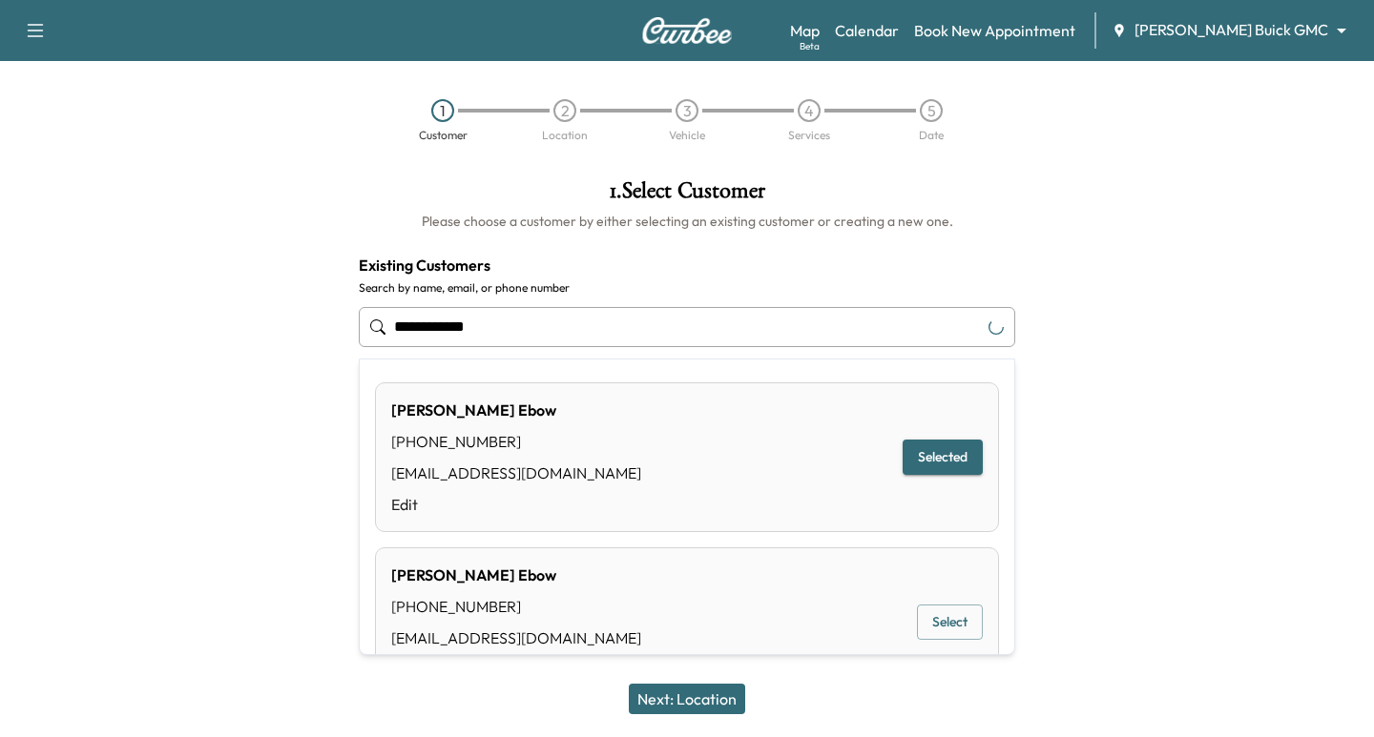
drag, startPoint x: 576, startPoint y: 341, endPoint x: -251, endPoint y: 194, distance: 840.1
click at [0, 194] on html "**********" at bounding box center [687, 368] width 1374 height 737
click at [927, 443] on button "Select" at bounding box center [950, 457] width 66 height 35
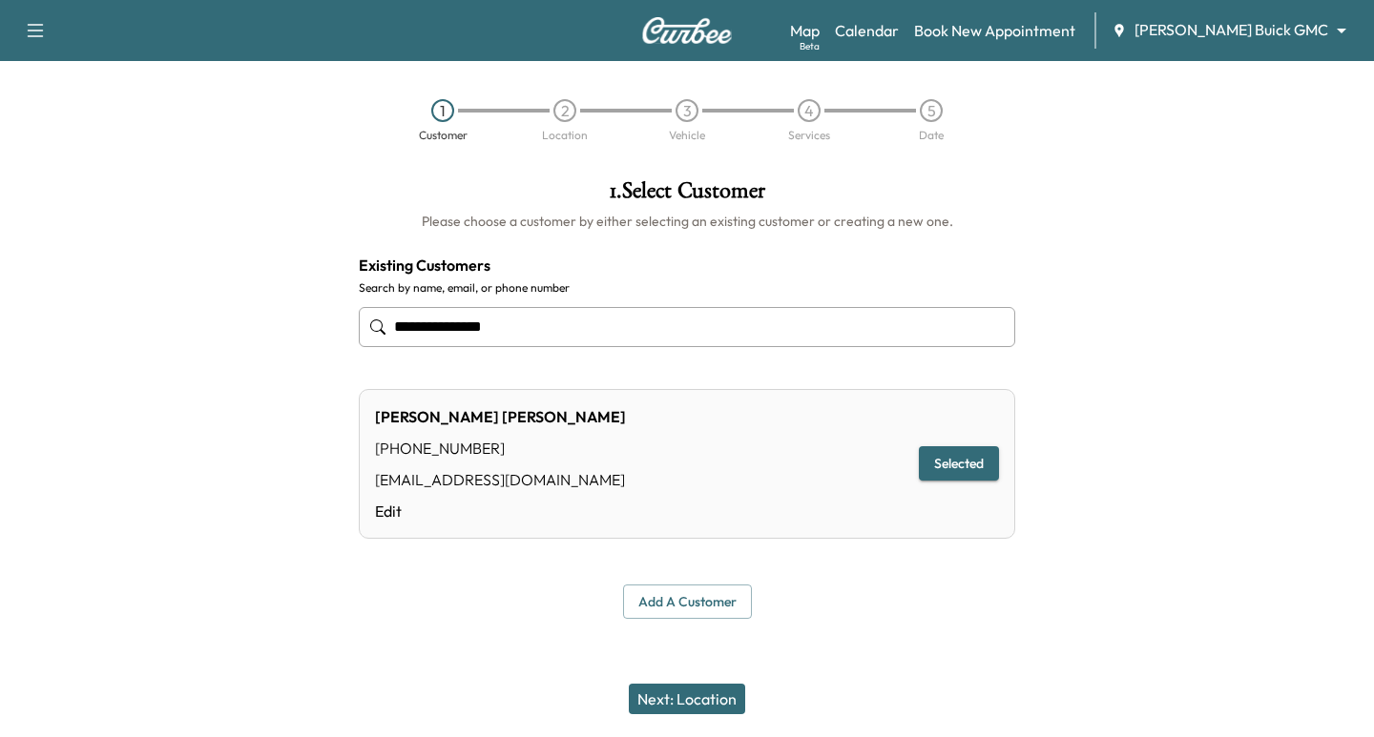
type input "**********"
click at [676, 704] on button "Next: Location" at bounding box center [687, 699] width 116 height 31
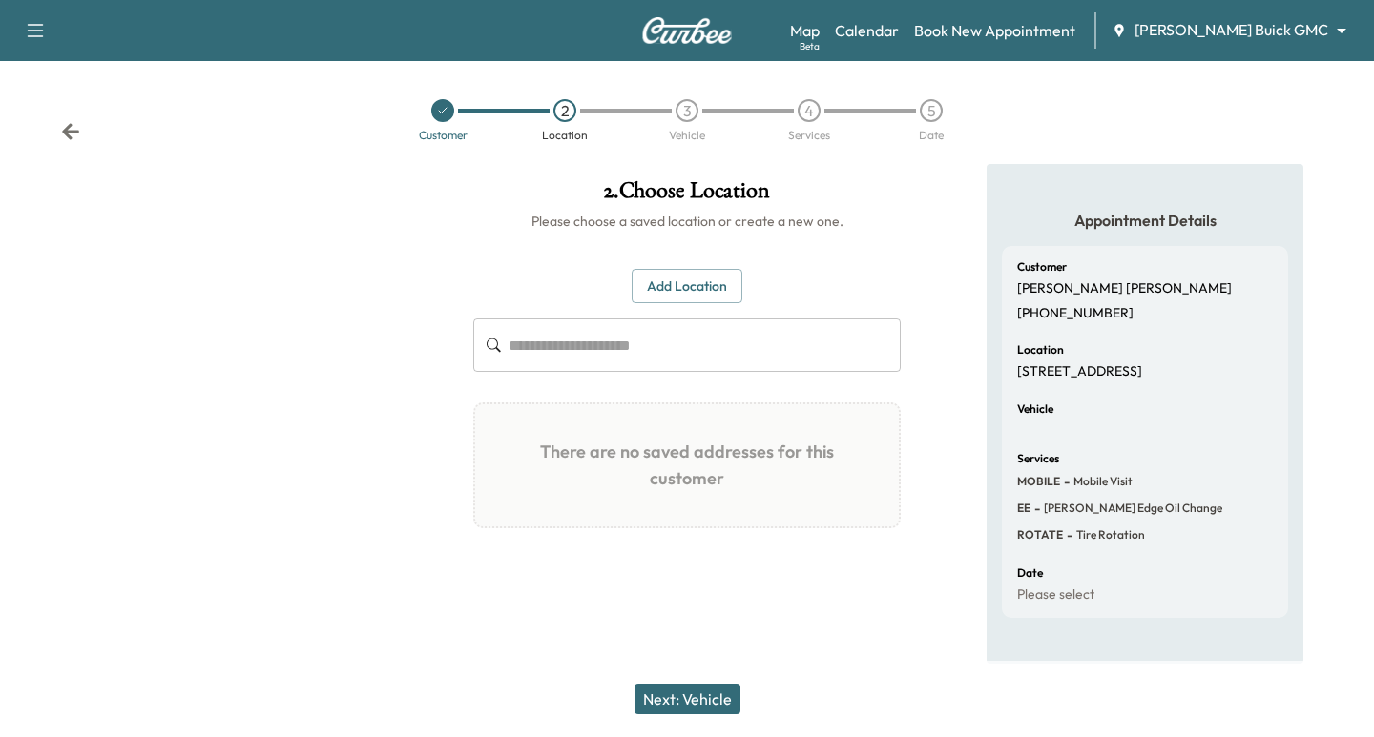
drag, startPoint x: 689, startPoint y: 288, endPoint x: 686, endPoint y: 306, distance: 18.4
click at [688, 288] on button "Add Location" at bounding box center [687, 286] width 111 height 35
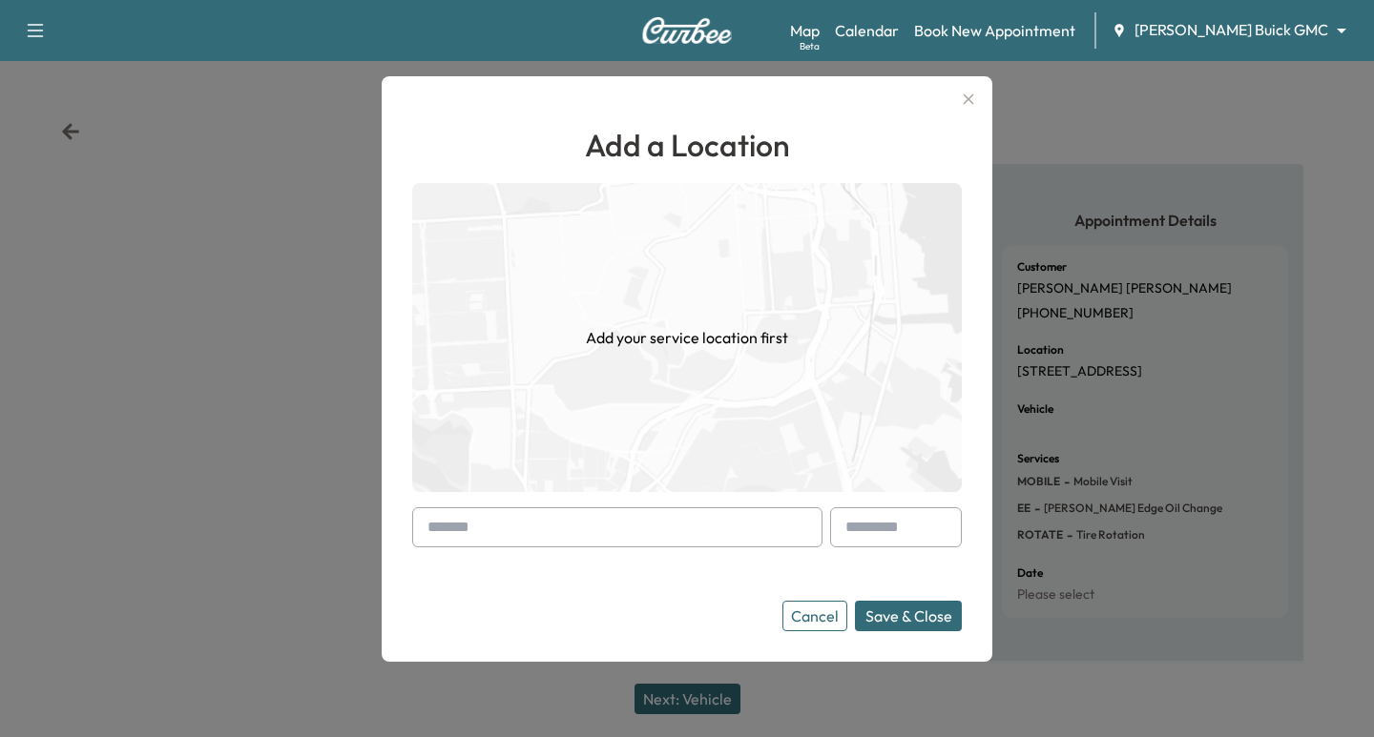
click at [615, 531] on input "text" at bounding box center [617, 528] width 410 height 40
paste input "**********"
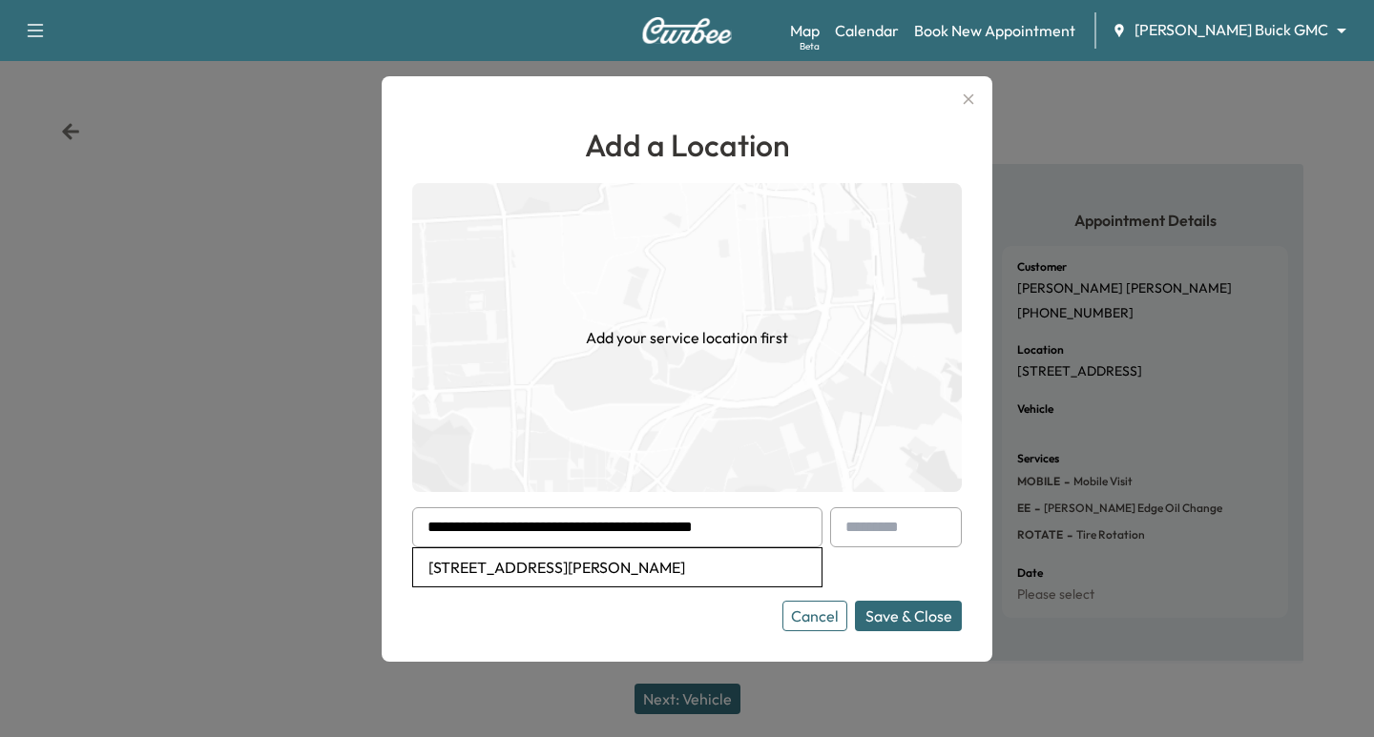
click at [669, 550] on li "[STREET_ADDRESS][PERSON_NAME]" at bounding box center [617, 568] width 408 height 38
type input "**********"
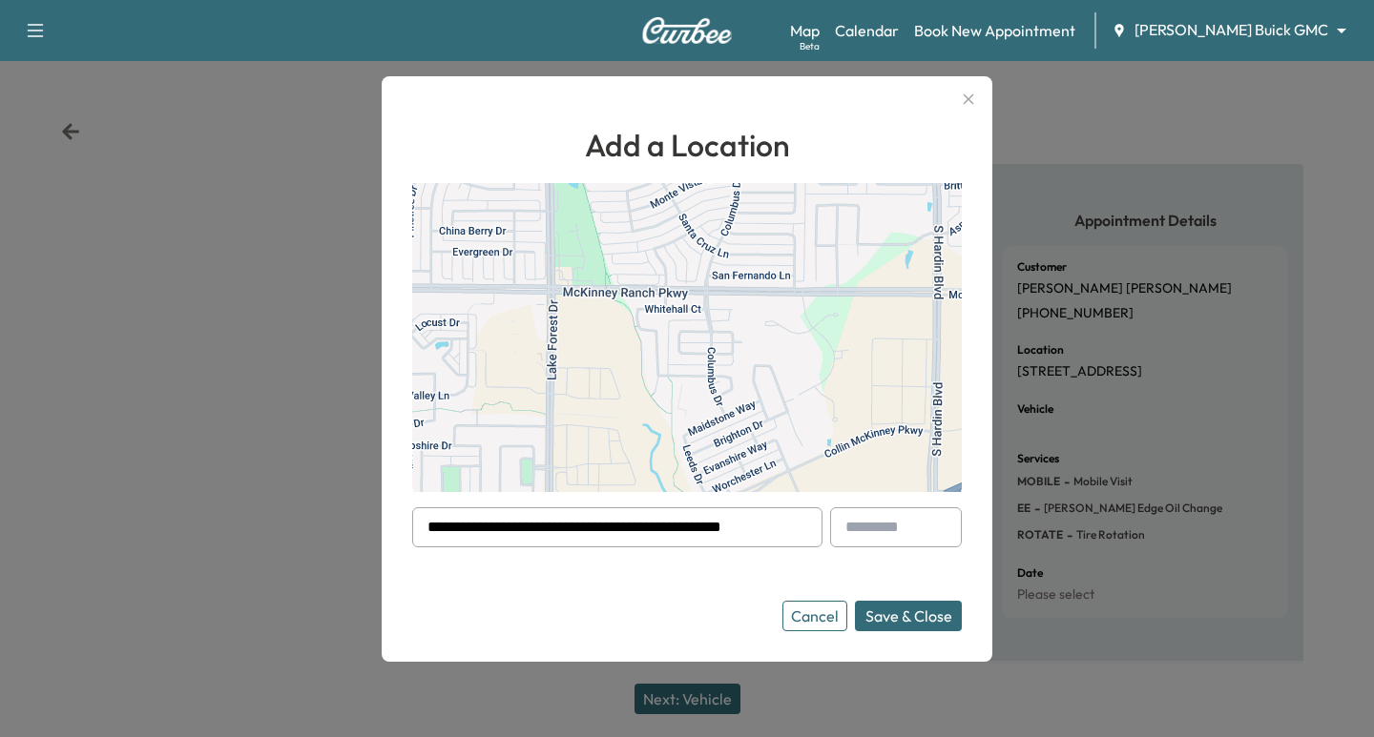
drag, startPoint x: 912, startPoint y: 626, endPoint x: 920, endPoint y: 708, distance: 82.4
click at [912, 627] on button "Save & Close" at bounding box center [908, 616] width 107 height 31
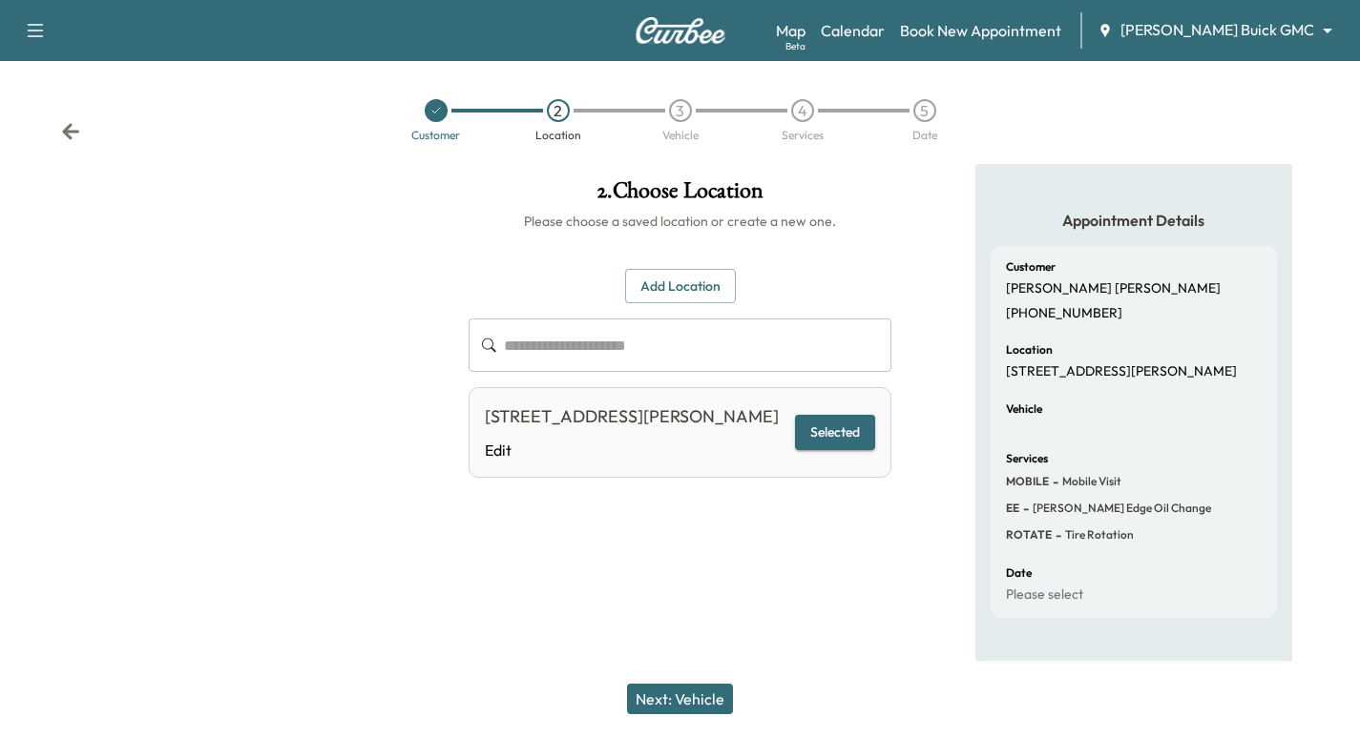
click at [696, 703] on button "Next: Vehicle" at bounding box center [680, 699] width 106 height 31
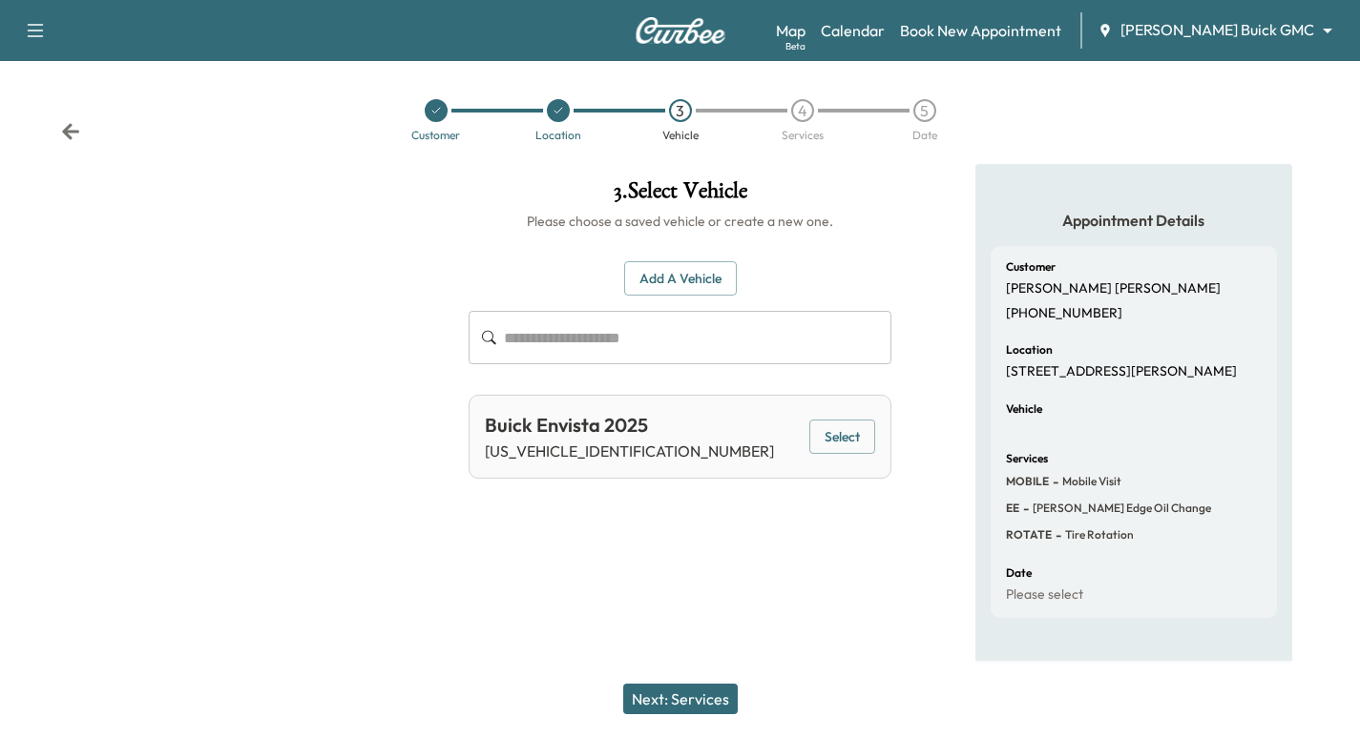
click at [825, 438] on button "Select" at bounding box center [842, 437] width 66 height 35
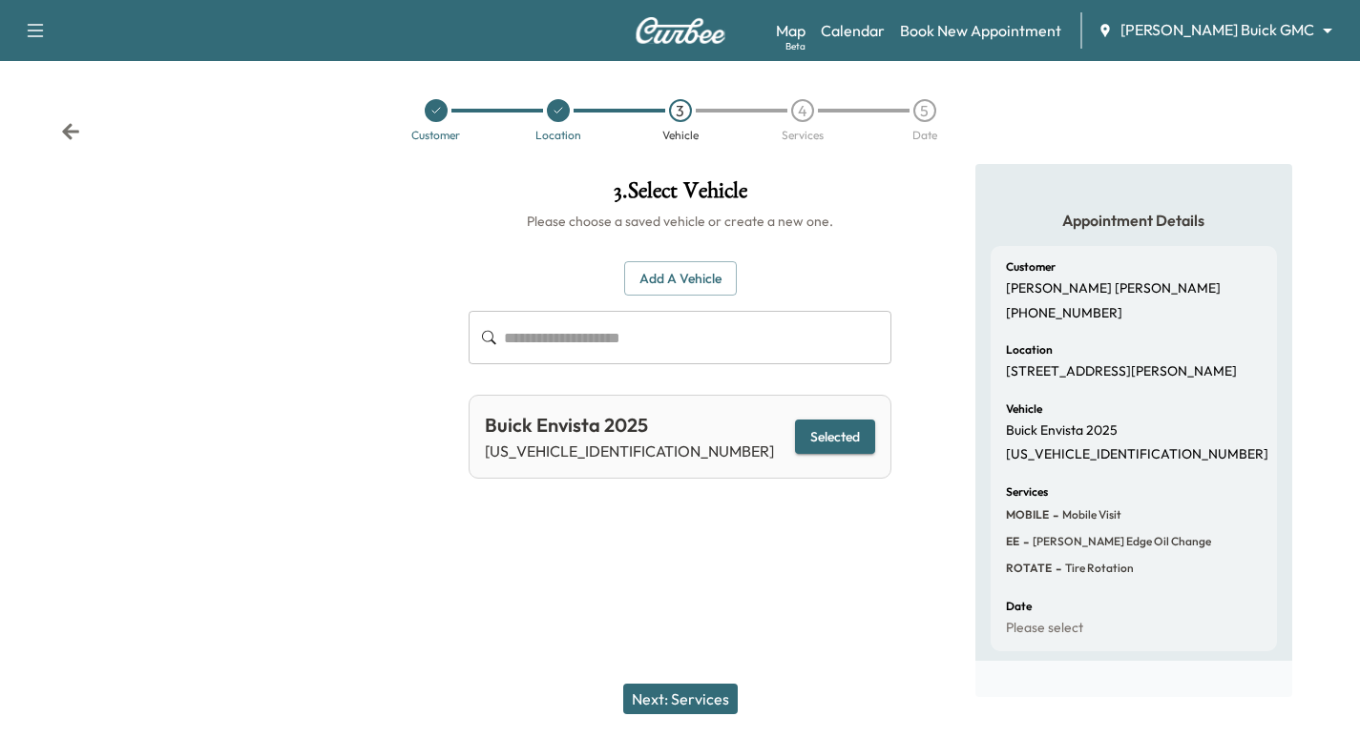
click at [700, 715] on div "Next: Services" at bounding box center [680, 699] width 1360 height 76
click at [709, 706] on button "Next: Services" at bounding box center [680, 699] width 114 height 31
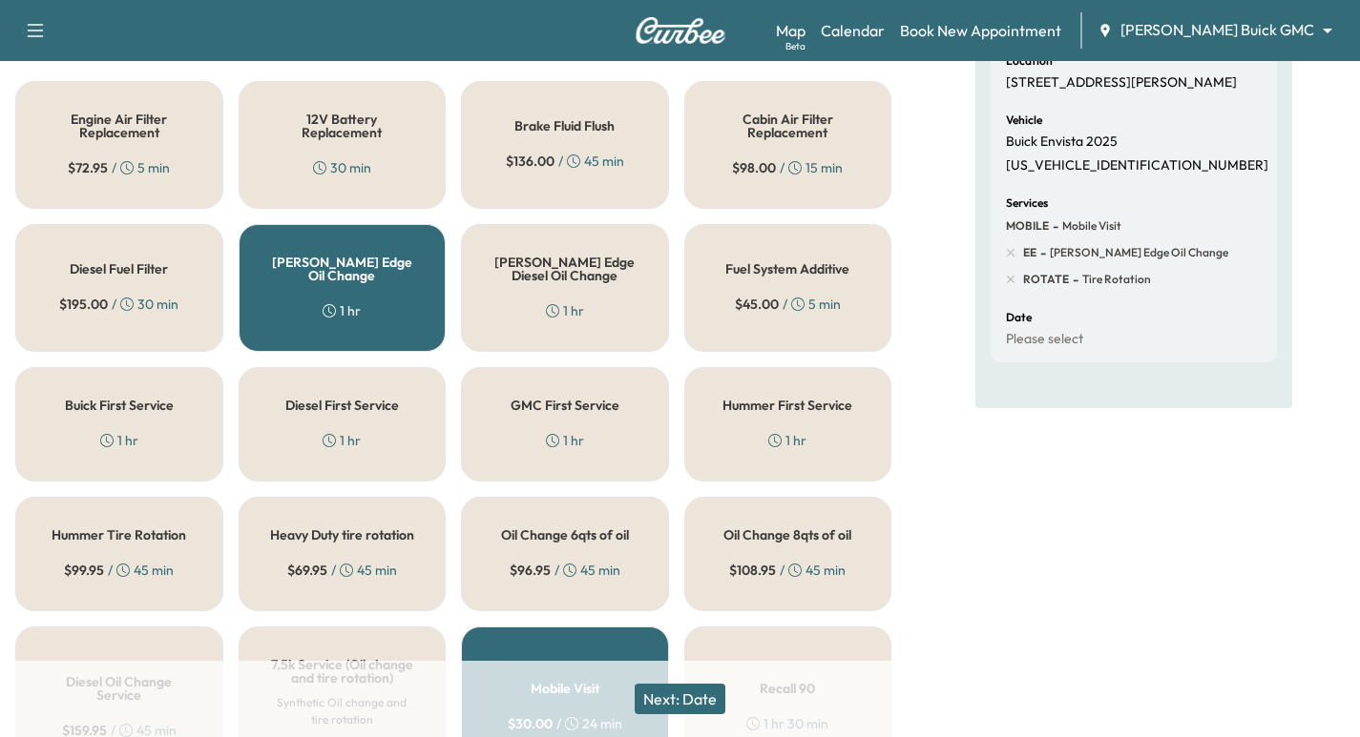
scroll to position [477, 0]
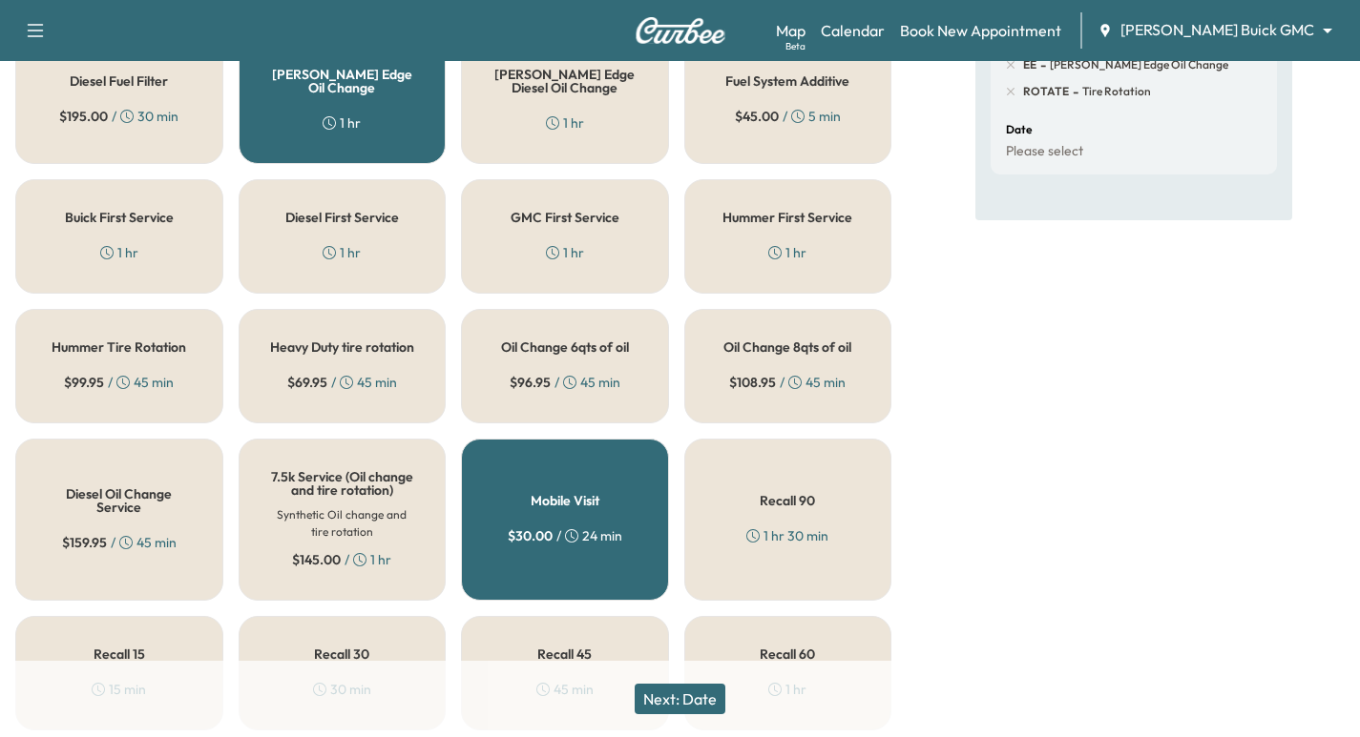
click at [714, 713] on button "Next: Date" at bounding box center [679, 699] width 91 height 31
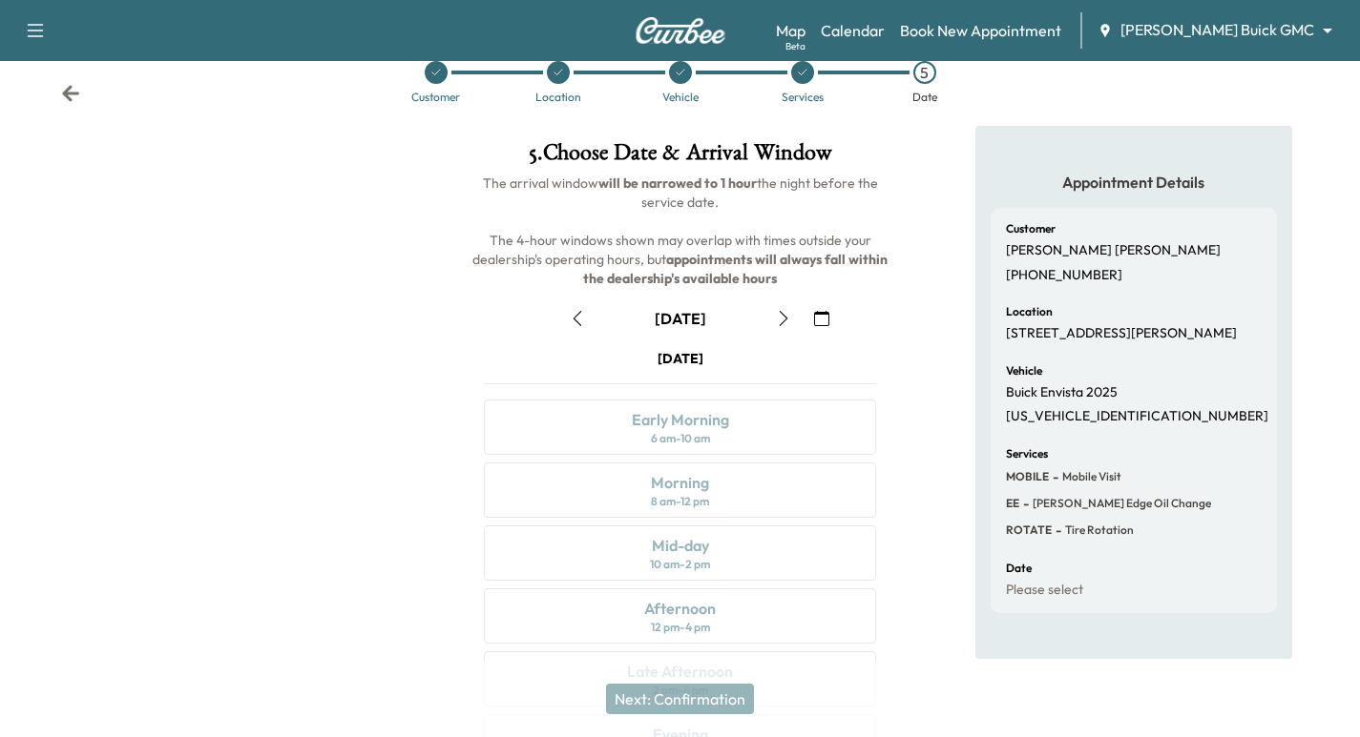
scroll to position [218, 0]
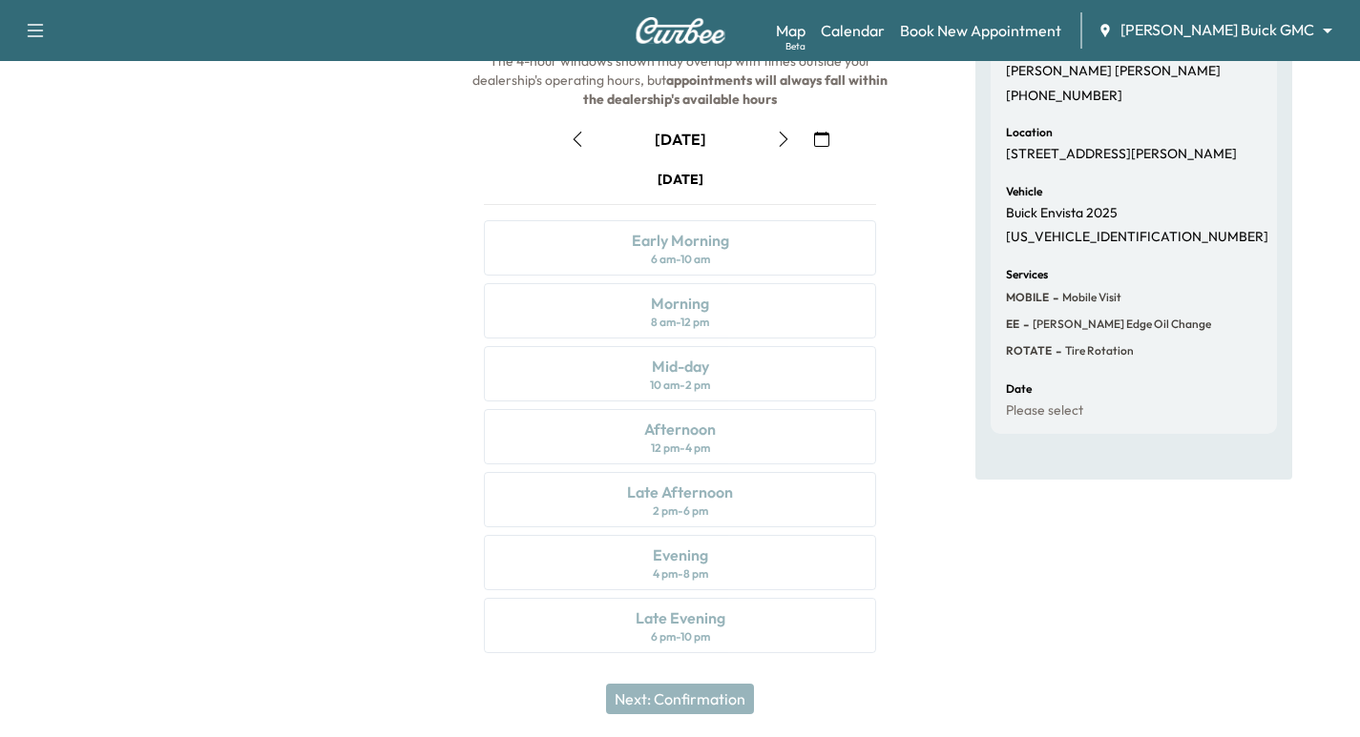
click at [822, 143] on icon "button" at bounding box center [821, 139] width 15 height 15
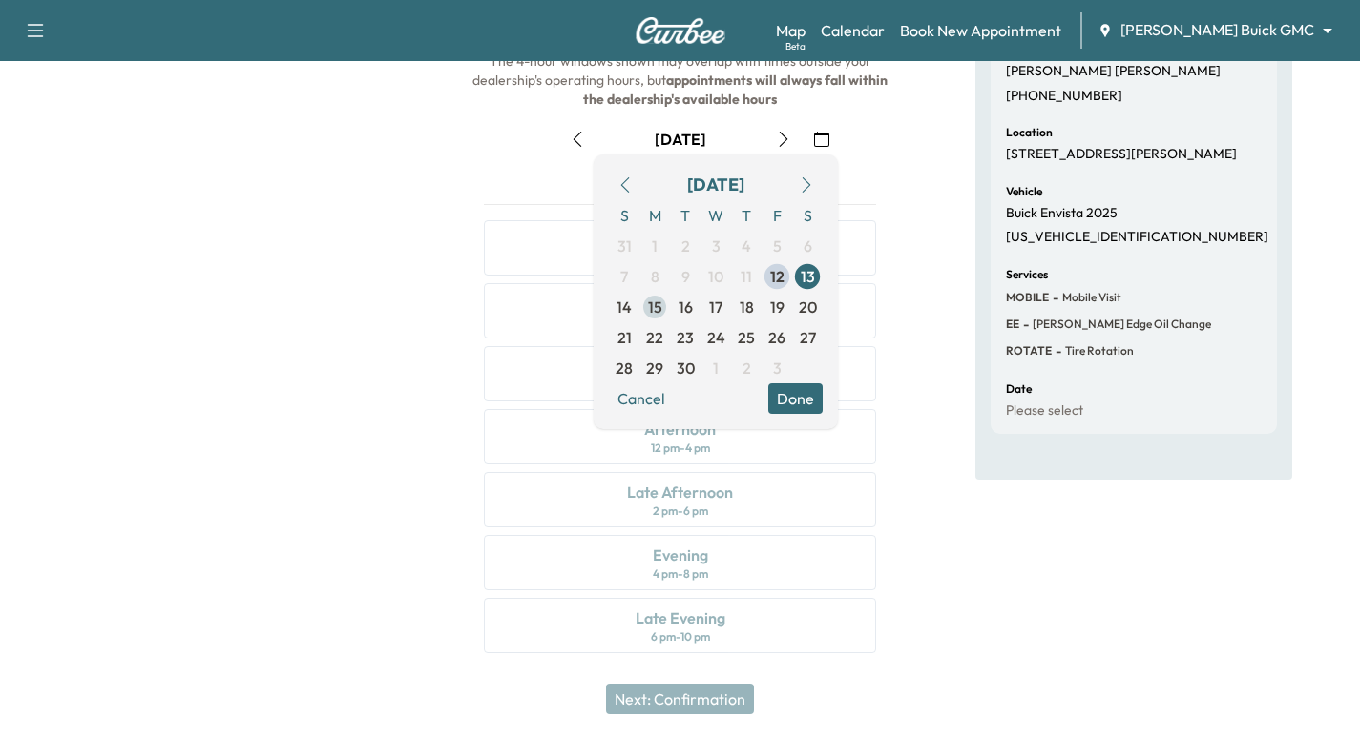
click at [663, 314] on span "15" at bounding box center [654, 307] width 31 height 31
click at [278, 368] on div at bounding box center [226, 312] width 453 height 730
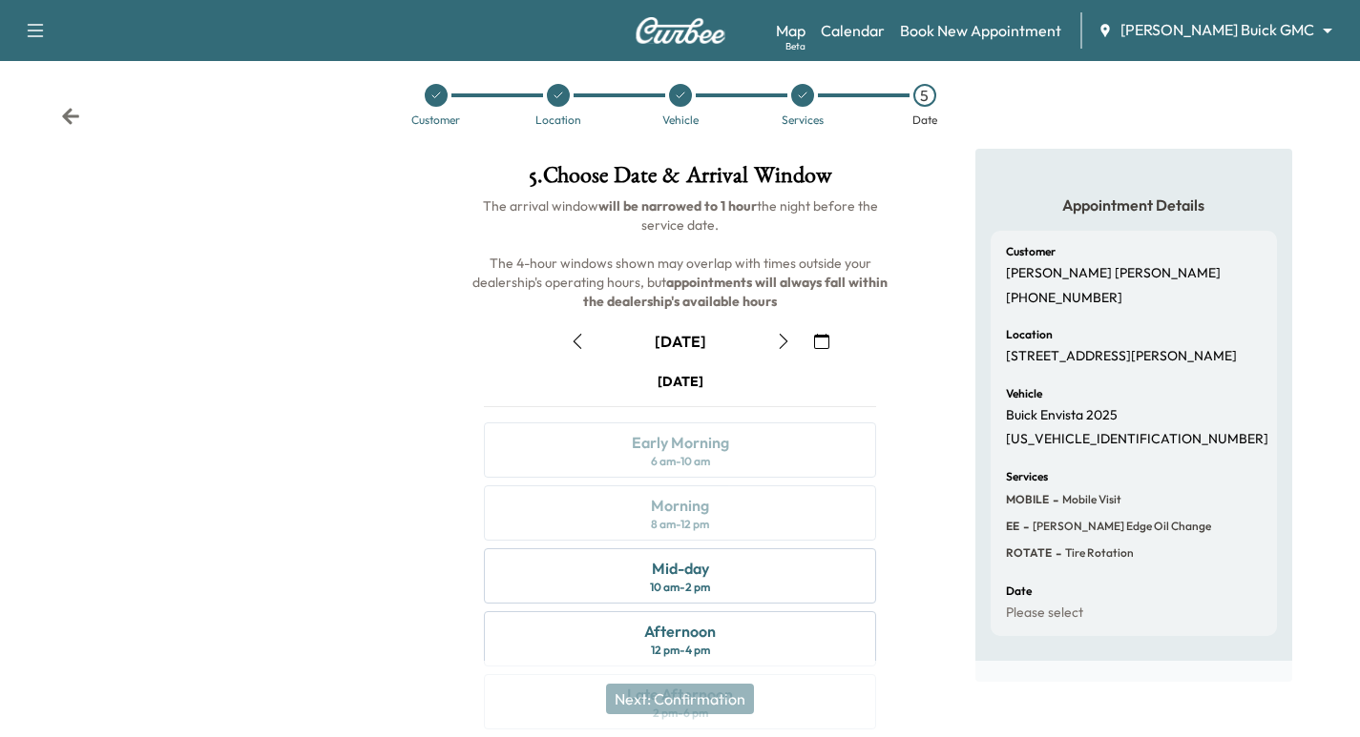
scroll to position [24, 0]
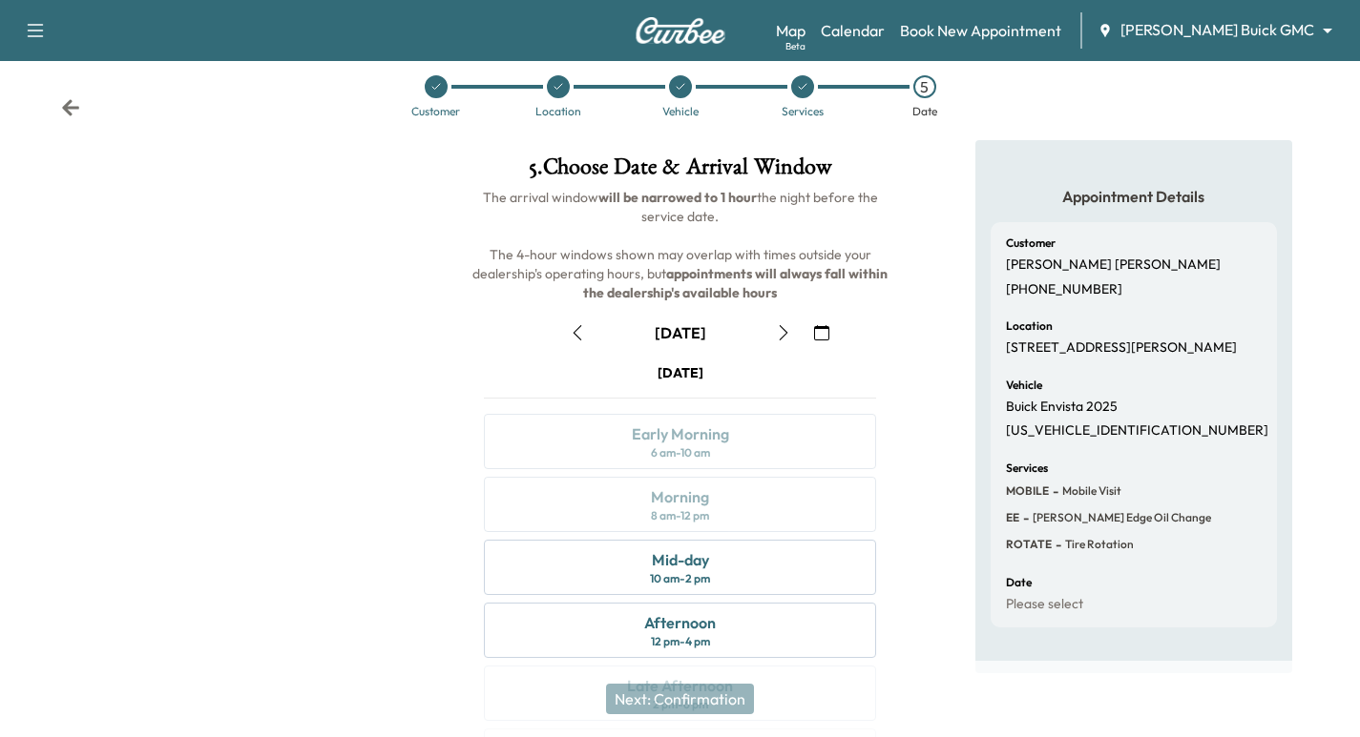
click at [430, 95] on div at bounding box center [436, 86] width 23 height 23
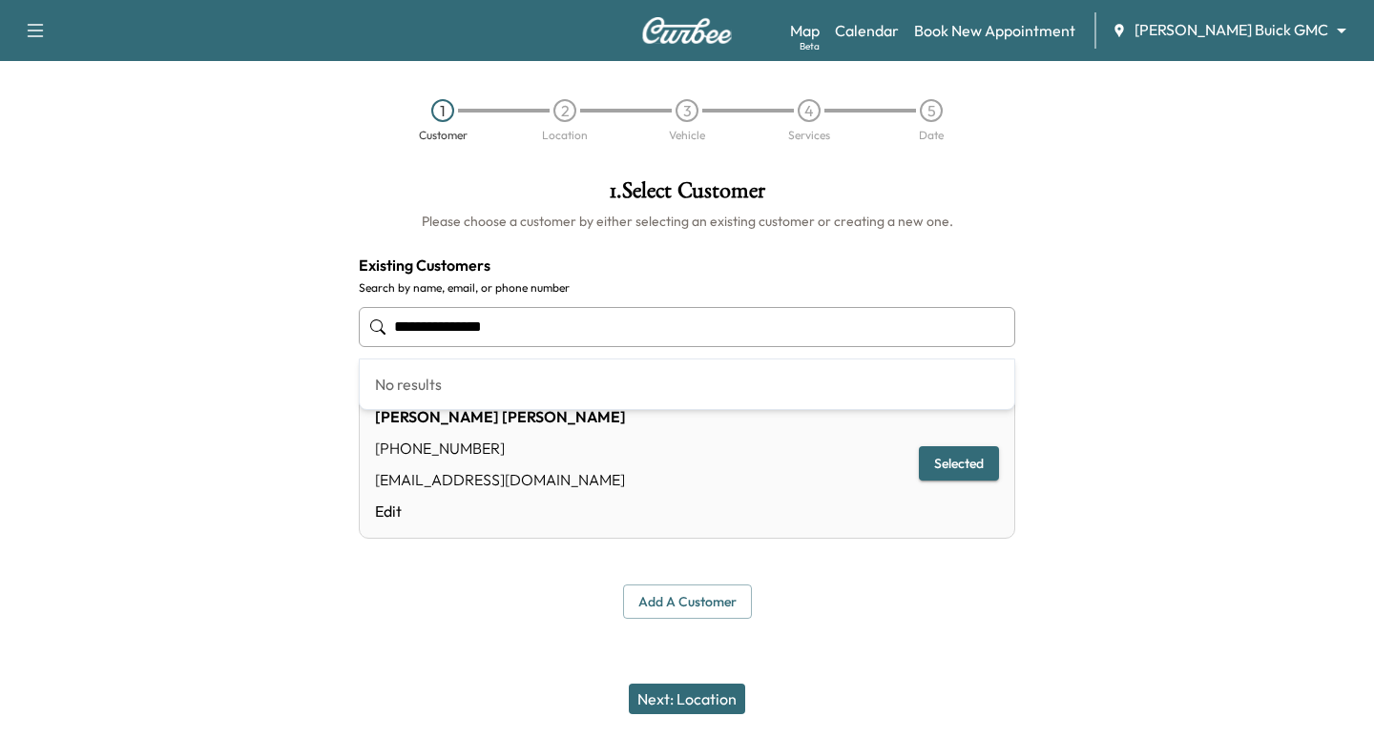
drag, startPoint x: 569, startPoint y: 336, endPoint x: 81, endPoint y: 248, distance: 495.4
click at [83, 249] on div "**********" at bounding box center [687, 399] width 1374 height 470
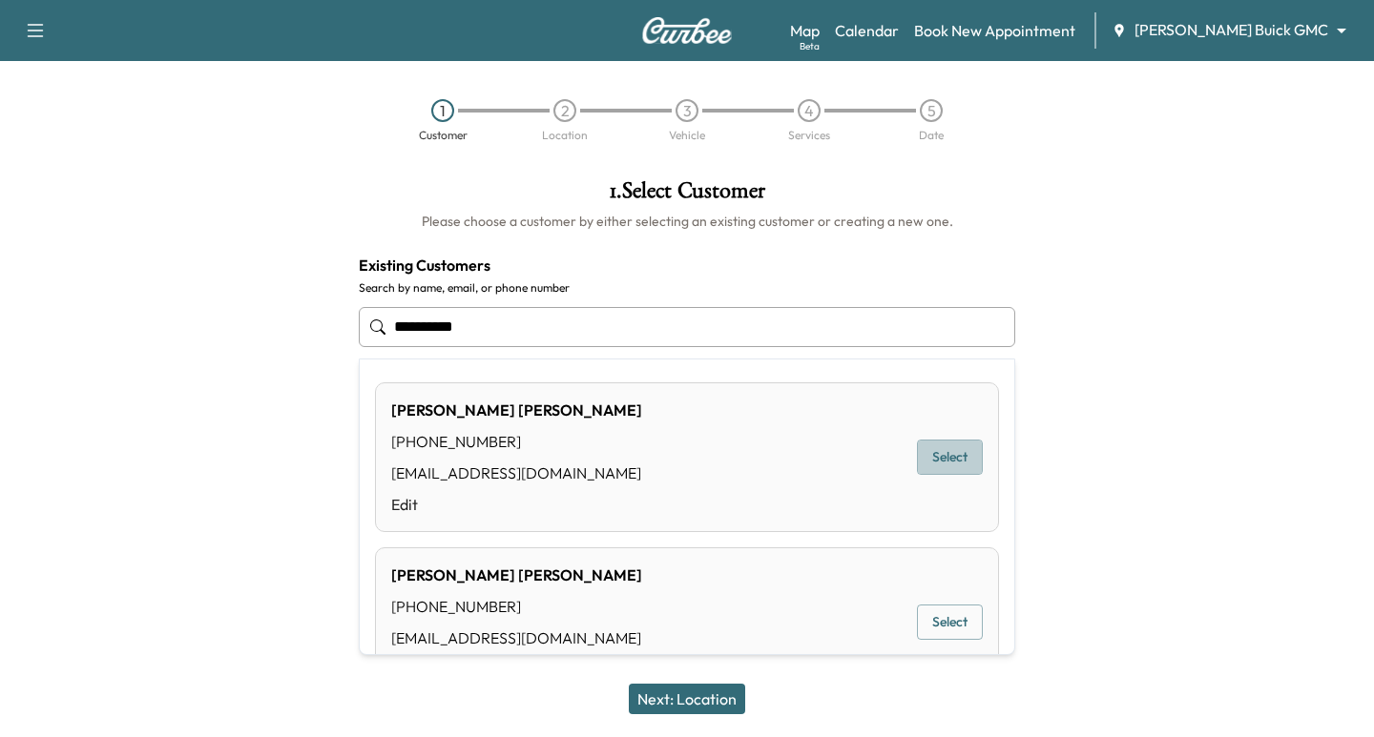
drag, startPoint x: 906, startPoint y: 465, endPoint x: 913, endPoint y: 509, distance: 44.4
click at [917, 465] on button "Select" at bounding box center [950, 457] width 66 height 35
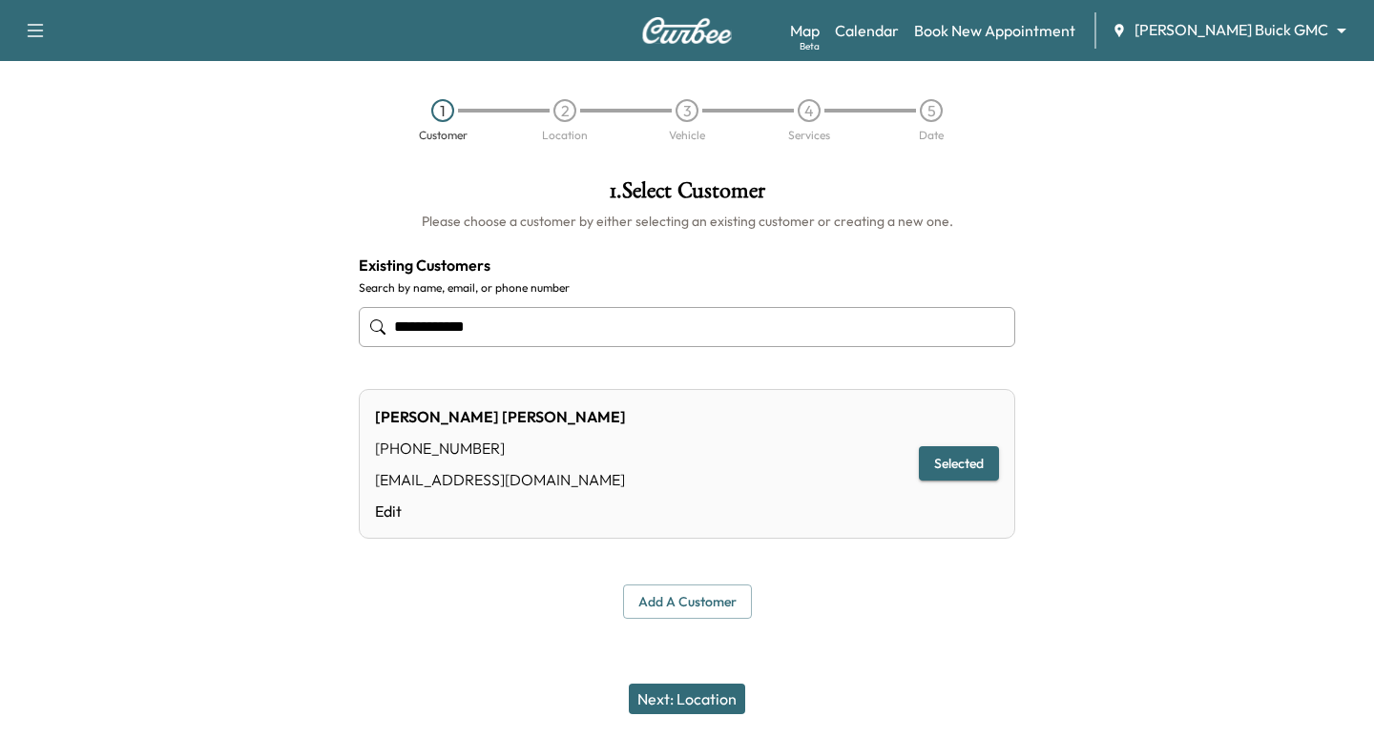
type input "**********"
click at [735, 695] on button "Next: Location" at bounding box center [687, 699] width 116 height 31
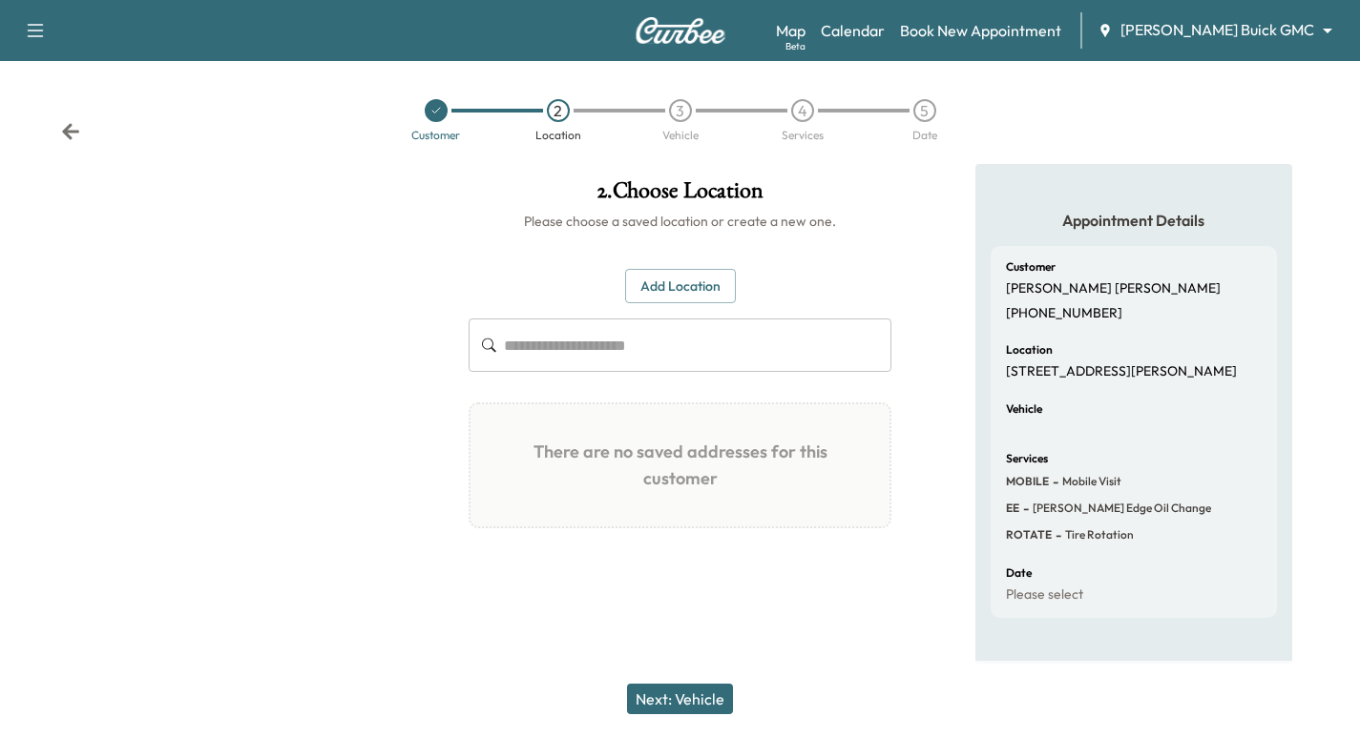
click at [654, 280] on button "Add Location" at bounding box center [680, 286] width 111 height 35
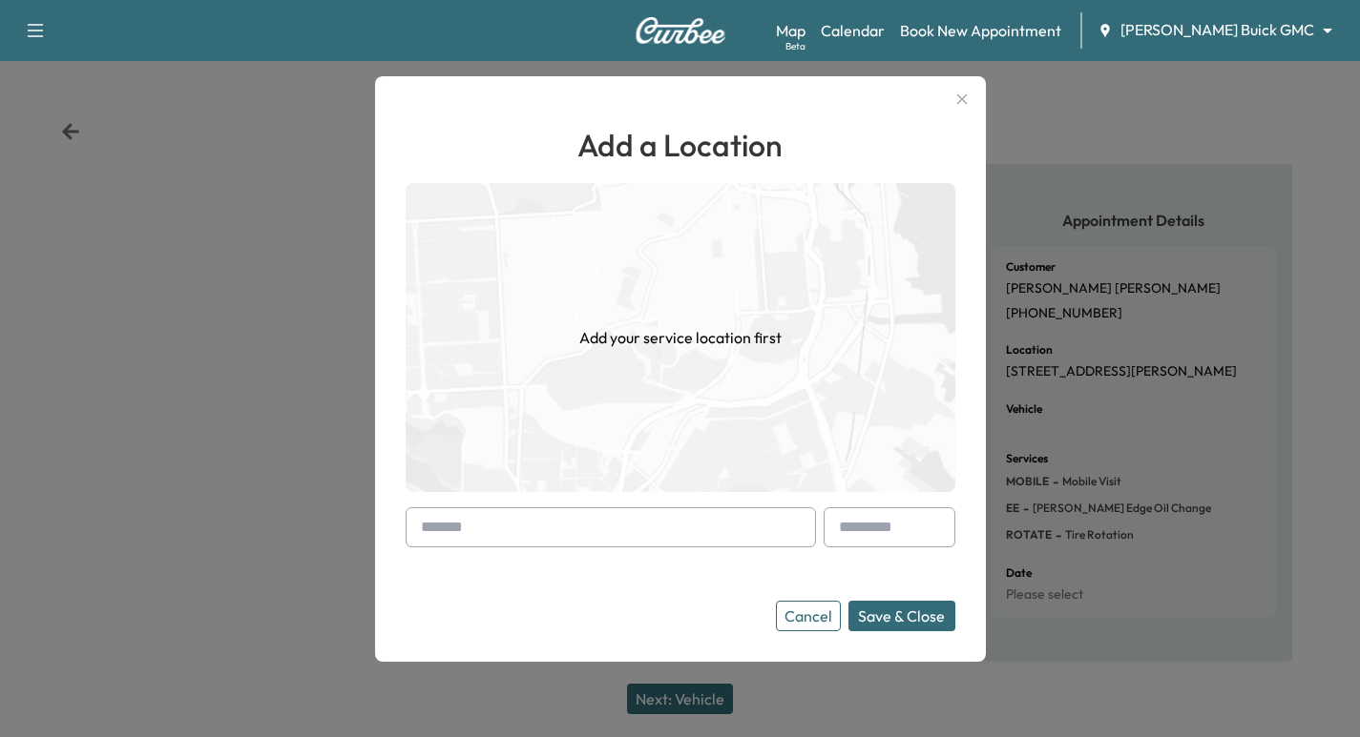
click at [478, 529] on input "text" at bounding box center [610, 528] width 410 height 40
paste input "**********"
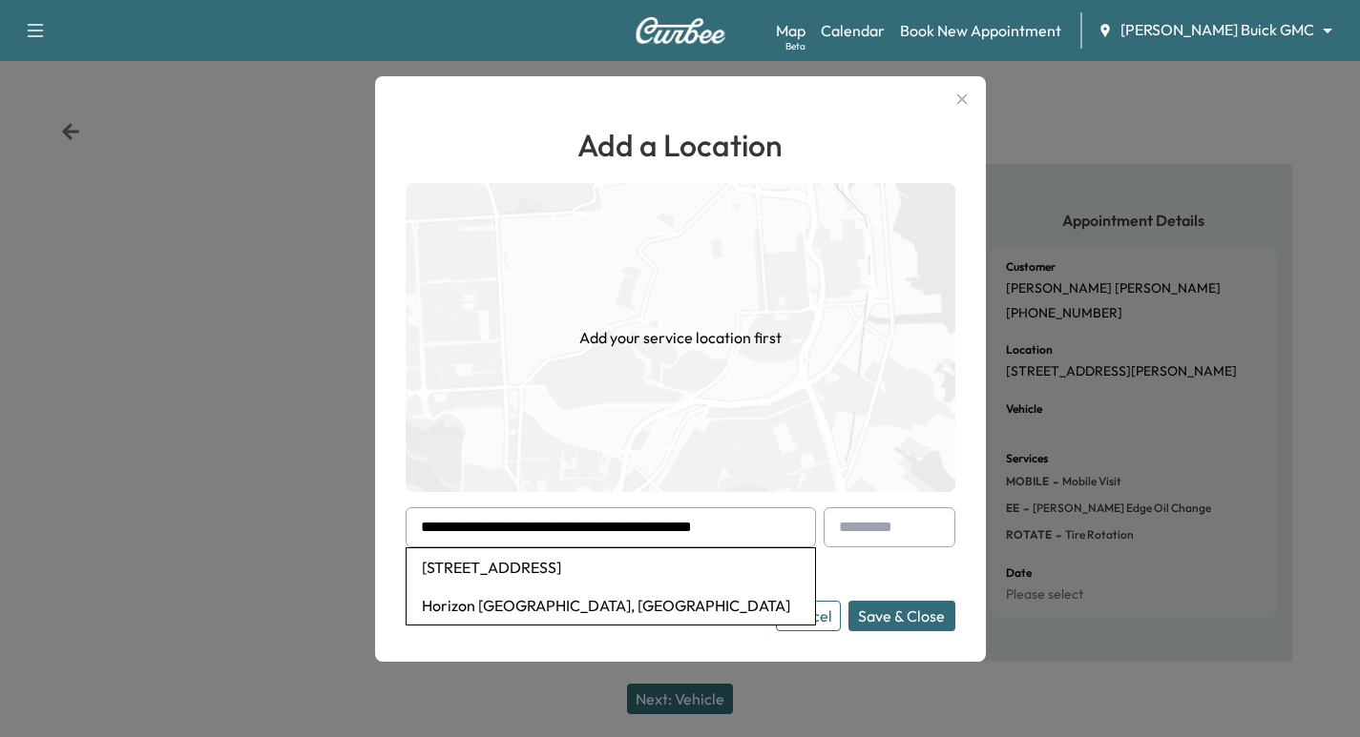
click at [695, 571] on li "[STREET_ADDRESS]" at bounding box center [610, 568] width 408 height 38
type input "**********"
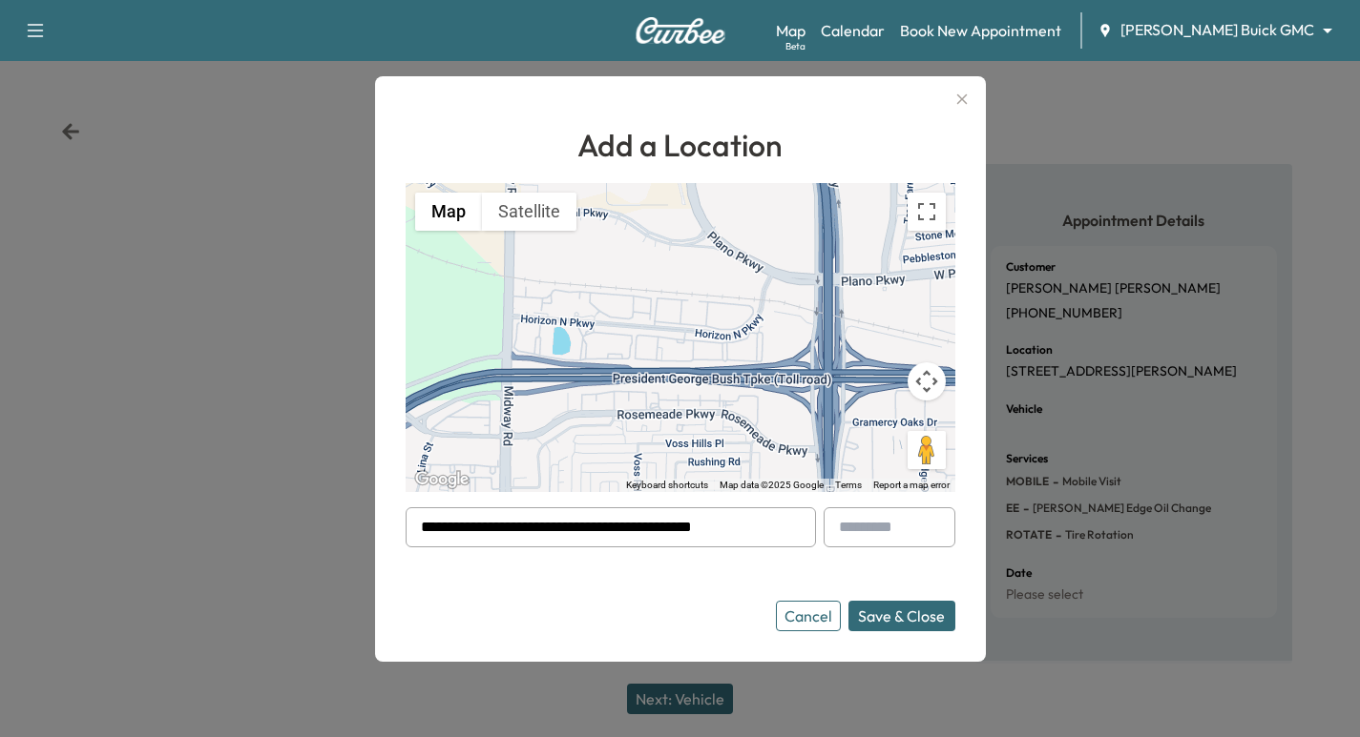
click at [916, 619] on button "Save & Close" at bounding box center [901, 616] width 107 height 31
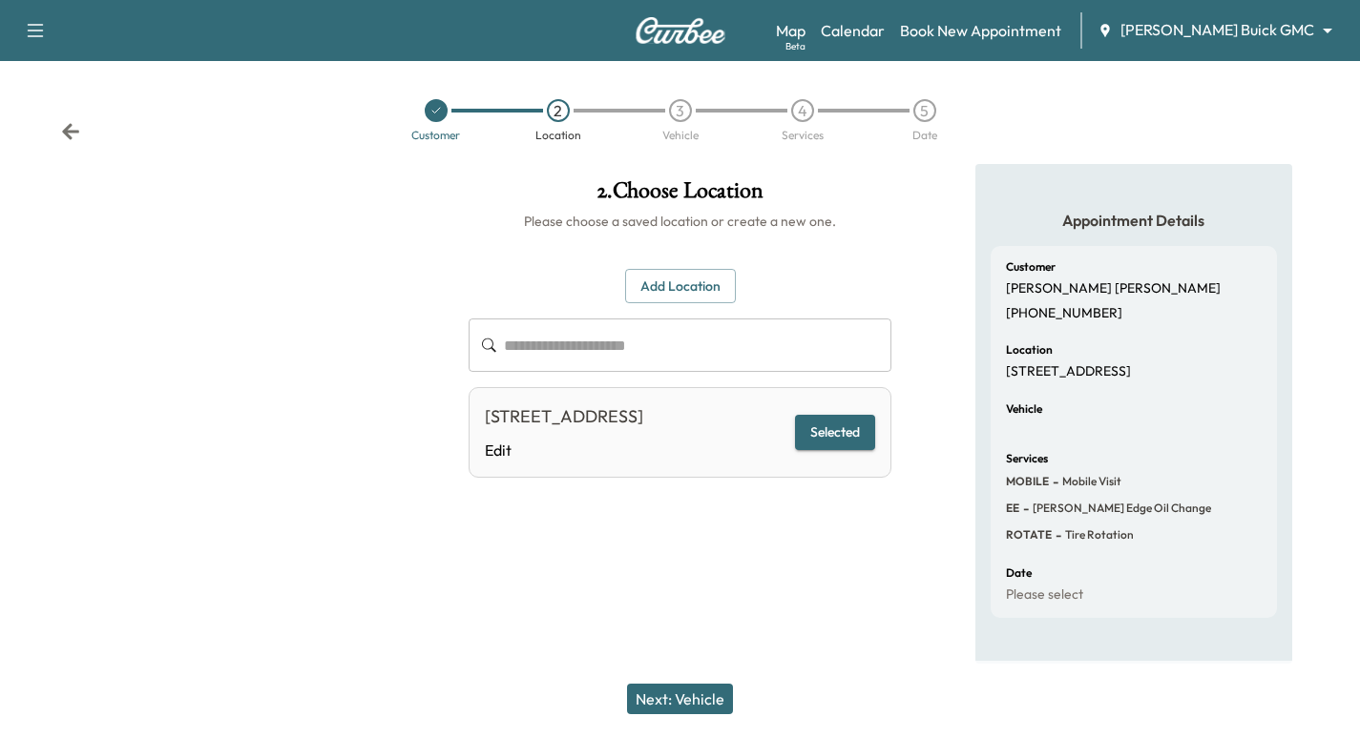
click at [712, 689] on button "Next: Vehicle" at bounding box center [680, 699] width 106 height 31
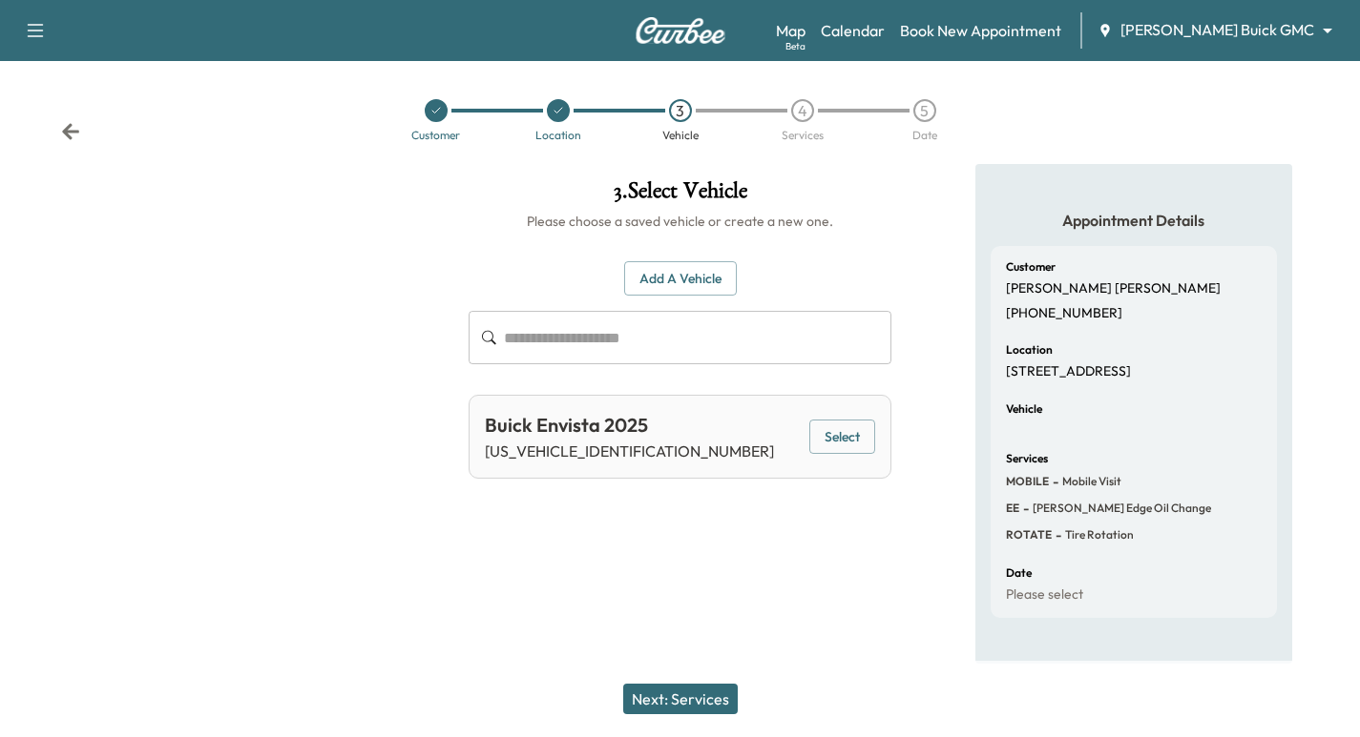
click at [852, 438] on button "Select" at bounding box center [842, 437] width 66 height 35
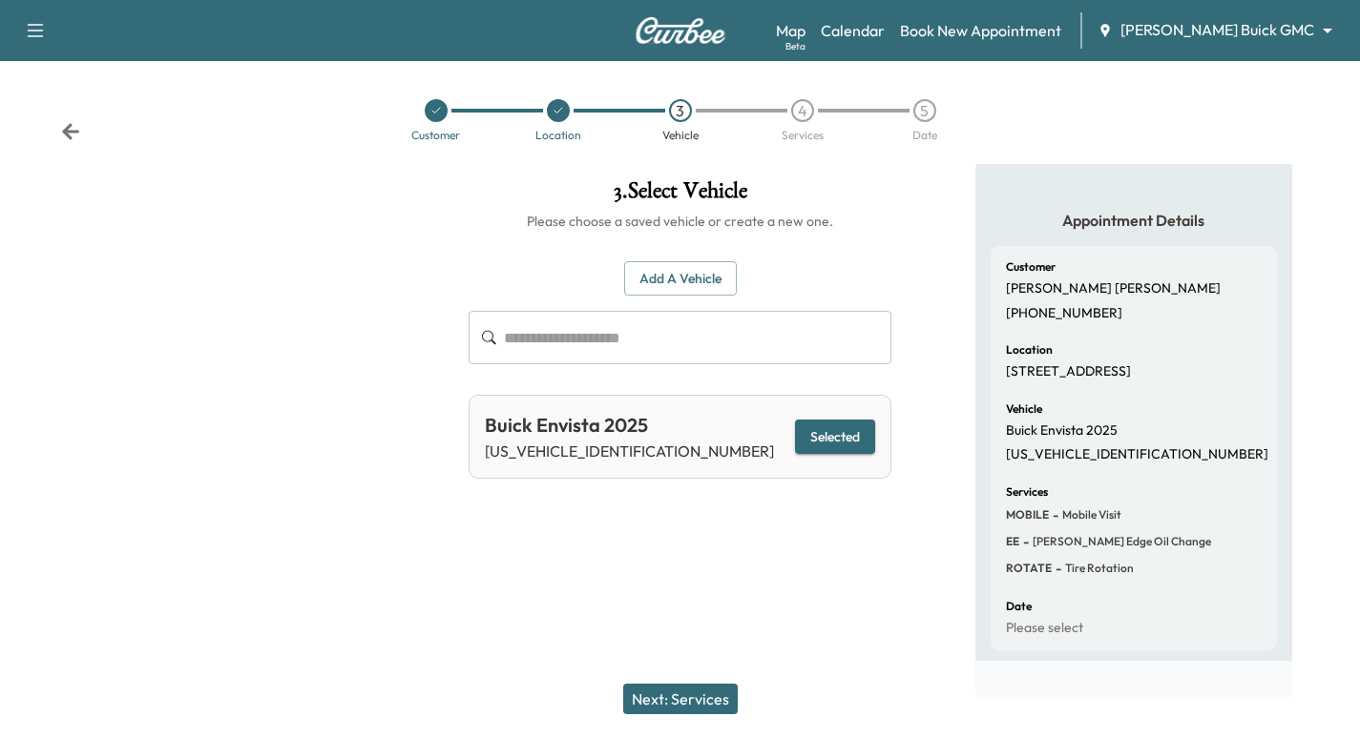
click at [747, 668] on div "Next: Services" at bounding box center [680, 699] width 1360 height 76
click at [733, 682] on div "Next: Services" at bounding box center [680, 699] width 1360 height 76
click at [719, 698] on button "Next: Services" at bounding box center [680, 699] width 114 height 31
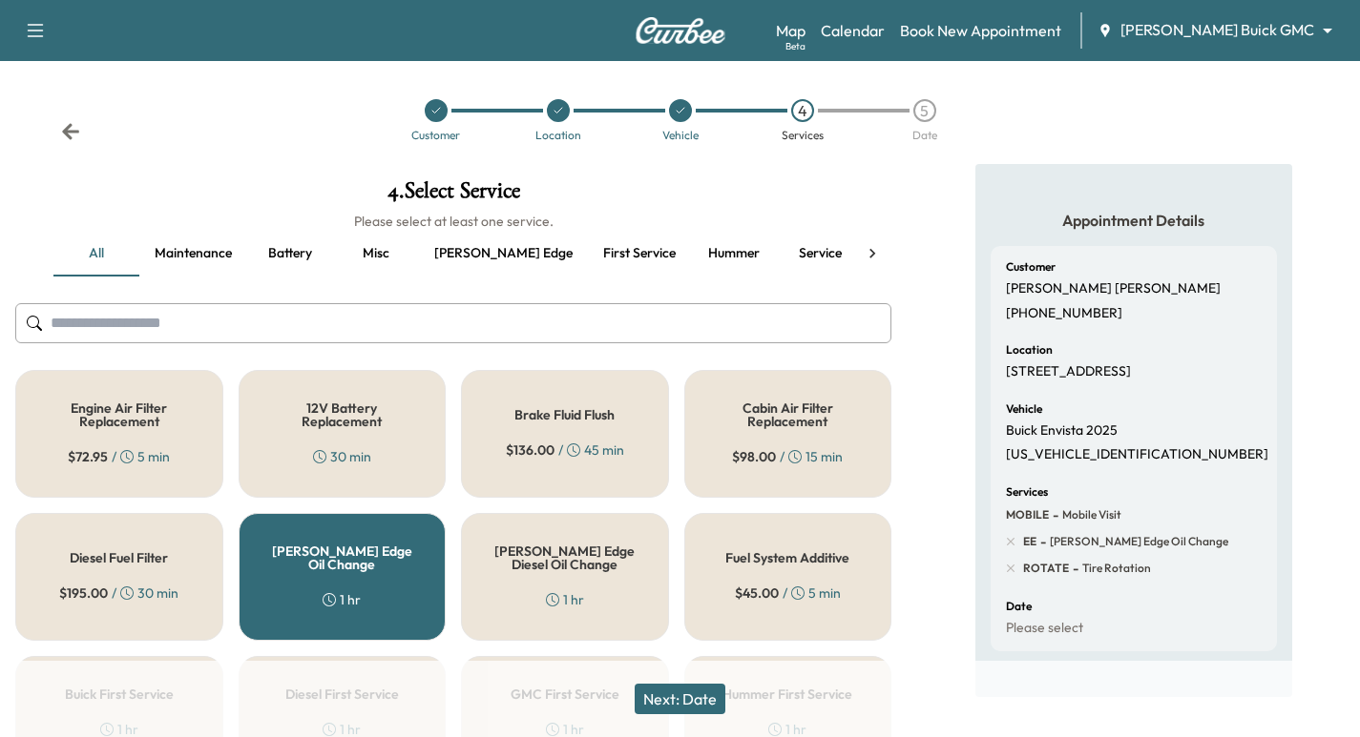
click at [677, 695] on button "Next: Date" at bounding box center [679, 699] width 91 height 31
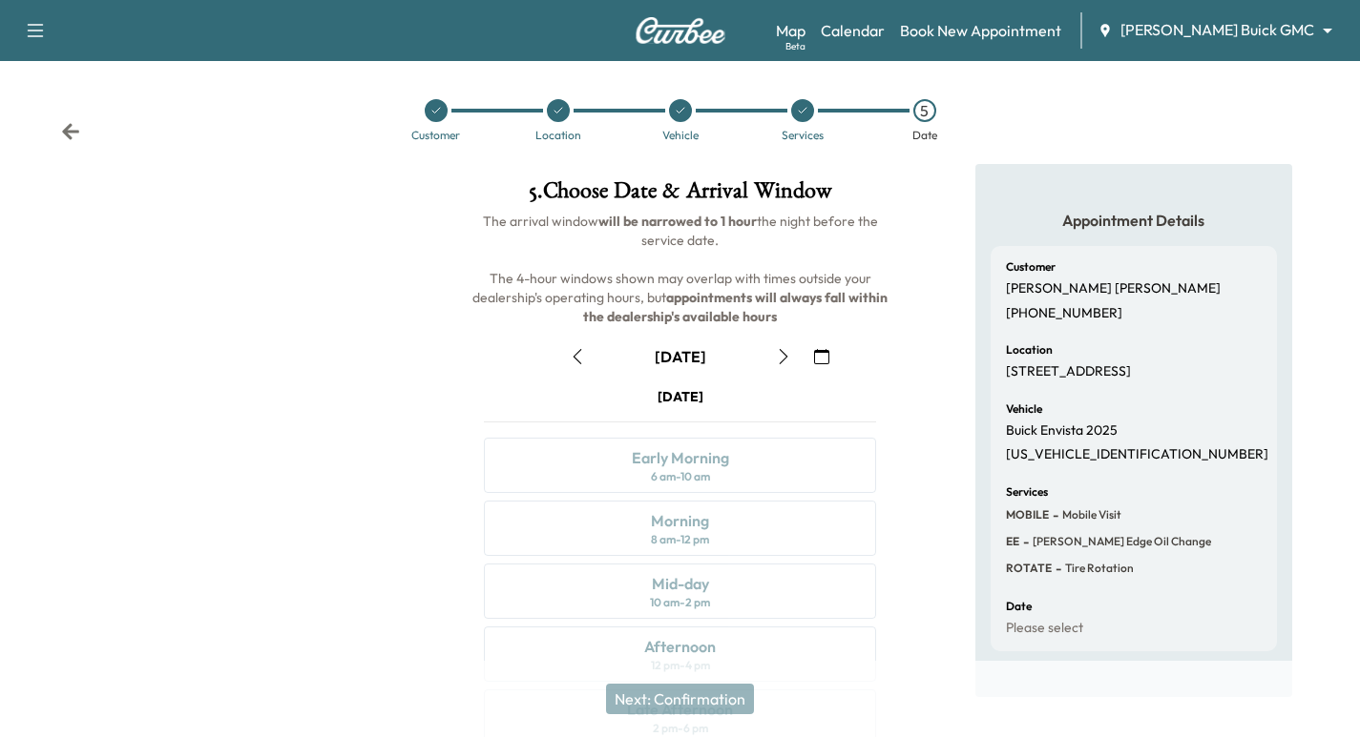
click at [814, 361] on icon "button" at bounding box center [821, 356] width 15 height 15
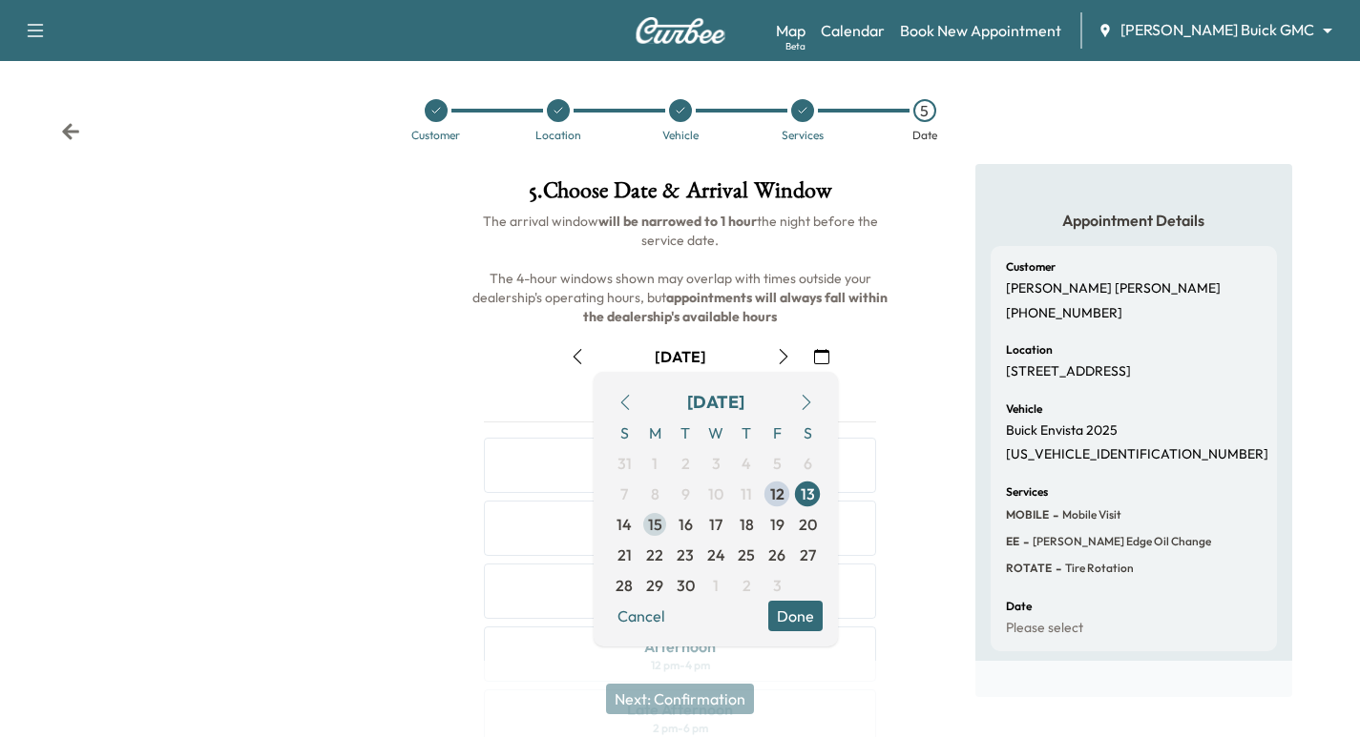
click at [657, 521] on span "15" at bounding box center [655, 524] width 14 height 23
click at [109, 395] on div at bounding box center [226, 529] width 453 height 730
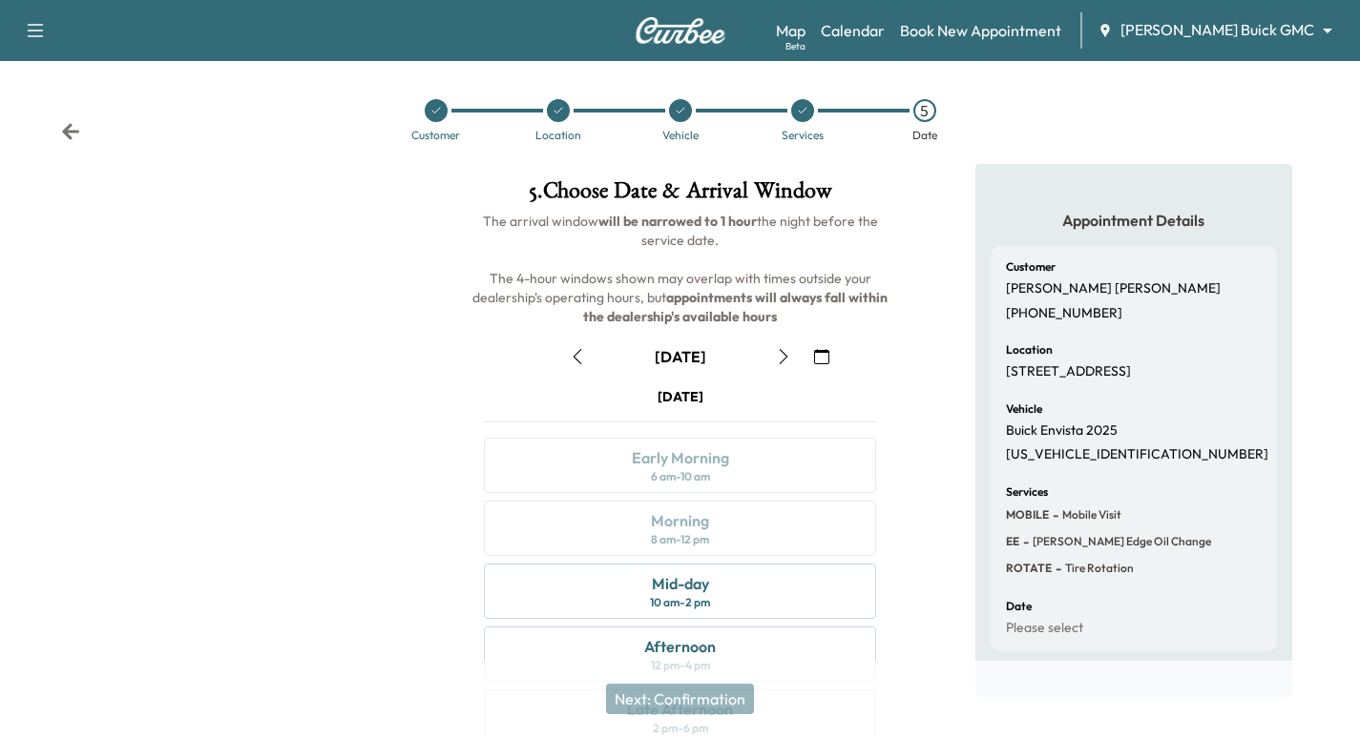
click at [403, 110] on div at bounding box center [436, 110] width 122 height 23
click at [431, 115] on div at bounding box center [436, 110] width 23 height 23
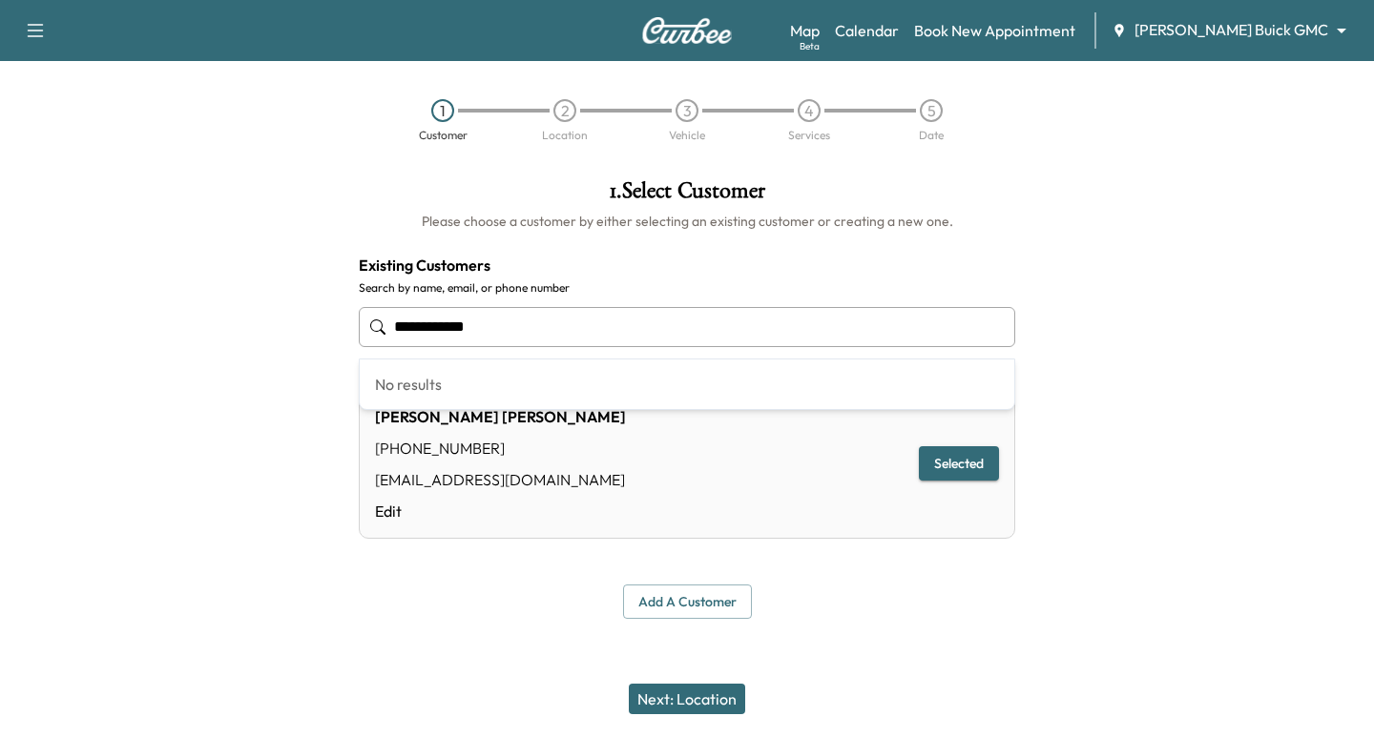
drag, startPoint x: 507, startPoint y: 333, endPoint x: 270, endPoint y: 284, distance: 241.6
click at [389, 317] on input "**********" at bounding box center [687, 327] width 656 height 40
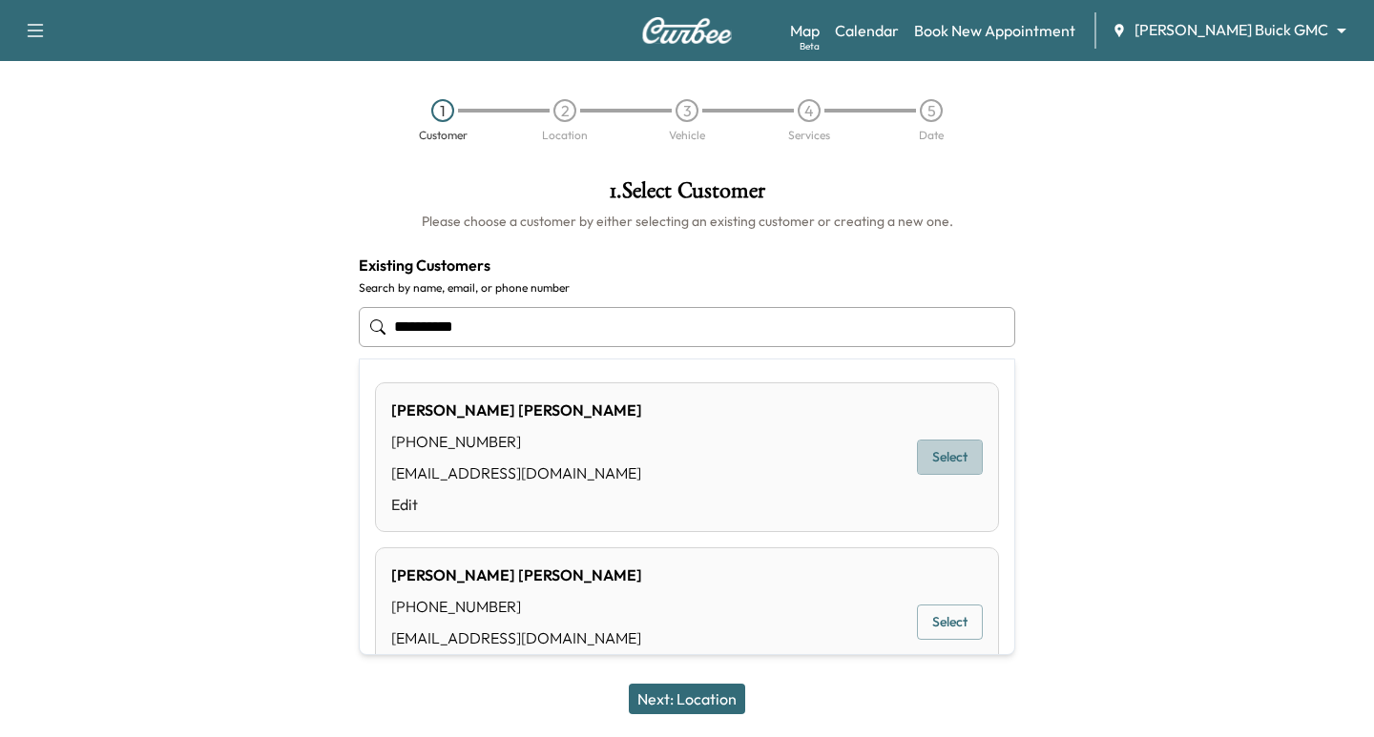
drag, startPoint x: 929, startPoint y: 453, endPoint x: 933, endPoint y: 473, distance: 20.4
click at [932, 453] on button "Select" at bounding box center [950, 457] width 66 height 35
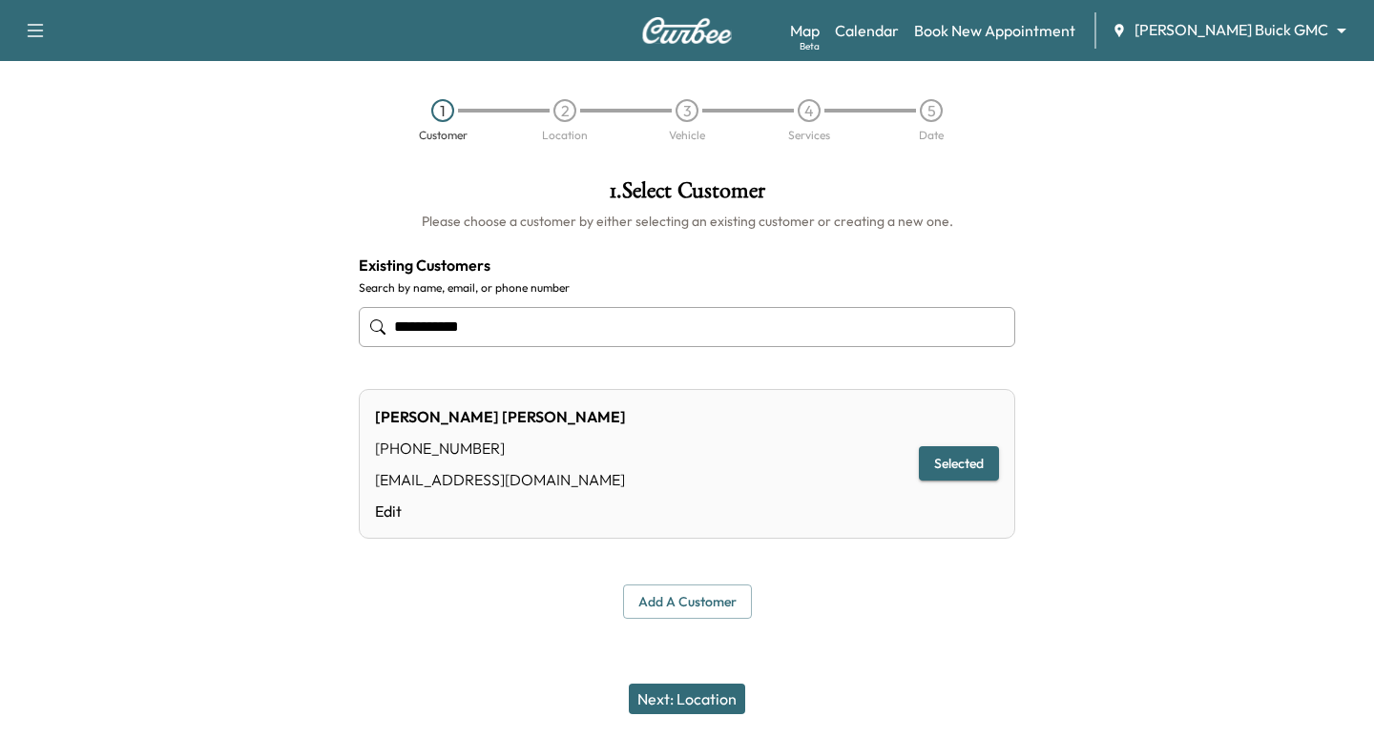
type input "**********"
click at [725, 696] on button "Next: Location" at bounding box center [687, 699] width 116 height 31
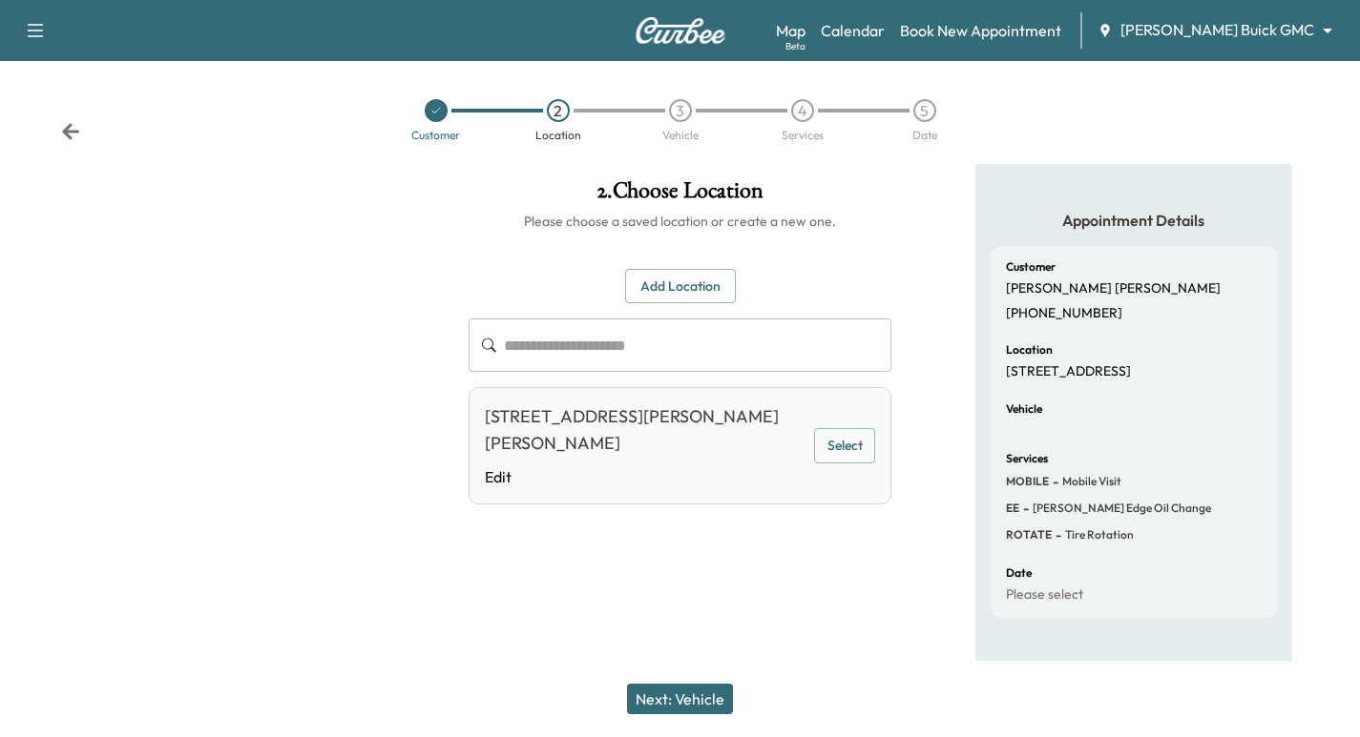
drag, startPoint x: 921, startPoint y: 480, endPoint x: 902, endPoint y: 481, distance: 19.1
click at [920, 480] on div "Appointment Details Customer [PERSON_NAME] [PHONE_NUMBER] Location [STREET_ADDR…" at bounding box center [1132, 414] width 453 height 500
click at [887, 465] on div "[STREET_ADDRESS][PERSON_NAME][PERSON_NAME] Edit Select" at bounding box center [679, 445] width 423 height 117
click at [859, 464] on div "[STREET_ADDRESS][PERSON_NAME][PERSON_NAME] Edit Select" at bounding box center [679, 445] width 423 height 117
click at [825, 425] on div "[STREET_ADDRESS][PERSON_NAME][PERSON_NAME] Edit Select" at bounding box center [679, 445] width 423 height 117
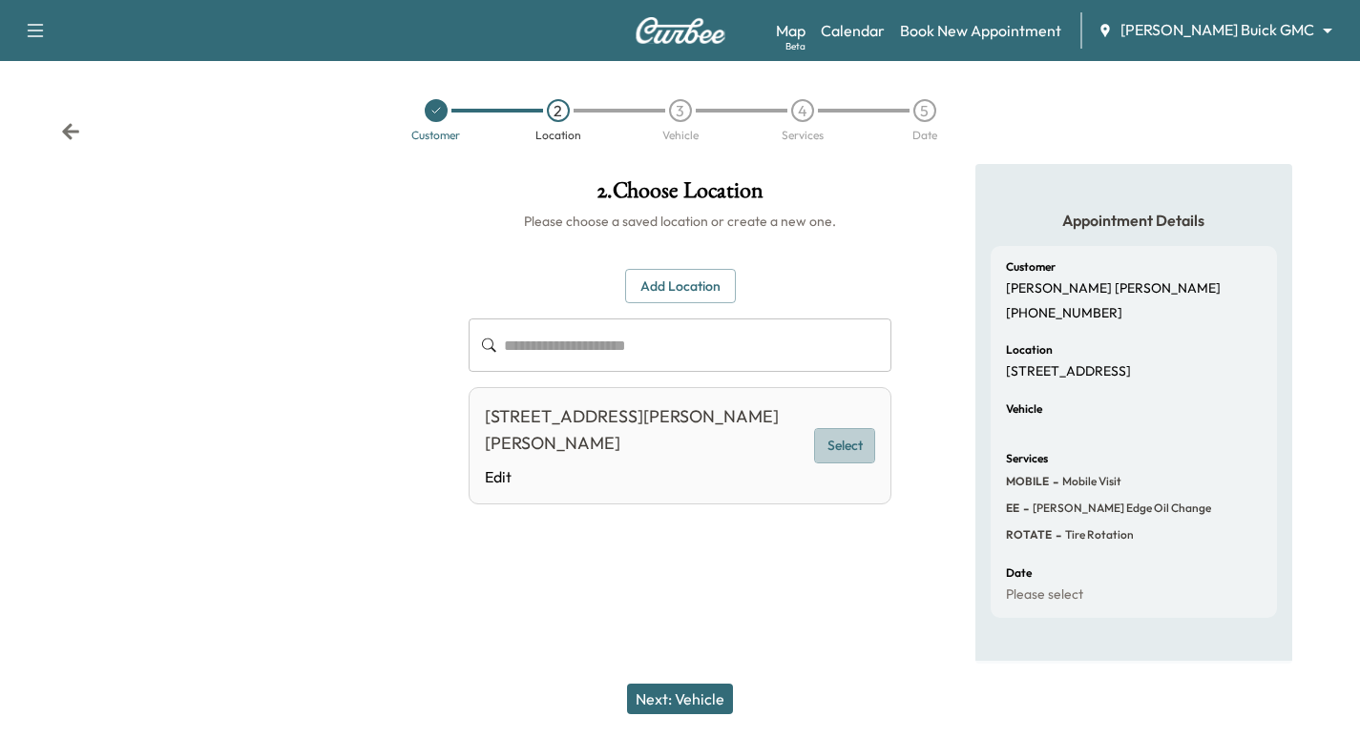
drag, startPoint x: 854, startPoint y: 461, endPoint x: 849, endPoint y: 494, distance: 33.7
click at [853, 461] on button "Select" at bounding box center [844, 445] width 61 height 35
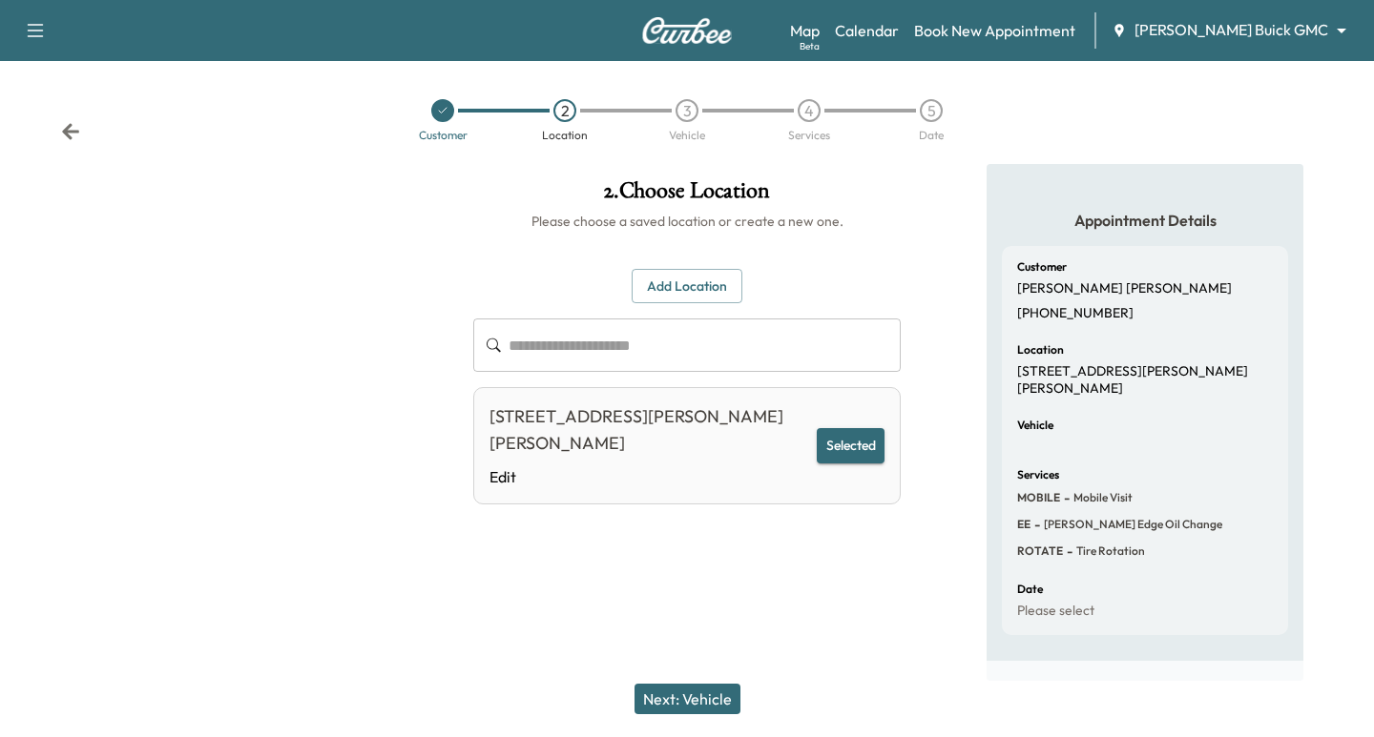
click at [682, 696] on button "Next: Vehicle" at bounding box center [687, 699] width 106 height 31
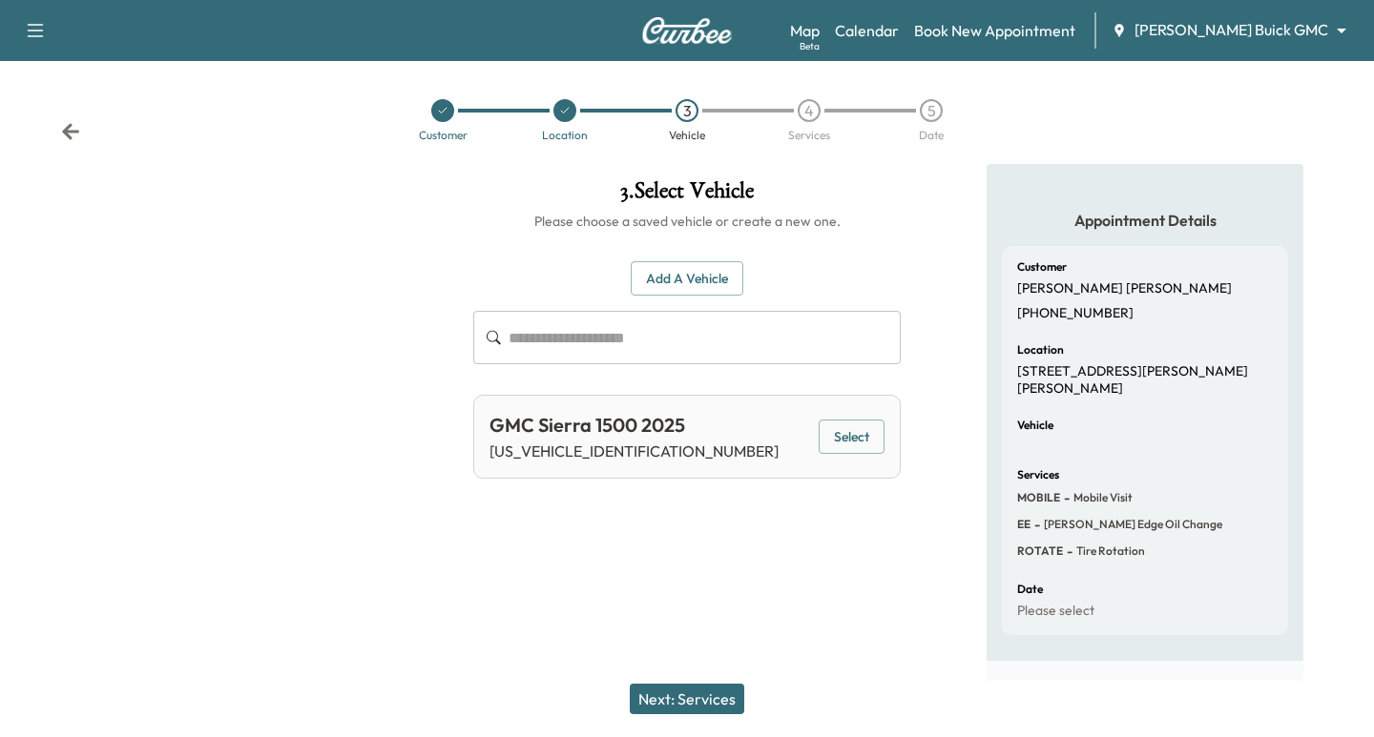
click at [882, 437] on div "GMC Sierra 1500 2025 [US_VEHICLE_IDENTIFICATION_NUMBER] Select" at bounding box center [686, 437] width 427 height 84
click at [853, 449] on button "Select" at bounding box center [852, 437] width 66 height 35
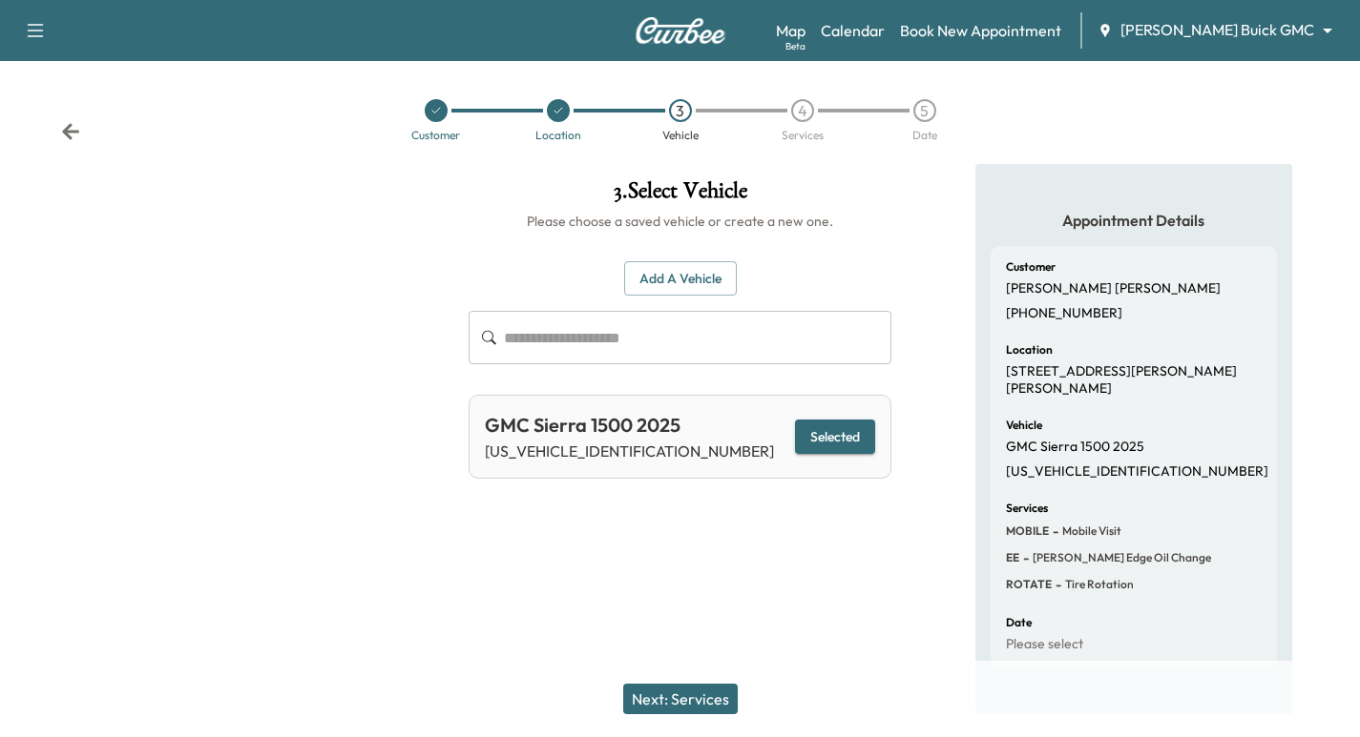
drag, startPoint x: 699, startPoint y: 683, endPoint x: 688, endPoint y: 716, distance: 34.4
click at [696, 685] on div "Next: Services" at bounding box center [680, 699] width 1360 height 76
click at [691, 696] on button "Next: Services" at bounding box center [680, 699] width 114 height 31
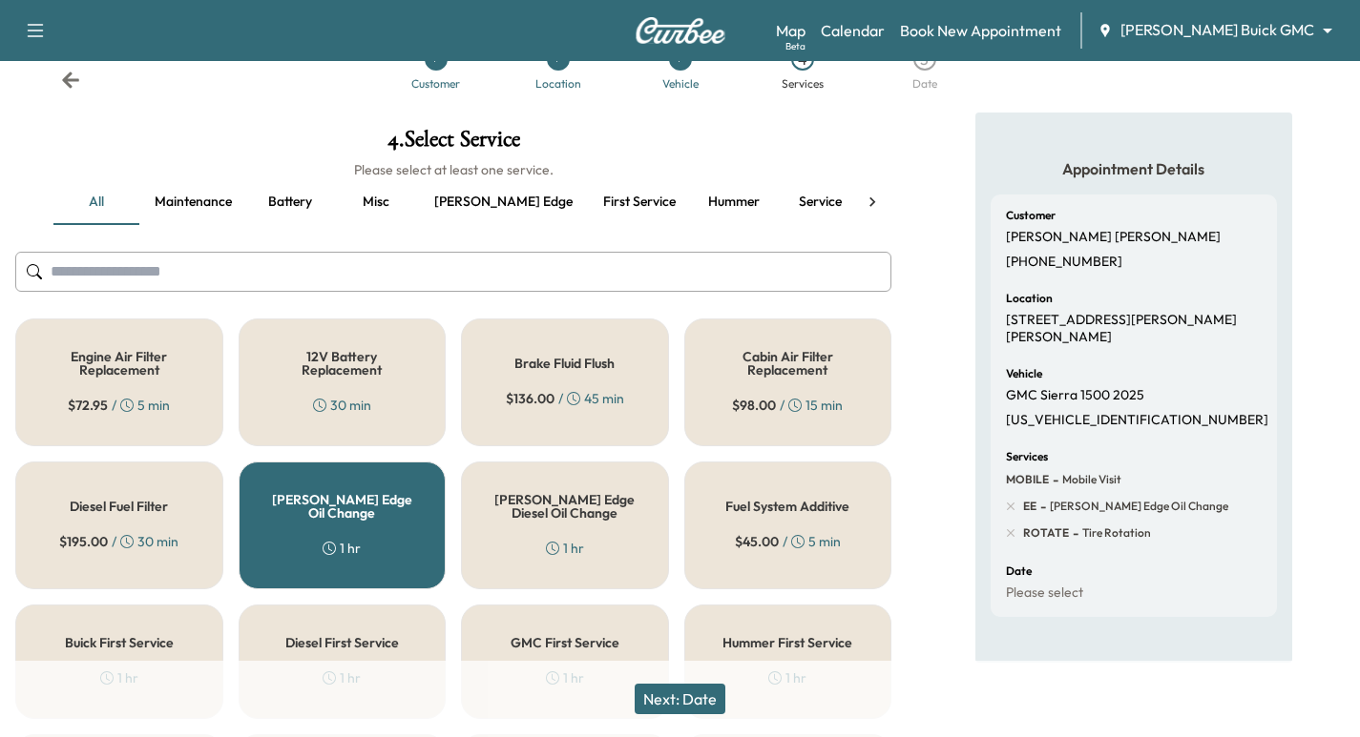
scroll to position [24, 0]
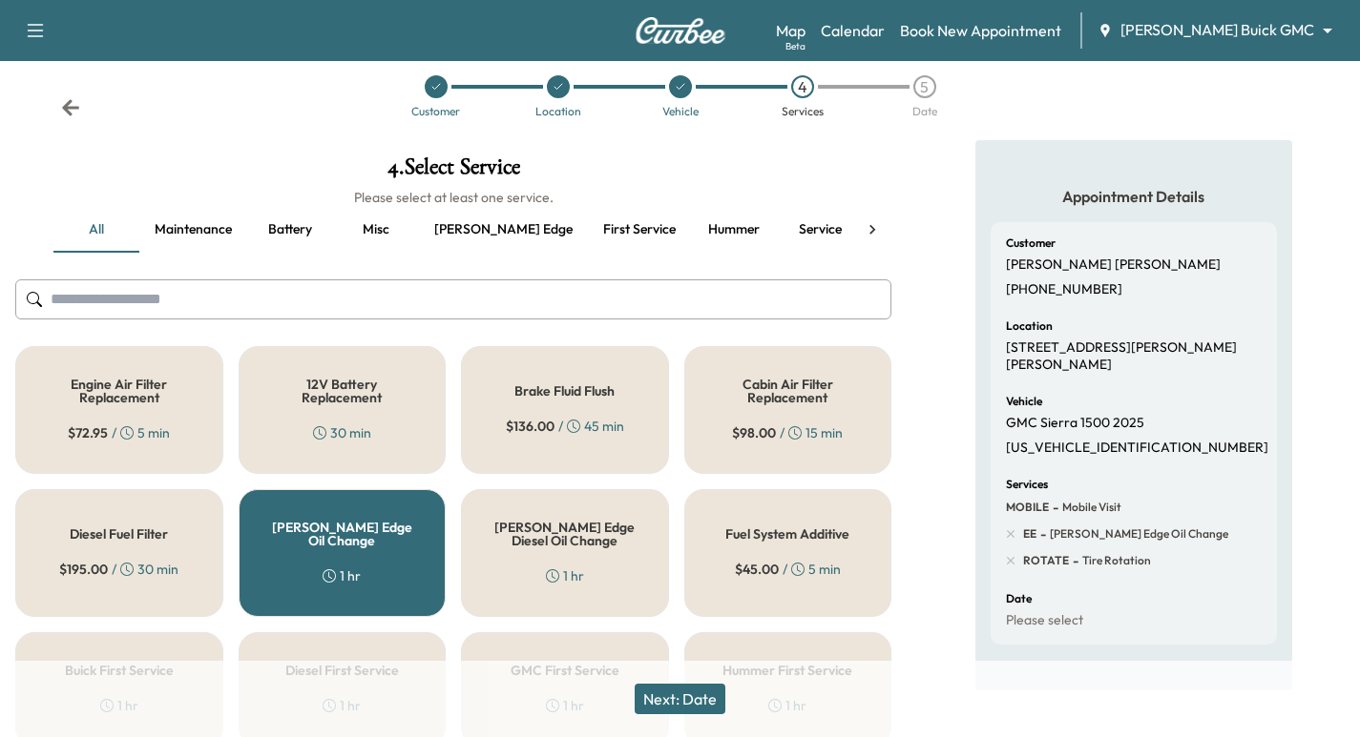
drag, startPoint x: 218, startPoint y: 286, endPoint x: 226, endPoint y: 310, distance: 25.0
click at [219, 289] on input "text" at bounding box center [453, 300] width 876 height 40
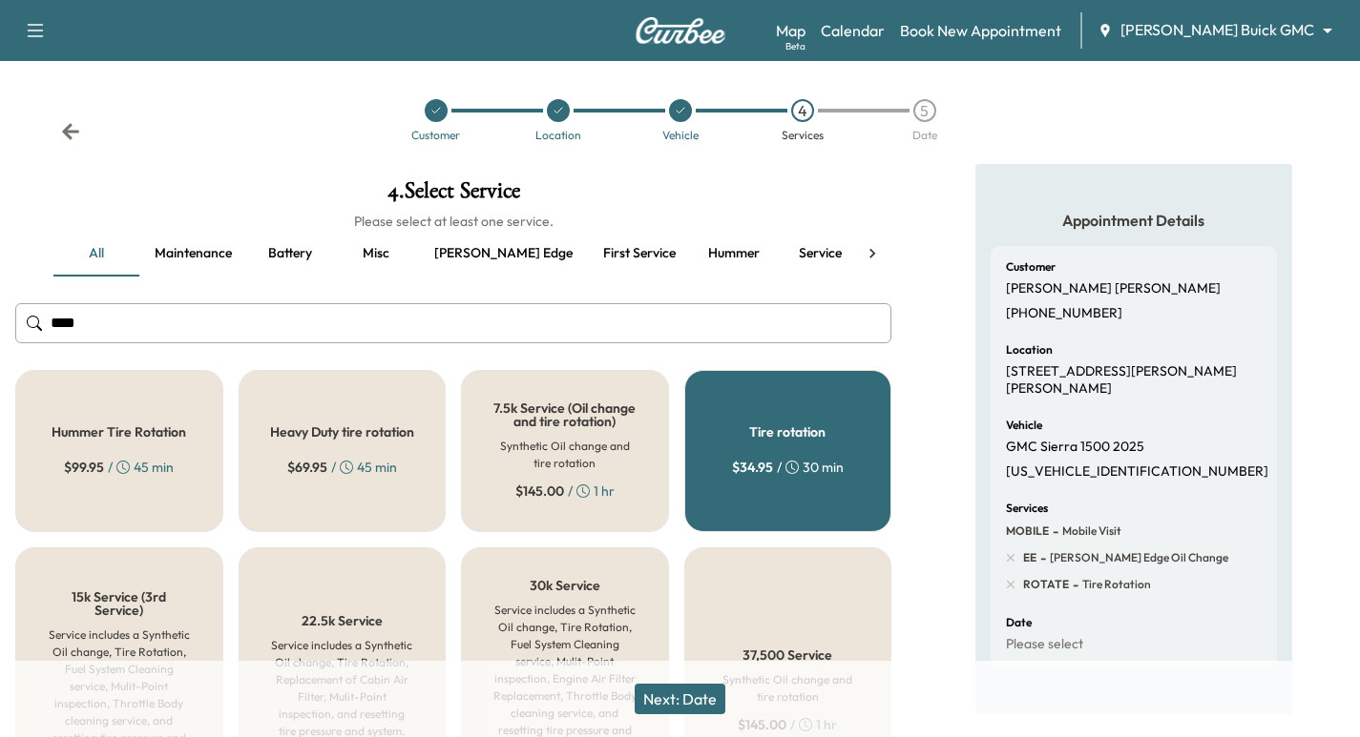
type input "****"
click at [663, 701] on button "Next: Date" at bounding box center [679, 699] width 91 height 31
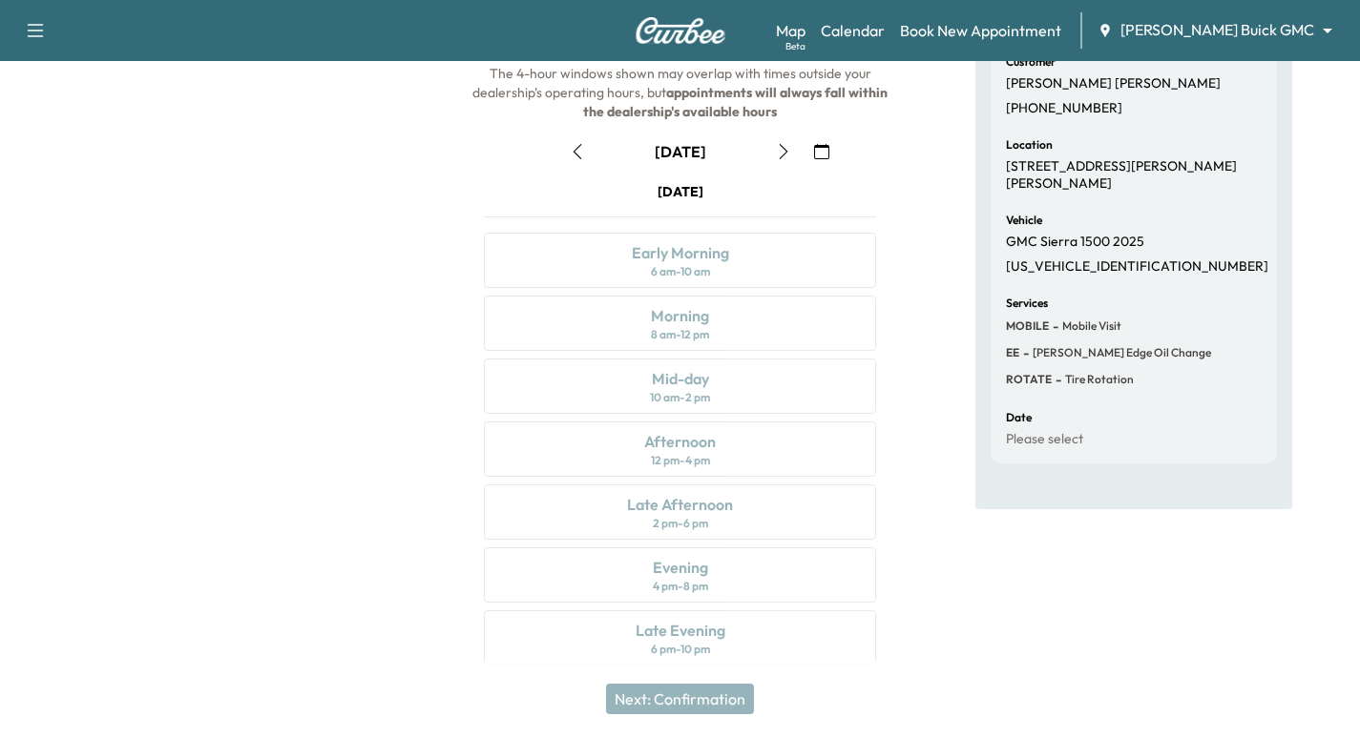
scroll to position [194, 0]
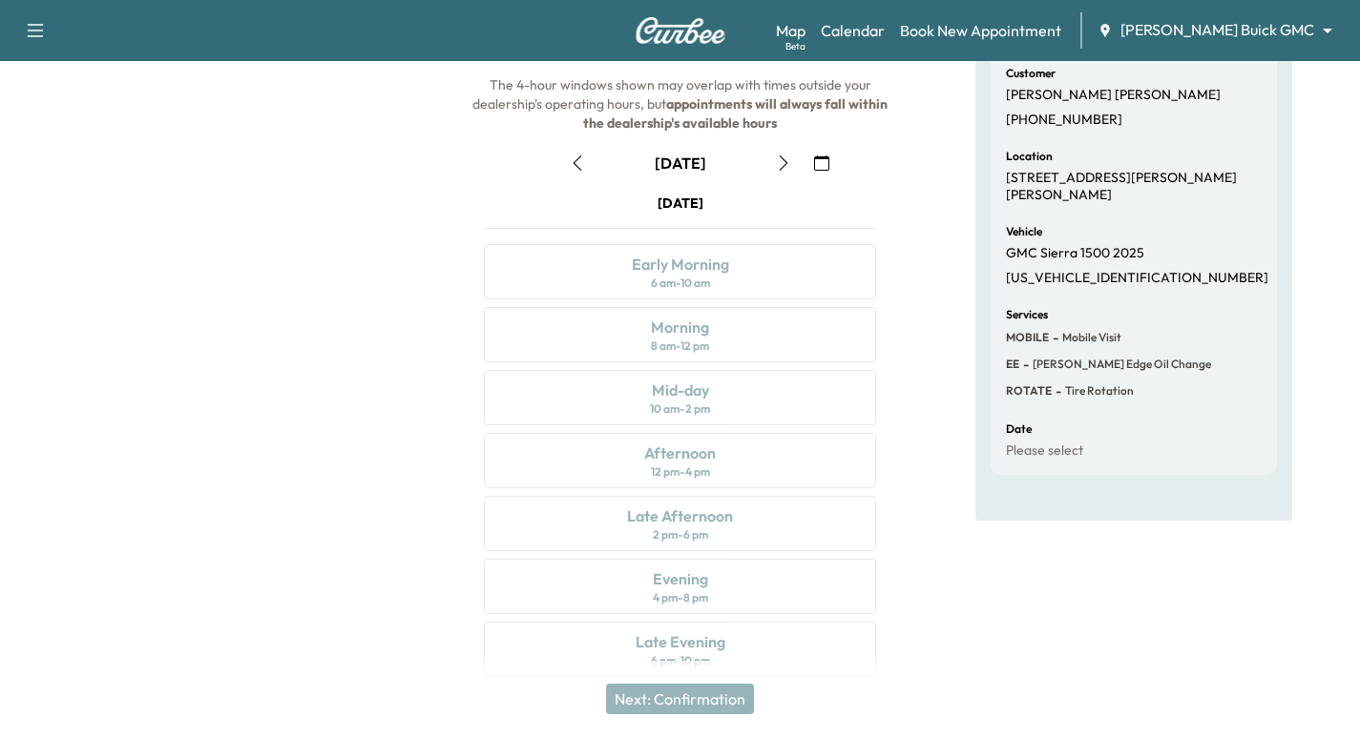
click at [823, 161] on button "button" at bounding box center [821, 163] width 32 height 31
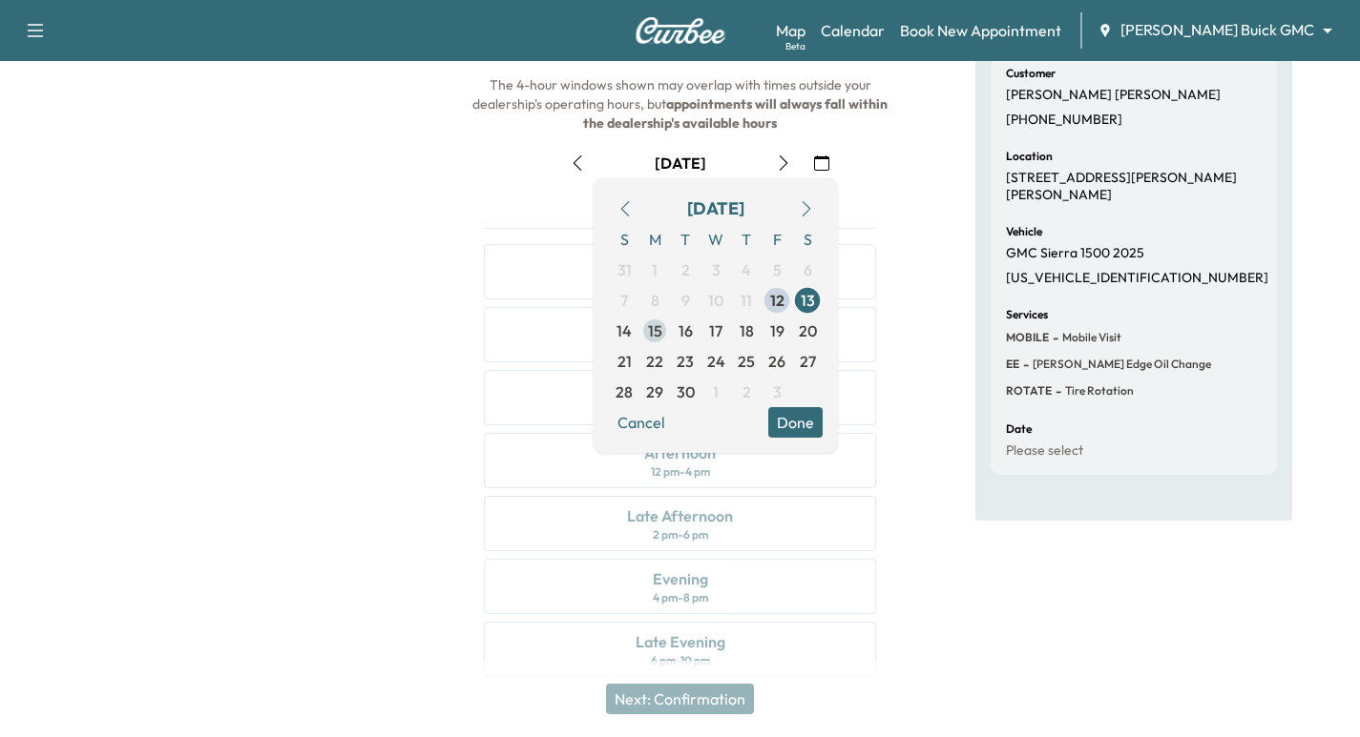
click at [654, 334] on span "15" at bounding box center [655, 331] width 14 height 23
click at [297, 422] on div at bounding box center [226, 335] width 453 height 730
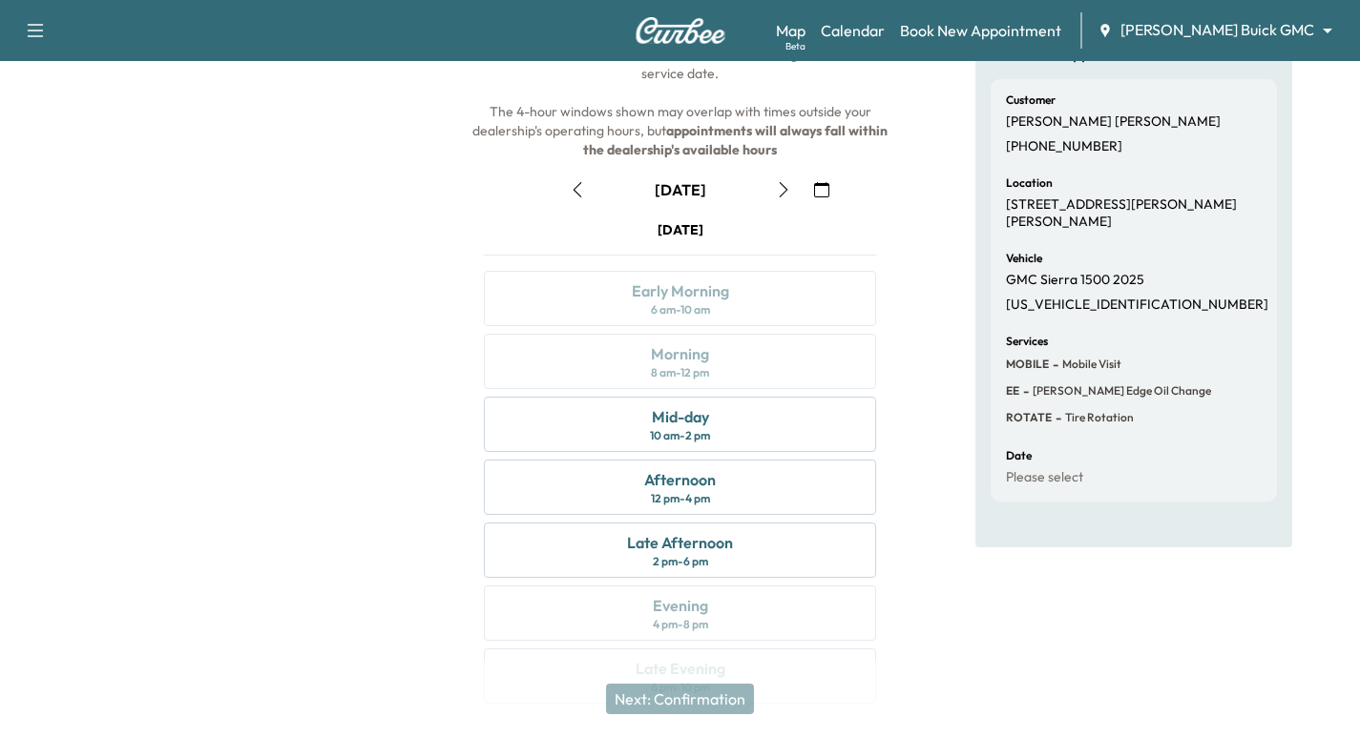
scroll to position [0, 0]
